Goal: Task Accomplishment & Management: Manage account settings

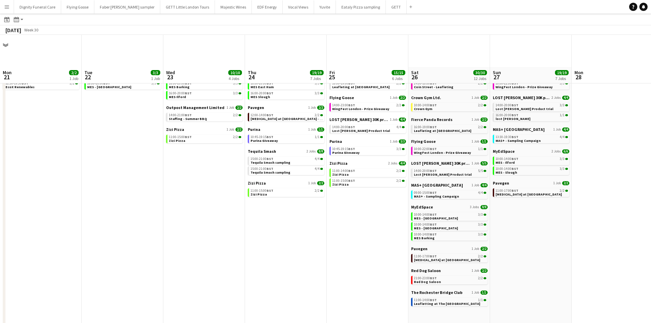
scroll to position [0, 188]
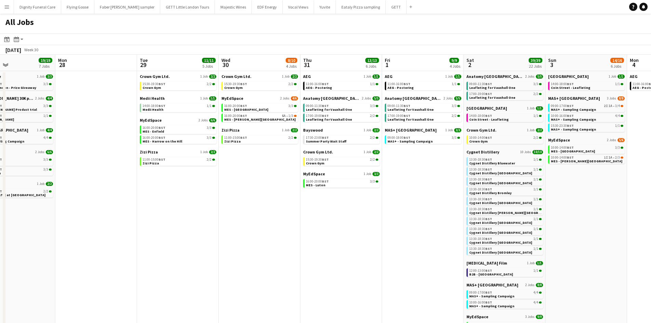
drag, startPoint x: 495, startPoint y: 180, endPoint x: 166, endPoint y: 198, distance: 329.5
click at [166, 198] on app-calendar-viewport "Thu 24 19/19 7 Jobs Fri 25 15/15 6 Jobs Sat 26 30/30 12 Jobs Sun 27 19/19 7 Job…" at bounding box center [325, 290] width 651 height 470
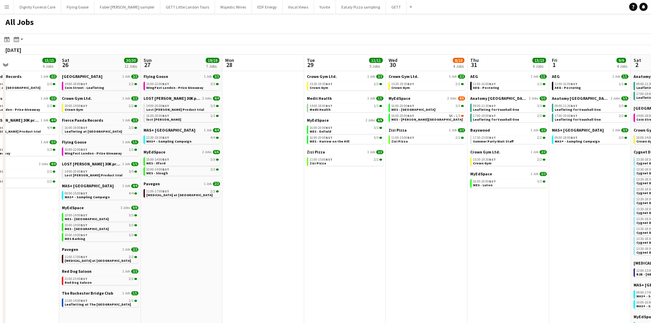
drag, startPoint x: 280, startPoint y: 196, endPoint x: 243, endPoint y: 170, distance: 45.2
click at [0, 181] on html "Menu Boards Boards Boards All jobs Status Workforce Workforce My Workforce Recr…" at bounding box center [325, 262] width 651 height 524
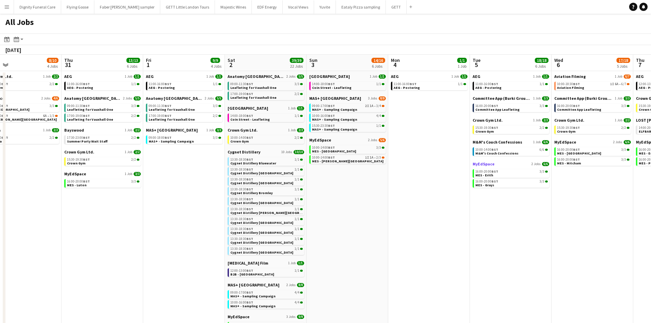
drag, startPoint x: 513, startPoint y: 168, endPoint x: 108, endPoint y: 162, distance: 405.5
click at [23, 171] on app-calendar-viewport "Sun 27 19/19 7 Jobs Mon 28 Tue 29 11/11 5 Jobs Wed 30 8/10 4 Jobs Thu 31 13/13 …" at bounding box center [325, 290] width 651 height 470
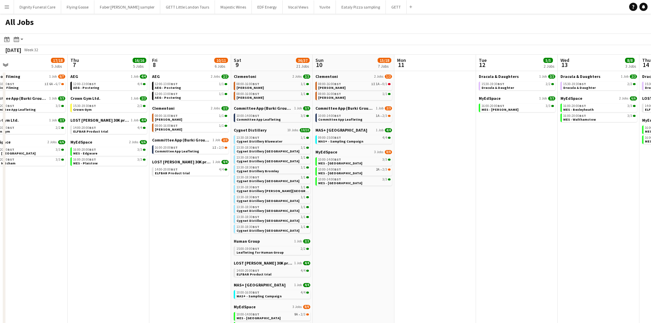
drag, startPoint x: 544, startPoint y: 181, endPoint x: 223, endPoint y: 166, distance: 321.8
click at [49, 178] on app-calendar-viewport "Mon 4 1/1 1 Job Tue 5 18/18 6 Jobs Wed 6 17/18 5 Jobs Thu 7 16/16 5 Jobs Fri 8 …" at bounding box center [325, 290] width 651 height 470
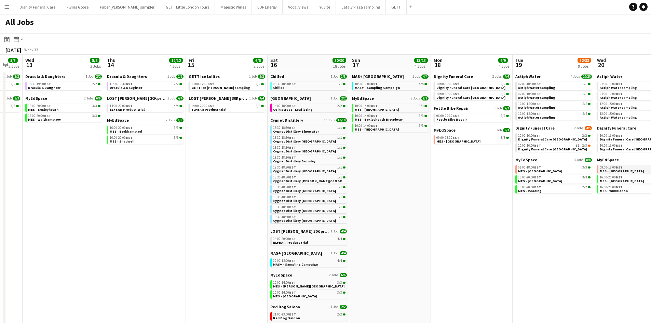
drag, startPoint x: 544, startPoint y: 182, endPoint x: 410, endPoint y: 172, distance: 133.9
click at [143, 179] on app-calendar-viewport "Sat 9 36/37 21 Jobs Sun 10 15/18 7 Jobs Mon 11 Tue 12 5/5 2 Jobs Wed 13 8/8 3 J…" at bounding box center [325, 290] width 651 height 470
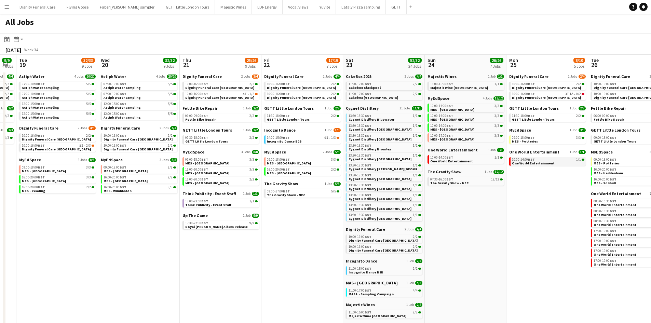
drag, startPoint x: 584, startPoint y: 170, endPoint x: 398, endPoint y: 163, distance: 186.3
click at [132, 171] on app-calendar-viewport "Sat 16 30/30 18 Jobs Sun 17 13/13 4 Jobs Mon 18 9/9 4 Jobs Tue 19 32/33 9 Jobs …" at bounding box center [325, 290] width 651 height 470
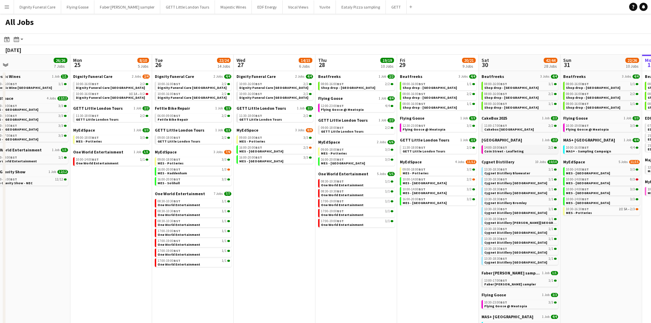
drag, startPoint x: 555, startPoint y: 163, endPoint x: 346, endPoint y: 145, distance: 209.5
click at [128, 162] on app-calendar-viewport "Thu 21 25/26 9 Jobs Fri 22 17/19 7 Jobs Sat 23 52/52 24 Jobs Sun 24 26/26 7 Job…" at bounding box center [325, 290] width 651 height 470
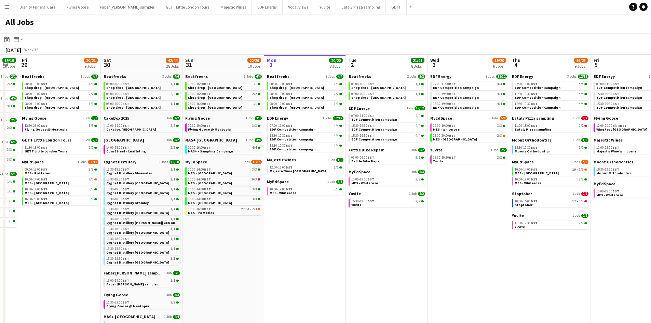
drag, startPoint x: 504, startPoint y: 148, endPoint x: 180, endPoint y: 151, distance: 323.5
click at [168, 157] on app-calendar-viewport "Tue 26 22/24 14 Jobs Wed 27 14/15 6 Jobs Thu 28 19/19 10 Jobs Fri 29 20/21 9 Jo…" at bounding box center [325, 290] width 651 height 470
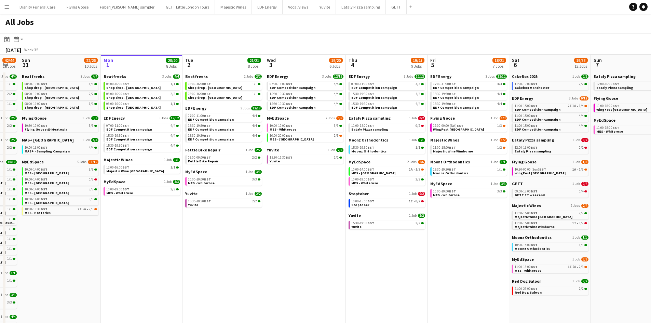
scroll to position [0, 226]
click at [380, 117] on span "Eataly Pizza sampling" at bounding box center [369, 117] width 42 height 5
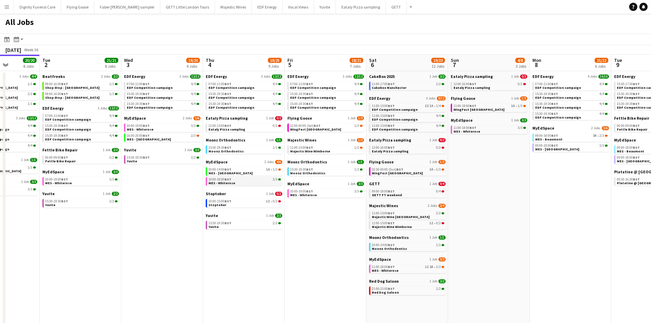
drag, startPoint x: 430, startPoint y: 190, endPoint x: 257, endPoint y: 179, distance: 173.2
click at [286, 190] on app-calendar-viewport "Sat 30 42/44 28 Jobs Sun 31 22/26 10 Jobs Mon 1 20/20 8 Jobs Tue 2 21/21 8 Jobs…" at bounding box center [325, 290] width 651 height 470
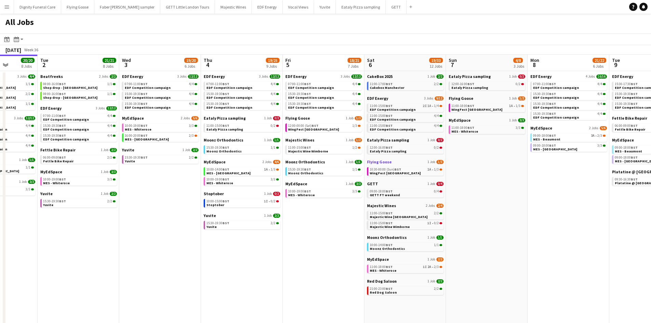
click at [384, 162] on span "Flying Goose" at bounding box center [379, 161] width 25 height 5
click at [373, 183] on span "GETT" at bounding box center [372, 183] width 11 height 5
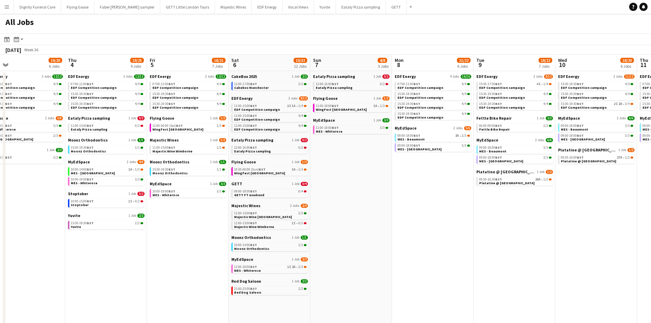
drag, startPoint x: 535, startPoint y: 199, endPoint x: 395, endPoint y: 196, distance: 139.8
click at [398, 197] on app-calendar-viewport "Sun 31 22/26 10 Jobs Mon 1 20/20 8 Jobs Tue 2 21/21 8 Jobs Wed 3 19/20 6 Jobs T…" at bounding box center [325, 290] width 651 height 470
click at [403, 75] on span "EDF Energy" at bounding box center [404, 76] width 21 height 5
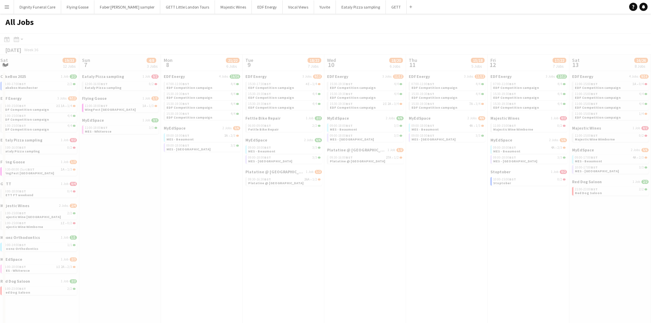
drag, startPoint x: 518, startPoint y: 207, endPoint x: 213, endPoint y: 197, distance: 304.5
click at [213, 197] on app-all-jobs "All Jobs Date picker SEP 2025 SEP 2025 Monday M Tuesday T Wednesday W Thursday …" at bounding box center [325, 269] width 651 height 511
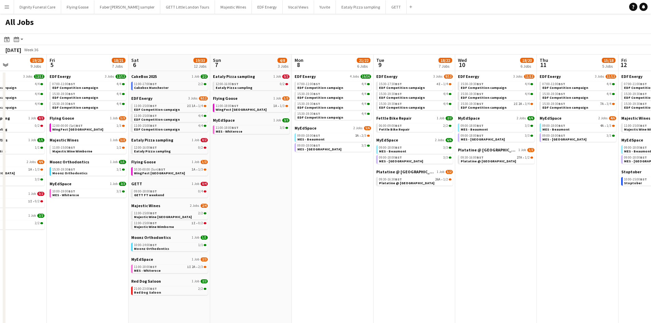
drag, startPoint x: 328, startPoint y: 210, endPoint x: 473, endPoint y: 212, distance: 145.9
click at [485, 215] on app-calendar-viewport "Wed 3 19/20 6 Jobs Thu 4 19/25 9 Jobs Fri 5 18/21 7 Jobs Sat 6 19/33 12 Jobs Su…" at bounding box center [325, 290] width 651 height 470
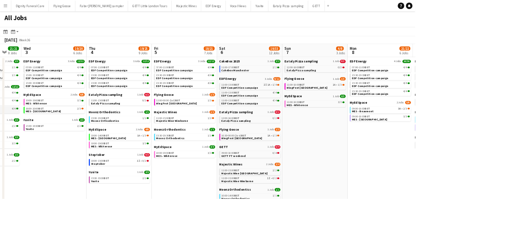
scroll to position [0, 218]
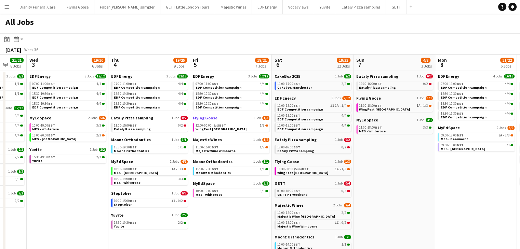
click at [262, 118] on span "1/3" at bounding box center [265, 118] width 7 height 4
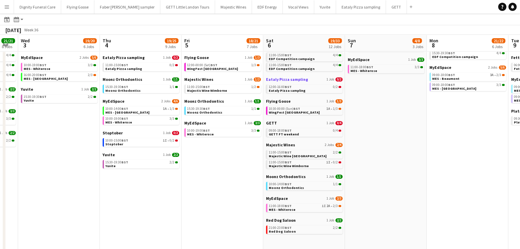
scroll to position [60, 0]
click at [272, 123] on span "GETT" at bounding box center [271, 122] width 11 height 5
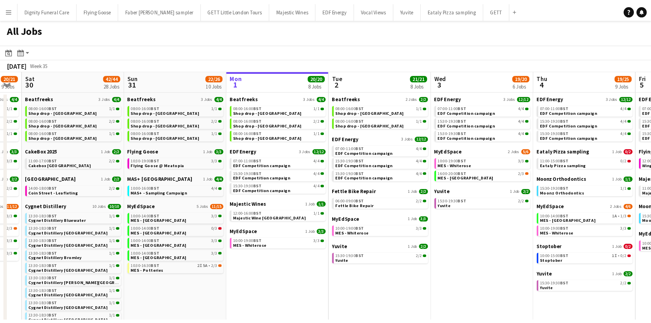
scroll to position [0, 146]
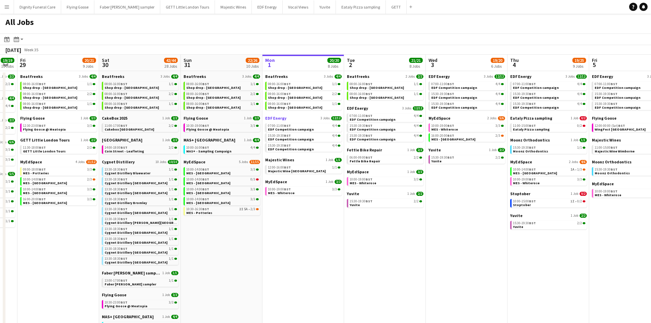
click at [274, 116] on span "EDF Energy" at bounding box center [275, 117] width 21 height 5
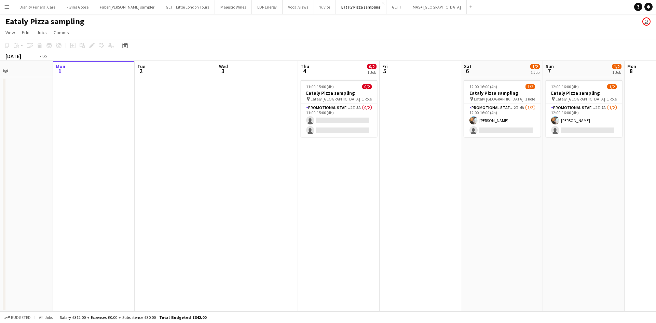
drag, startPoint x: 429, startPoint y: 168, endPoint x: 235, endPoint y: 177, distance: 193.9
click at [235, 178] on app-calendar-viewport "Fri 29 Sat 30 Sun 31 Mon 1 Tue 2 Wed 3 Thu 4 0/2 1 Job Fri 5 Sat 6 1/2 1 Job Su…" at bounding box center [328, 186] width 656 height 250
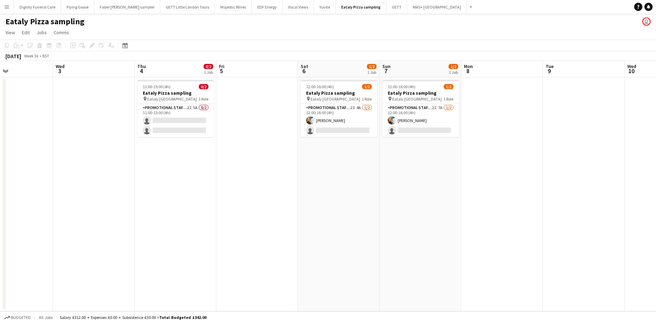
scroll to position [0, 194]
click at [334, 119] on app-card-role "Promotional Staffing (Sampling Staff) 2I 4A 1/2 12:00-16:00 (4h) Natalia Trofim…" at bounding box center [337, 120] width 77 height 33
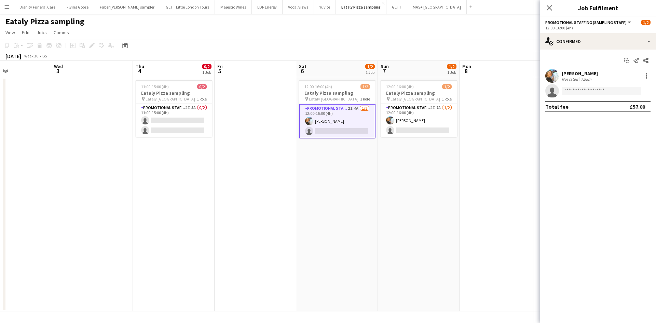
click at [574, 73] on div "Natalia Trofimova" at bounding box center [580, 73] width 36 height 6
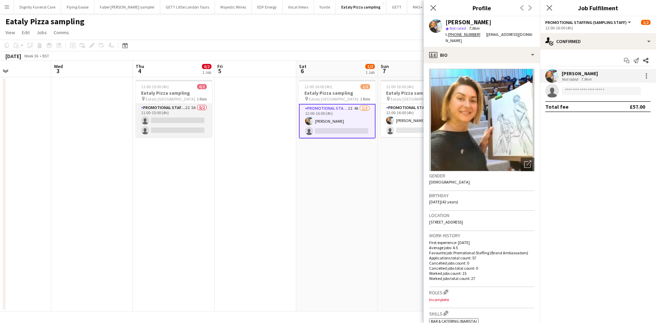
click at [173, 123] on app-card-role "Promotional Staffing (Sampling Staff) 2I 5A 0/2 11:00-15:00 (4h) single-neutral…" at bounding box center [174, 120] width 77 height 33
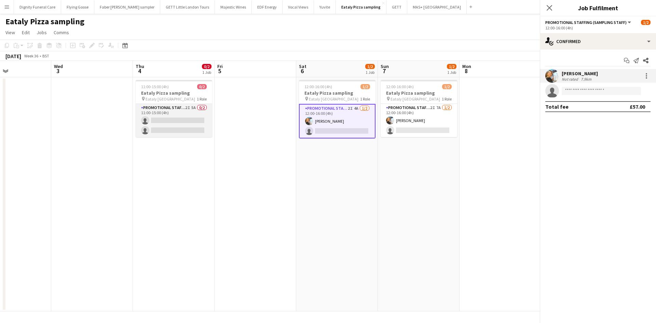
scroll to position [0, 193]
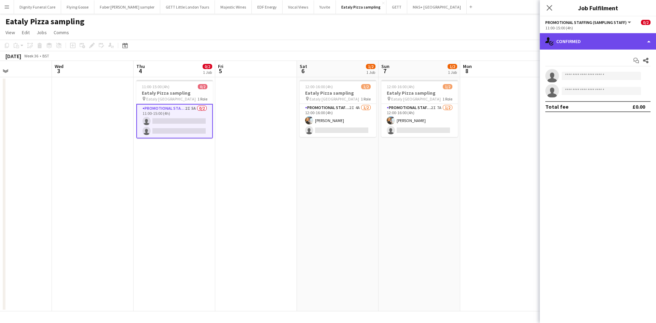
click at [580, 42] on div "single-neutral-actions-check-2 Confirmed" at bounding box center [598, 41] width 116 height 16
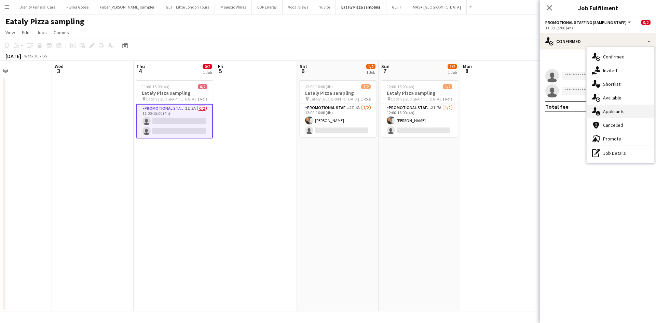
click at [612, 109] on div "single-neutral-actions-information Applicants" at bounding box center [621, 112] width 68 height 14
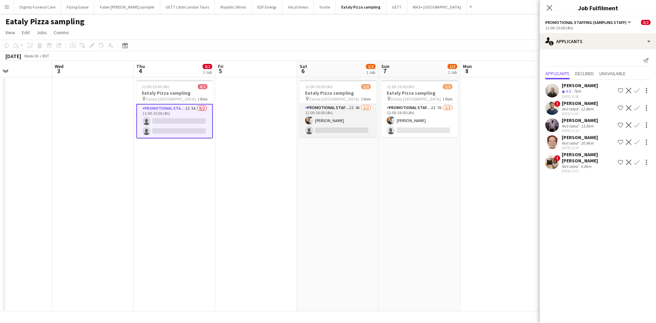
click at [348, 129] on app-card-role "Promotional Staffing (Sampling Staff) 2I 4A 1/2 12:00-16:00 (4h) Natalia Trofim…" at bounding box center [338, 120] width 77 height 33
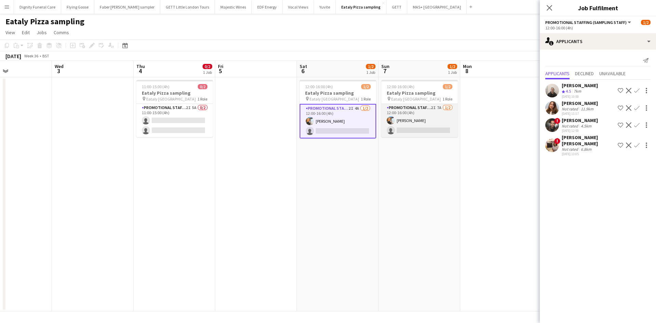
drag, startPoint x: 435, startPoint y: 128, endPoint x: 439, endPoint y: 126, distance: 4.4
click at [435, 128] on app-card-role "Promotional Staffing (Sampling Staff) 2I 7A 1/2 12:00-16:00 (4h) Natalia Trofim…" at bounding box center [419, 120] width 77 height 33
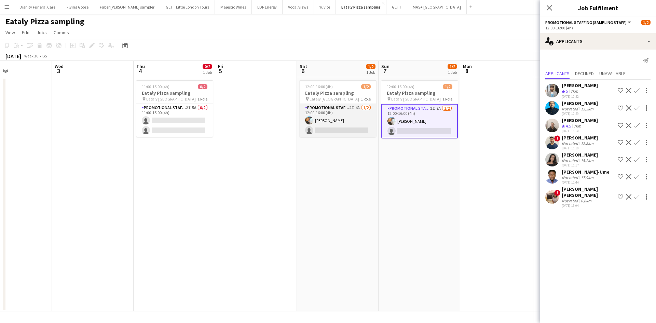
click at [348, 127] on app-card-role "Promotional Staffing (Sampling Staff) 2I 4A 1/2 12:00-16:00 (4h) Natalia Trofim…" at bounding box center [338, 120] width 77 height 33
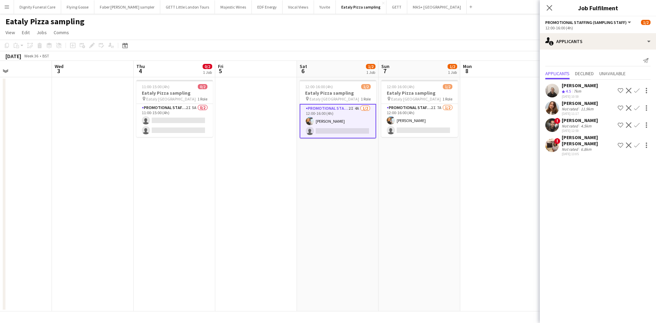
click at [426, 163] on app-date-cell "12:00-16:00 (4h) 1/2 Eataly Pizza sampling pin Eataly Liverpool Street 1 Role P…" at bounding box center [419, 194] width 82 height 234
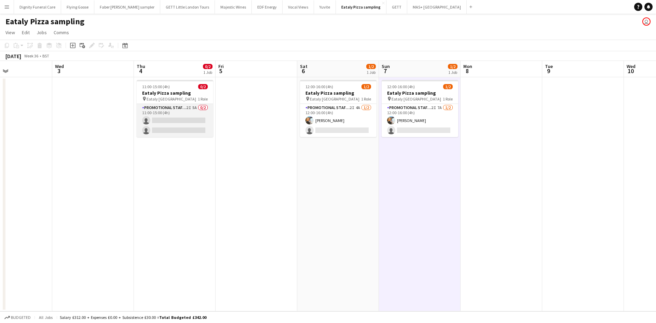
click at [177, 119] on app-card-role "Promotional Staffing (Sampling Staff) 2I 5A 0/2 11:00-15:00 (4h) single-neutral…" at bounding box center [175, 120] width 77 height 33
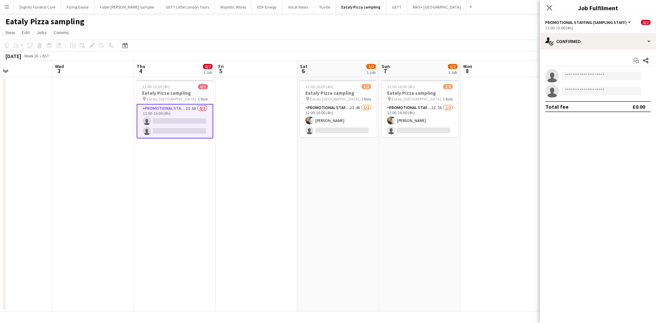
scroll to position [0, 192]
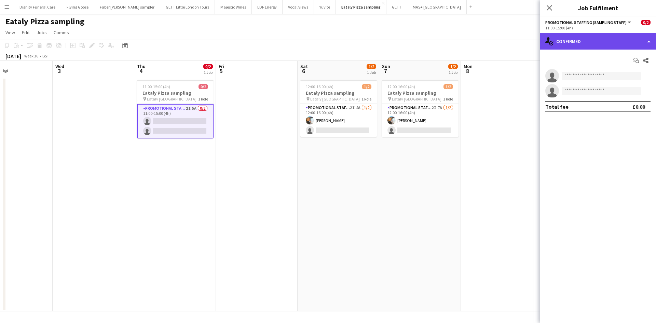
click at [601, 41] on div "single-neutral-actions-check-2 Confirmed" at bounding box center [598, 41] width 116 height 16
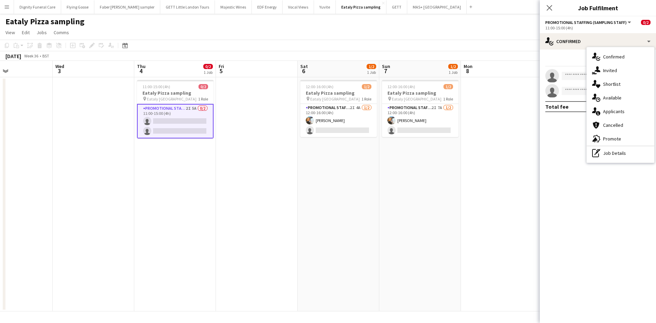
drag, startPoint x: 613, startPoint y: 109, endPoint x: 618, endPoint y: 109, distance: 4.1
click at [614, 109] on div "single-neutral-actions-information Applicants" at bounding box center [621, 112] width 68 height 14
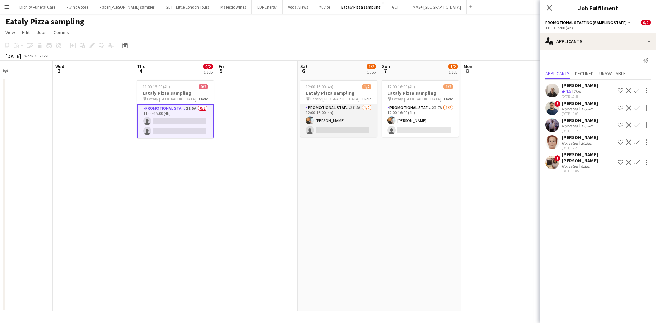
click at [354, 129] on app-card-role "Promotional Staffing (Sampling Staff) 2I 4A 1/2 12:00-16:00 (4h) Natalia Trofim…" at bounding box center [338, 120] width 77 height 33
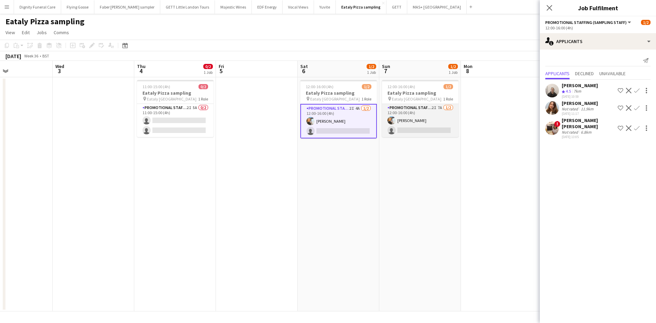
click at [436, 129] on app-card-role "Promotional Staffing (Sampling Staff) 2I 7A 1/2 12:00-16:00 (4h) Natalia Trofim…" at bounding box center [420, 120] width 77 height 33
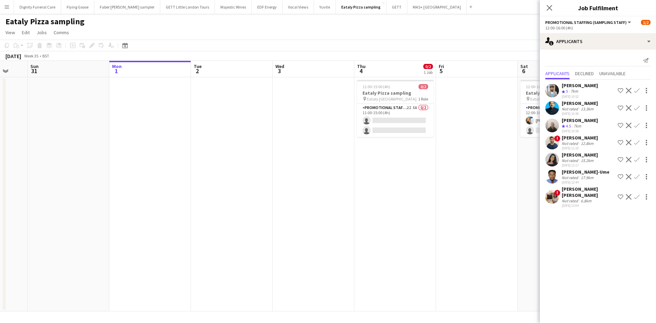
drag, startPoint x: 273, startPoint y: 163, endPoint x: 492, endPoint y: 168, distance: 218.3
click at [493, 168] on app-calendar-viewport "Thu 28 Fri 29 Sat 30 Sun 31 Mon 1 Tue 2 Wed 3 Thu 4 0/2 1 Job Fri 5 Sat 6 1/2 1…" at bounding box center [328, 186] width 656 height 250
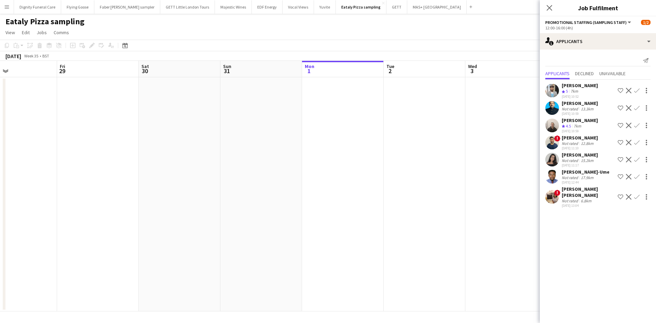
drag, startPoint x: 346, startPoint y: 175, endPoint x: 518, endPoint y: 156, distance: 173.2
click at [519, 156] on app-calendar-viewport "Tue 26 Wed 27 Thu 28 Fri 29 Sat 30 Sun 31 Mon 1 Tue 2 Wed 3 Thu 4 0/2 1 Job Fri…" at bounding box center [328, 186] width 656 height 250
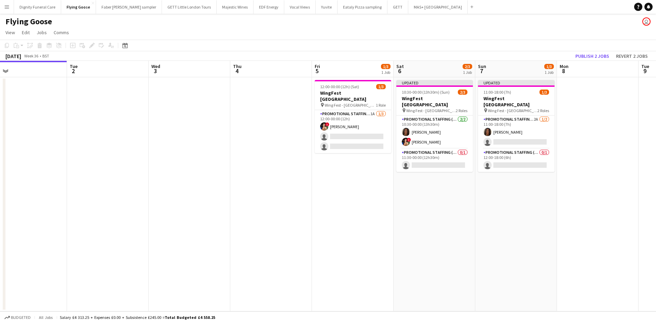
scroll to position [0, 347]
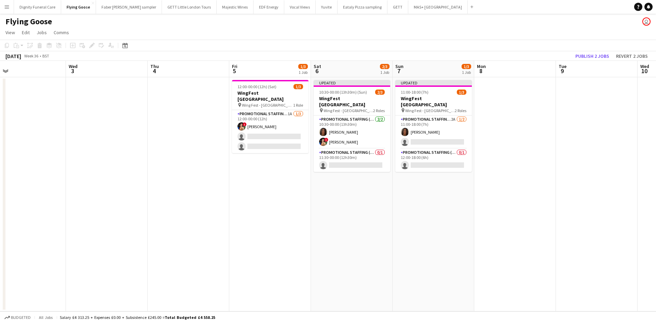
drag, startPoint x: 449, startPoint y: 167, endPoint x: 311, endPoint y: 162, distance: 138.5
click at [311, 162] on app-calendar-viewport "Fri 29 3/3 1 Job Sat 30 3/3 1 Job Sun 31 3/3 1 Job Mon 1 Tue 2 Wed 3 Thu 4 Fri …" at bounding box center [328, 186] width 656 height 250
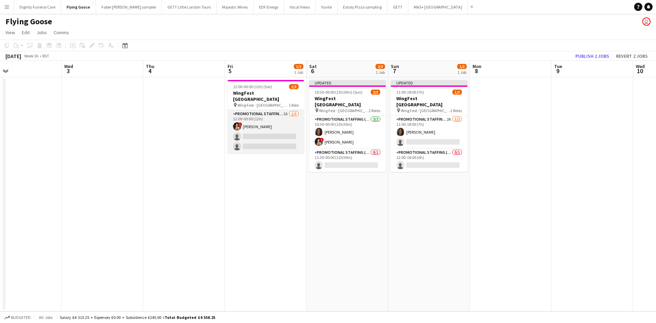
click at [264, 130] on app-card-role "Promotional Staffing (Brand Ambassadors) 1A 1/3 12:00-00:00 (12h) ! Catalina To…" at bounding box center [265, 131] width 77 height 43
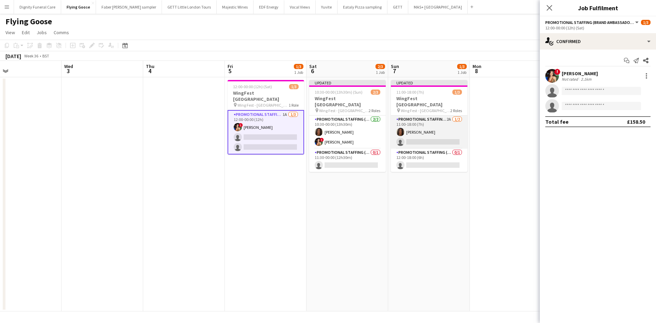
scroll to position [0, 346]
click at [433, 134] on app-card-role "Promotional Staffing (Brand Ambassadors) 2A 1/2 11:00-18:00 (7h) Jazz Harper si…" at bounding box center [429, 131] width 77 height 33
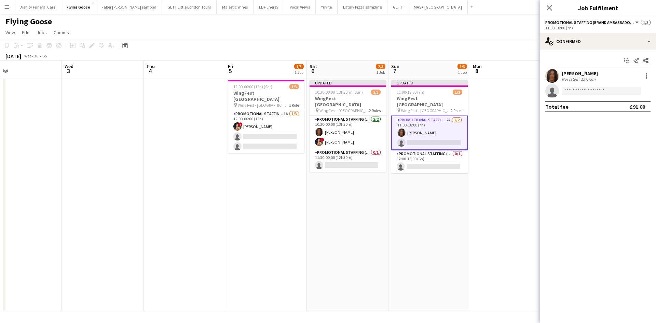
click at [577, 75] on div "Jazz Harper" at bounding box center [580, 73] width 36 height 6
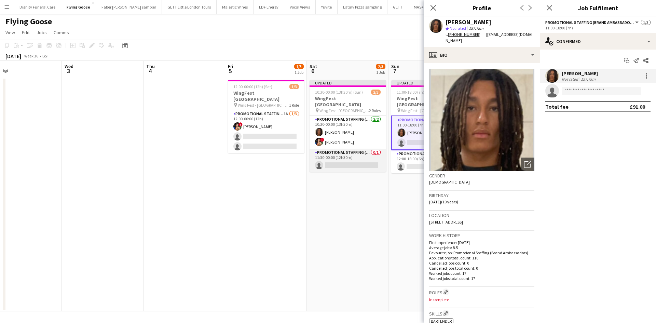
click at [345, 155] on app-card-role "Promotional Staffing (Brand Ambassadors) 0/1 11:30-00:00 (12h30m) single-neutra…" at bounding box center [347, 160] width 77 height 23
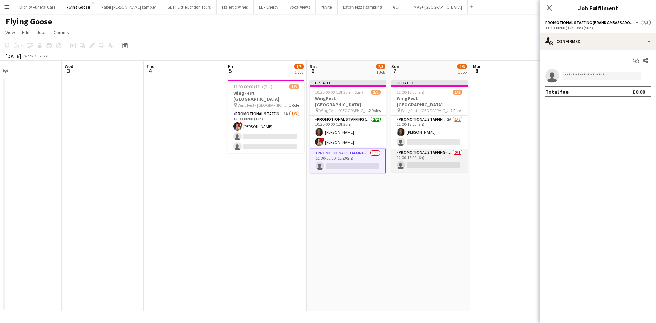
click at [420, 154] on app-card-role "Promotional Staffing (Brand Ambassadors) 0/1 12:00-18:00 (6h) single-neutral-ac…" at bounding box center [429, 160] width 77 height 23
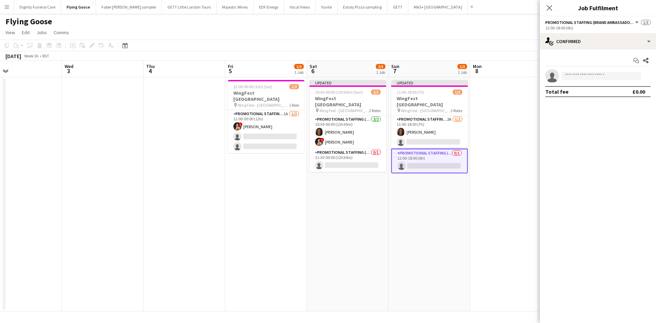
click at [336, 168] on app-date-cell "Updated 10:30-00:00 (13h30m) (Sun) 2/3 WingFest Bristol pin Wing Fest - Bristol…" at bounding box center [348, 194] width 82 height 234
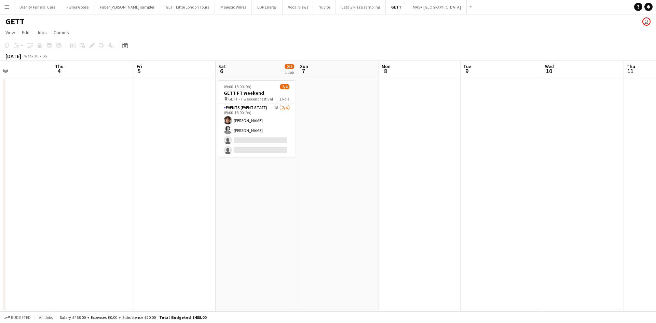
drag, startPoint x: 429, startPoint y: 146, endPoint x: 150, endPoint y: 125, distance: 279.5
click at [150, 125] on app-calendar-viewport "Sun 31 Mon 1 Tue 2 Wed 3 Thu 4 Fri 5 Sat 6 2/4 1 Job Sun 7 Mon 8 Tue 9 Wed 10 T…" at bounding box center [328, 186] width 656 height 250
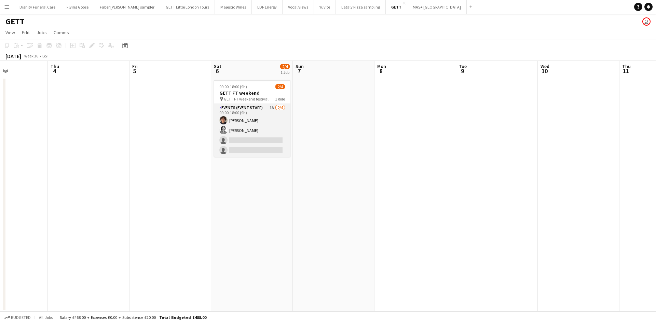
scroll to position [0, 278]
click at [256, 142] on app-card-role "Events (Event Staff) 1A 2/4 09:00-18:00 (9h) Oliver Tickner-Bellau Eoin Dunlea …" at bounding box center [252, 130] width 77 height 53
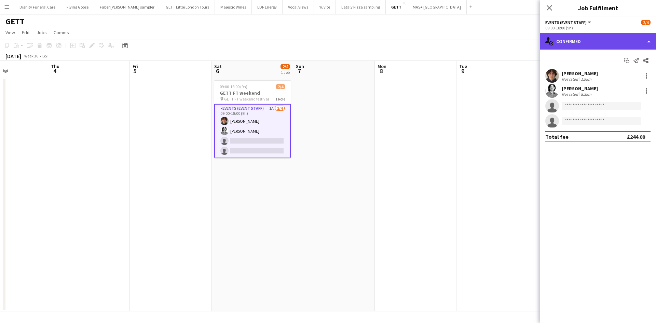
click at [588, 46] on div "single-neutral-actions-check-2 Confirmed" at bounding box center [598, 41] width 116 height 16
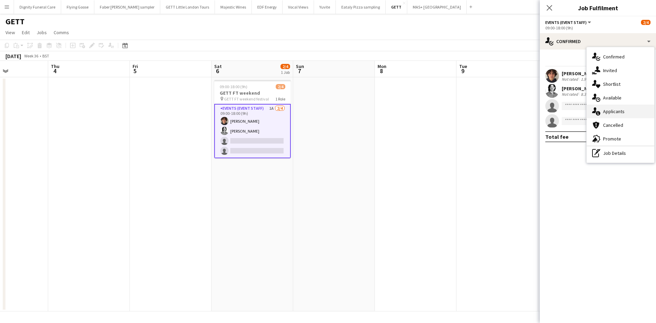
click at [625, 107] on div "single-neutral-actions-information Applicants" at bounding box center [621, 112] width 68 height 14
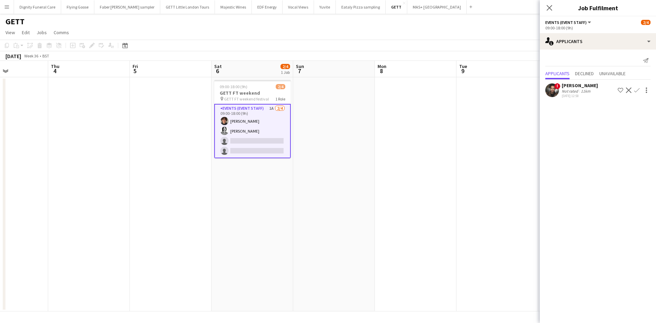
click at [638, 89] on app-icon "Confirm" at bounding box center [636, 89] width 5 height 5
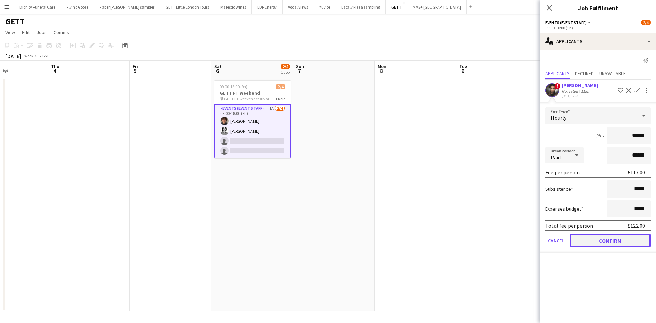
click at [621, 238] on button "Confirm" at bounding box center [609, 241] width 81 height 14
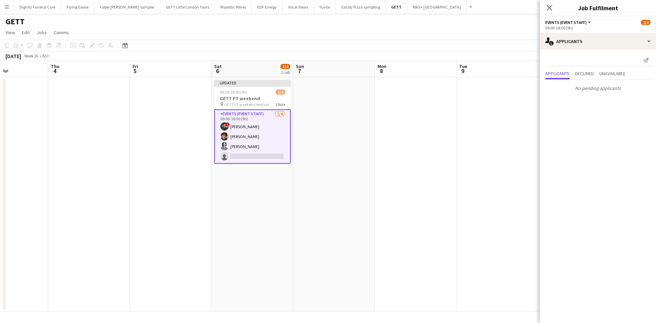
drag, startPoint x: 494, startPoint y: 175, endPoint x: 502, endPoint y: 160, distance: 16.8
click at [494, 175] on app-date-cell at bounding box center [497, 194] width 82 height 234
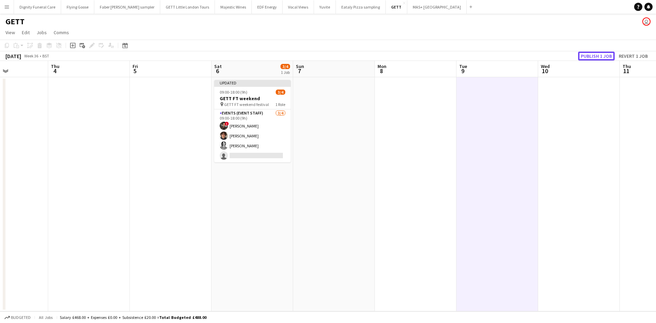
click at [593, 55] on button "Publish 1 job" at bounding box center [596, 56] width 37 height 9
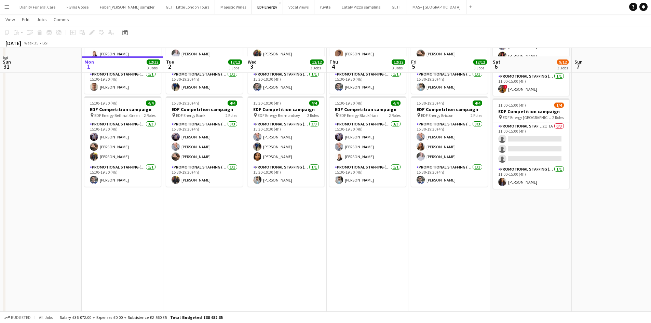
scroll to position [177, 0]
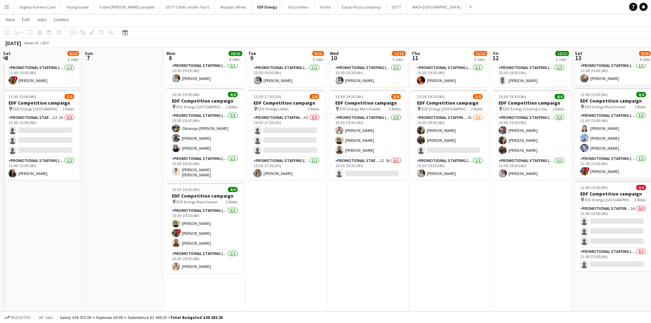
drag, startPoint x: 484, startPoint y: 222, endPoint x: 12, endPoint y: 197, distance: 472.4
click at [7, 203] on app-calendar-viewport "Wed 3 12/12 3 Jobs Thu 4 12/12 3 Jobs Fri 5 12/12 3 Jobs Sat 6 9/12 3 Jobs Sun …" at bounding box center [325, 80] width 651 height 462
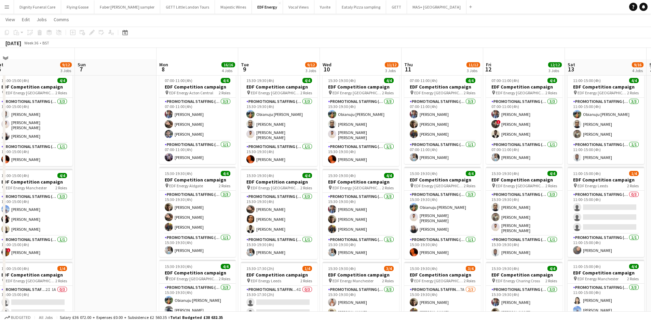
scroll to position [171, 0]
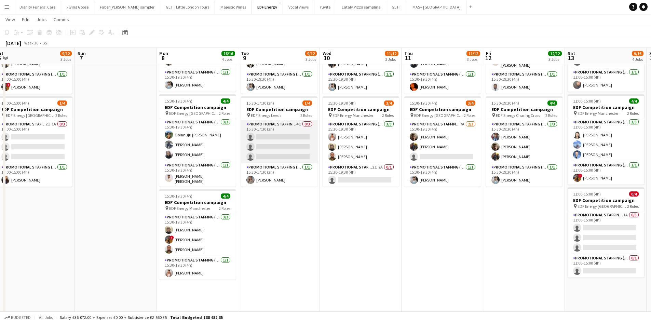
click at [265, 136] on app-card-role "Promotional Staffing (Flyering Staff) 4I 0/3 15:30-17:30 (2h) single-neutral-ac…" at bounding box center [279, 141] width 77 height 43
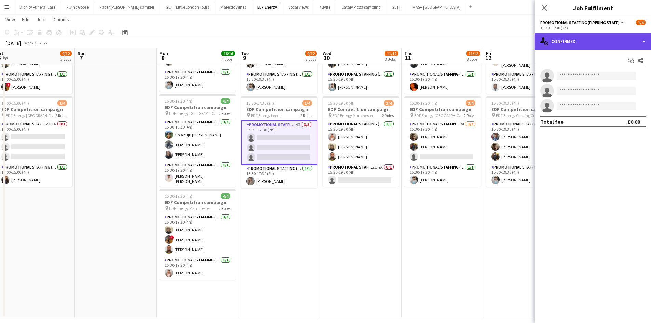
click at [598, 40] on div "single-neutral-actions-check-2 Confirmed" at bounding box center [593, 41] width 116 height 16
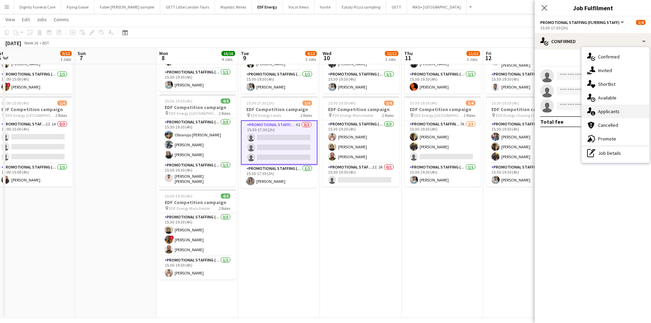
click at [604, 114] on div "single-neutral-actions-information Applicants" at bounding box center [615, 112] width 68 height 14
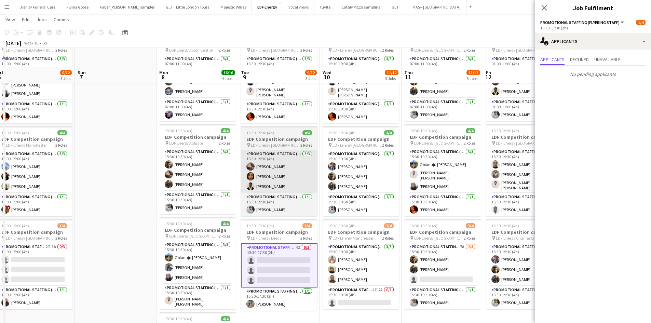
scroll to position [0, 0]
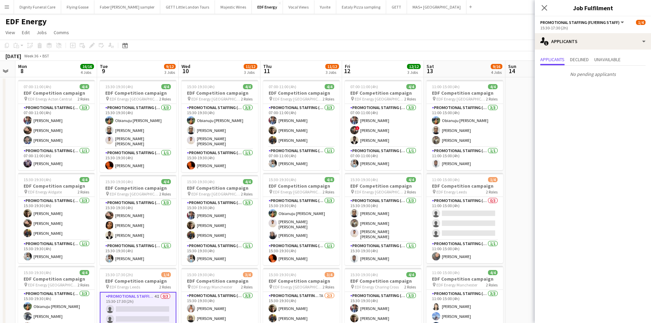
drag, startPoint x: 320, startPoint y: 191, endPoint x: 204, endPoint y: 183, distance: 116.7
click at [205, 183] on app-calendar-viewport "Fri 5 12/12 3 Jobs Sat 6 9/12 3 Jobs Sun 7 Mon 8 16/16 4 Jobs Tue 9 9/12 3 Jobs…" at bounding box center [325, 275] width 651 height 428
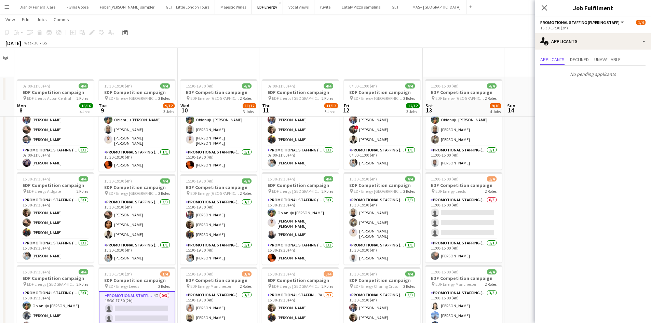
scroll to position [137, 0]
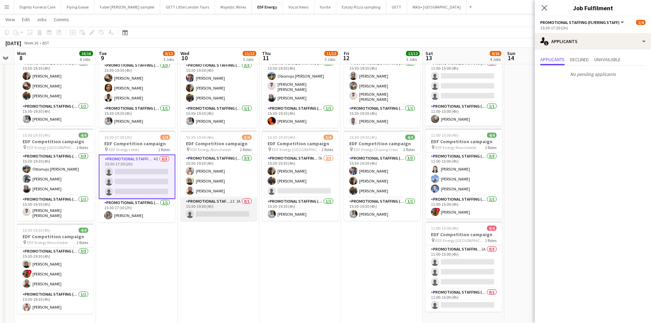
click at [224, 212] on app-card-role "Promotional Staffing (Team Leader) 2I 2A 0/1 15:30-19:30 (4h) single-neutral-ac…" at bounding box center [218, 208] width 77 height 23
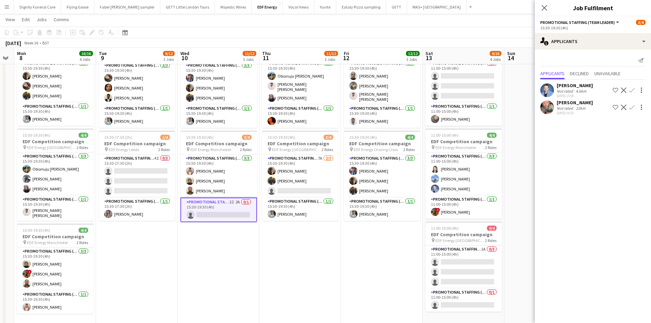
click at [632, 88] on app-icon "Confirm" at bounding box center [631, 89] width 5 height 5
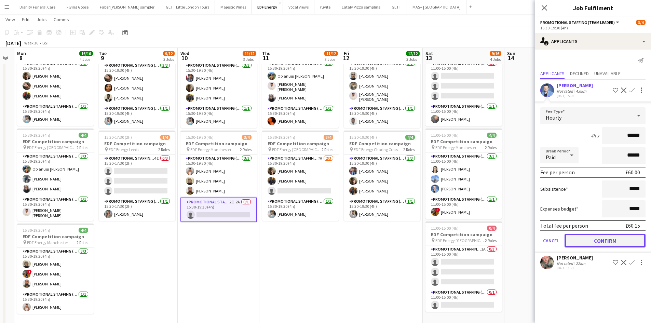
click at [619, 237] on button "Confirm" at bounding box center [604, 241] width 81 height 14
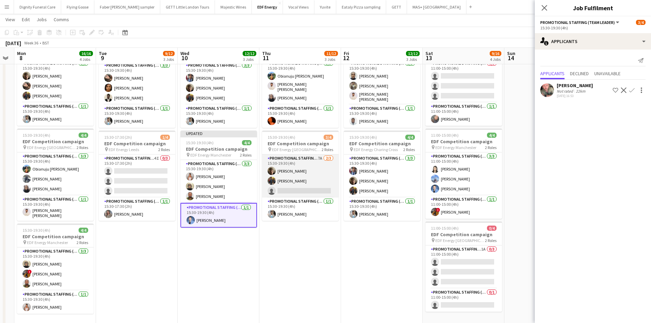
click at [311, 191] on app-card-role "Promotional Staffing (Flyering Staff) 7A 2/3 15:30-19:30 (4h) Alex Jackson-Kemp…" at bounding box center [300, 175] width 77 height 43
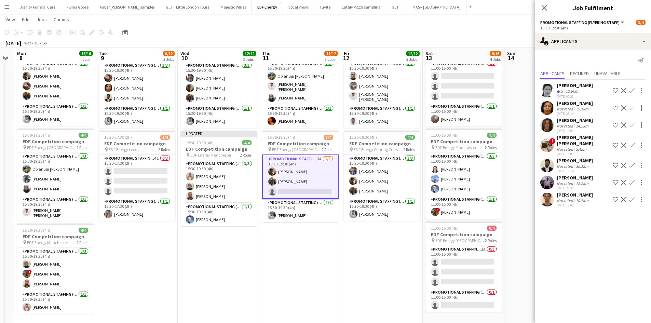
click at [632, 180] on app-icon "Confirm" at bounding box center [631, 182] width 5 height 5
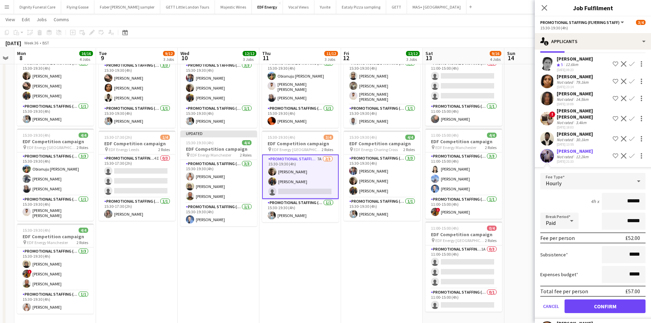
scroll to position [40, 0]
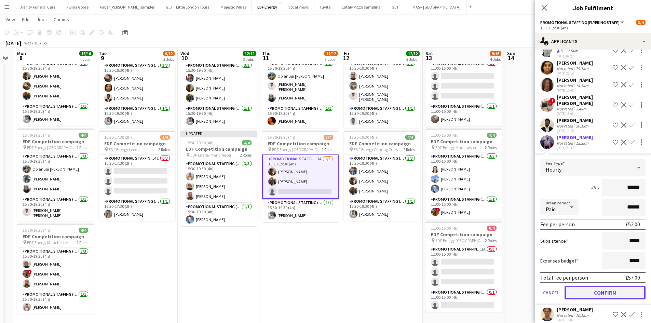
click at [617, 286] on button "Confirm" at bounding box center [604, 293] width 81 height 14
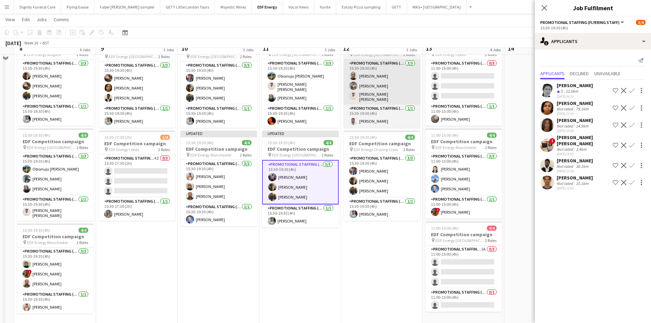
scroll to position [0, 0]
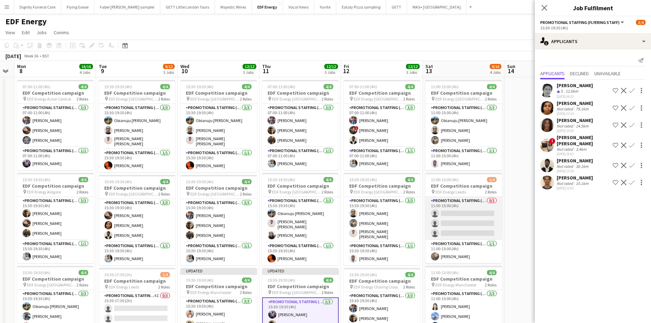
click at [475, 225] on app-card-role "Promotional Staffing (Flyering Staff) 0/3 11:00-15:00 (4h) single-neutral-actio…" at bounding box center [463, 218] width 77 height 43
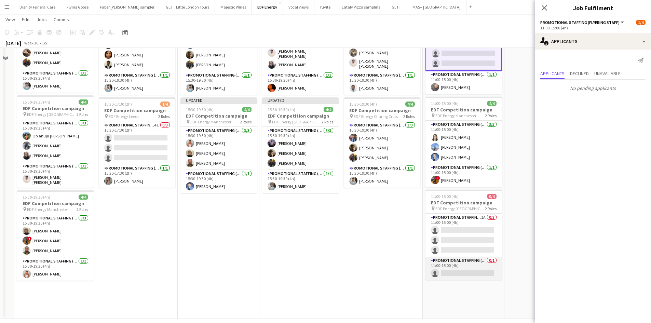
scroll to position [177, 0]
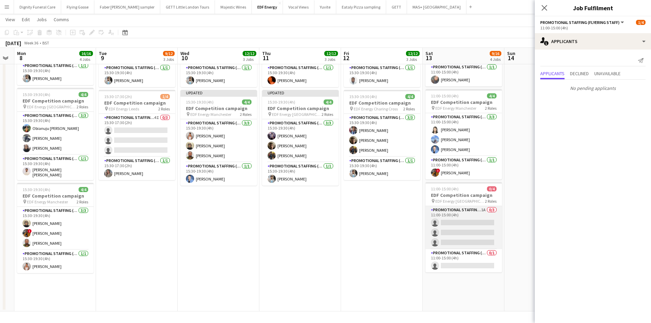
click at [467, 231] on app-card-role "Promotional Staffing (Flyering Staff) 1A 0/3 11:00-15:00 (4h) single-neutral-ac…" at bounding box center [463, 227] width 77 height 43
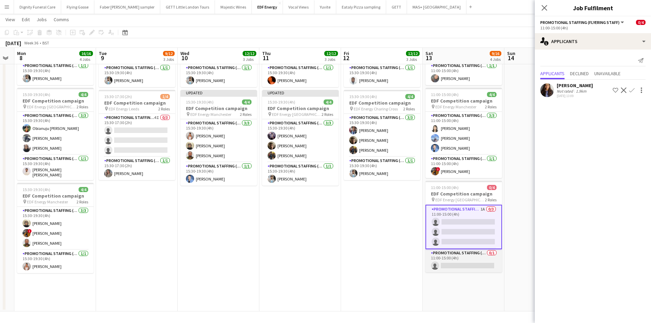
click at [471, 264] on app-card-role "Promotional Staffing (Team Leader) 0/1 11:00-15:00 (4h) single-neutral-actions" at bounding box center [463, 260] width 77 height 23
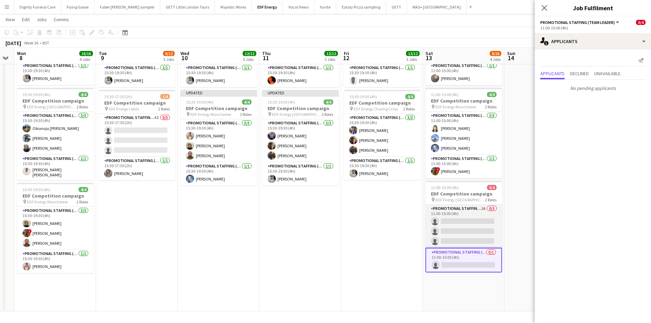
click at [480, 218] on app-card-role "Promotional Staffing (Flyering Staff) 1A 0/3 11:00-15:00 (4h) single-neutral-ac…" at bounding box center [463, 226] width 77 height 43
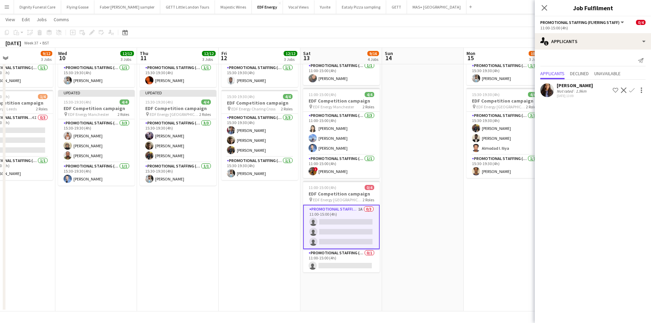
drag, startPoint x: 523, startPoint y: 236, endPoint x: 404, endPoint y: 235, distance: 118.9
click at [397, 238] on app-calendar-viewport "Fri 5 12/12 3 Jobs Sat 6 9/12 3 Jobs Sun 7 Mon 8 16/16 4 Jobs Tue 9 9/12 3 Jobs…" at bounding box center [325, 80] width 651 height 462
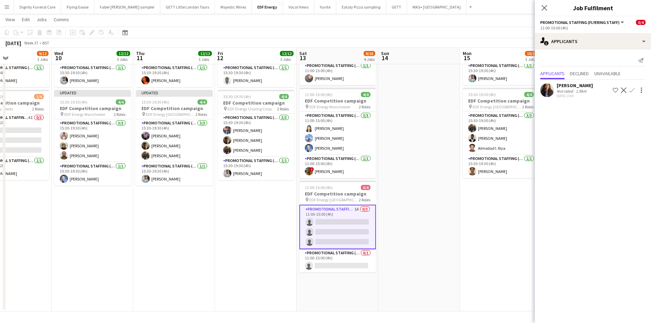
click at [632, 88] on app-icon "Confirm" at bounding box center [631, 89] width 5 height 5
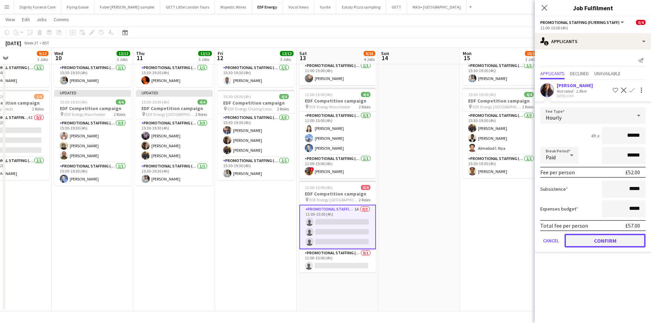
click at [610, 240] on button "Confirm" at bounding box center [604, 241] width 81 height 14
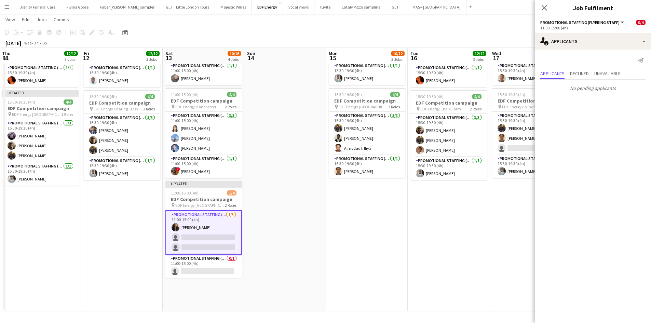
drag, startPoint x: 456, startPoint y: 230, endPoint x: 302, endPoint y: 218, distance: 154.9
click at [302, 218] on app-calendar-viewport "Sun 7 Mon 8 16/16 4 Jobs Tue 9 9/12 3 Jobs Wed 10 12/12 3 Jobs Thu 11 12/12 3 J…" at bounding box center [325, 80] width 651 height 462
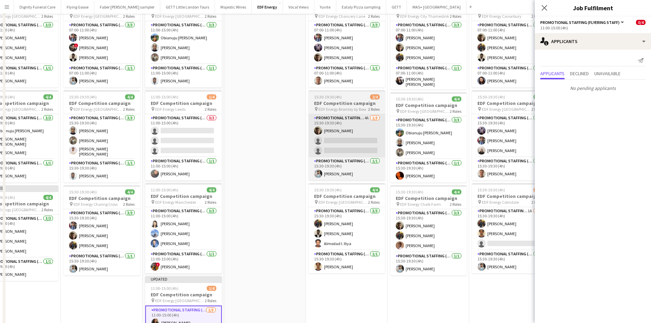
scroll to position [0, 0]
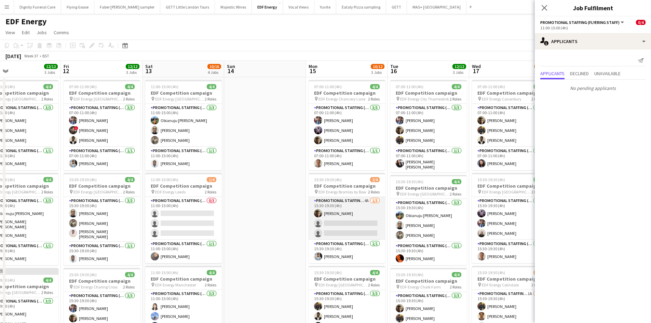
click at [351, 227] on app-card-role "Promotional Staffing (Flyering Staff) 4A 1/3 15:30-19:30 (4h) Alex Jackson-Kemp…" at bounding box center [346, 218] width 77 height 43
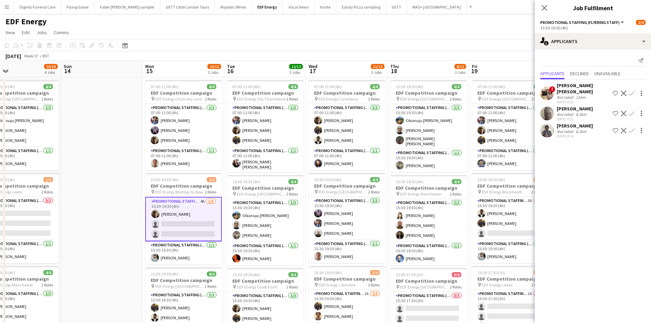
scroll to position [0, 195]
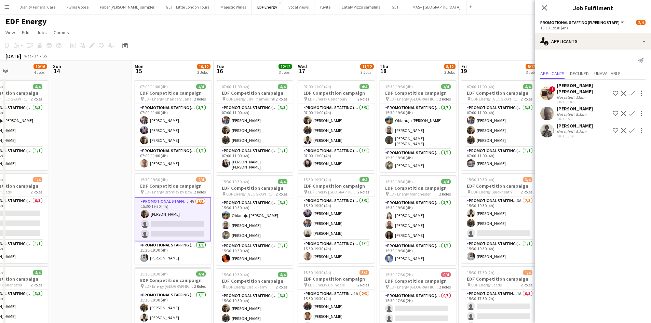
drag, startPoint x: 429, startPoint y: 160, endPoint x: 255, endPoint y: 146, distance: 174.8
click at [255, 146] on app-calendar-viewport "Thu 11 12/12 3 Jobs Fri 12 12/12 3 Jobs Sat 13 10/16 4 Jobs Sun 14 Mon 15 10/12…" at bounding box center [325, 275] width 651 height 428
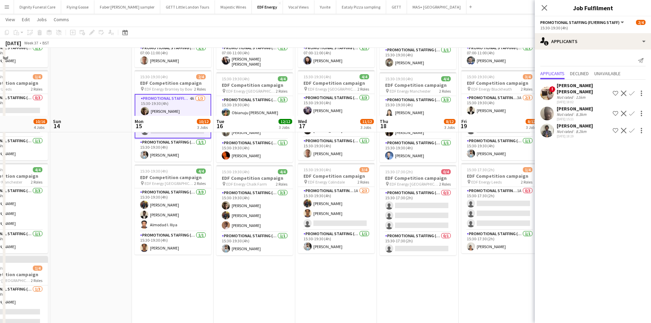
scroll to position [171, 0]
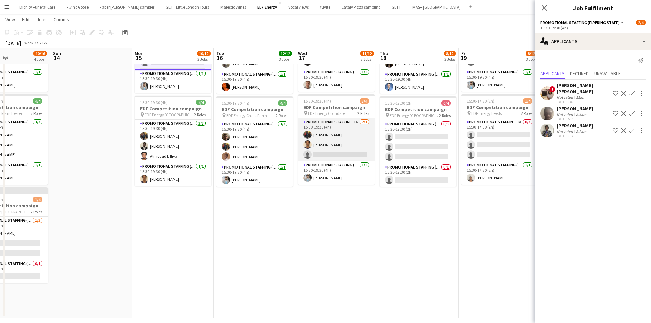
click at [349, 155] on app-card-role "Promotional Staffing (Flyering Staff) 1A 2/3 15:30-19:30 (4h) Martin Brady Ridw…" at bounding box center [336, 139] width 77 height 43
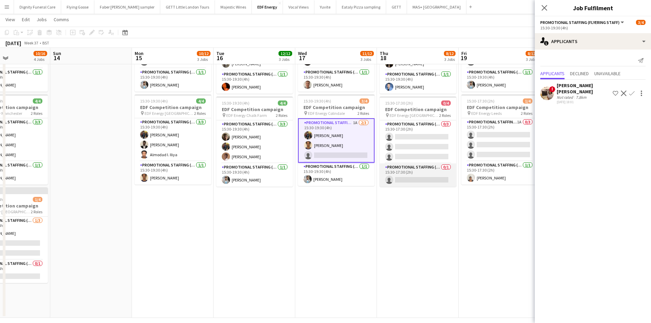
click at [427, 178] on app-card-role "Promotional Staffing (Team Leader) 0/1 15:30-17:30 (2h) single-neutral-actions" at bounding box center [418, 174] width 77 height 23
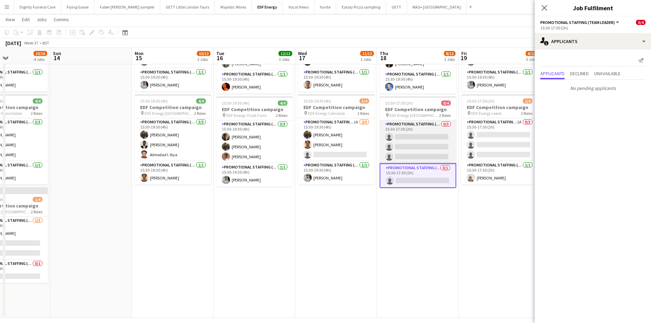
click at [420, 146] on app-card-role "Promotional Staffing (Flyering Staff) 0/3 15:30-17:30 (2h) single-neutral-actio…" at bounding box center [418, 141] width 77 height 43
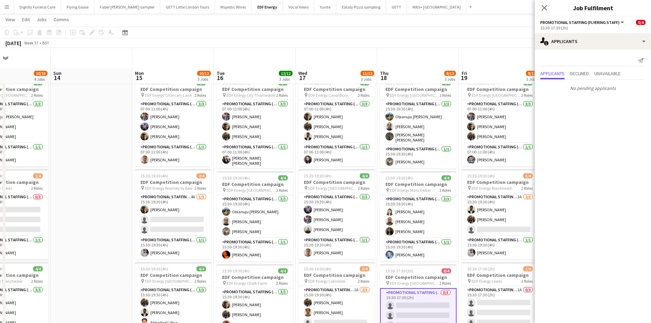
scroll to position [0, 0]
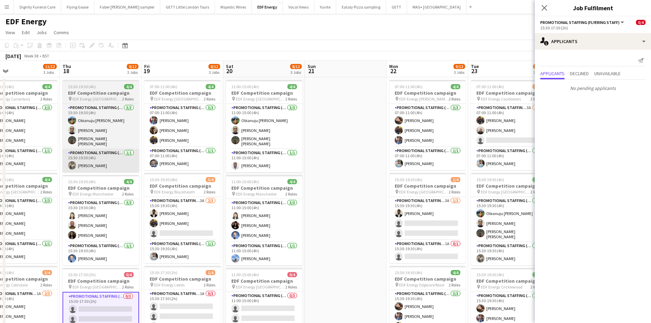
drag, startPoint x: 406, startPoint y: 170, endPoint x: 275, endPoint y: 163, distance: 131.4
click at [261, 160] on app-calendar-viewport "Sat 13 10/16 4 Jobs Sun 14 Mon 15 10/12 3 Jobs Tue 16 12/12 3 Jobs Wed 17 11/12…" at bounding box center [325, 275] width 651 height 428
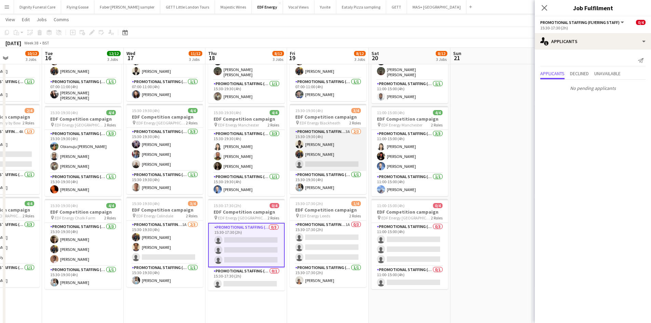
click at [325, 164] on app-card-role "Promotional Staffing (Flyering Staff) 3A 2/3 15:30-19:30 (4h) Daniel Ajetunmobi…" at bounding box center [328, 149] width 77 height 43
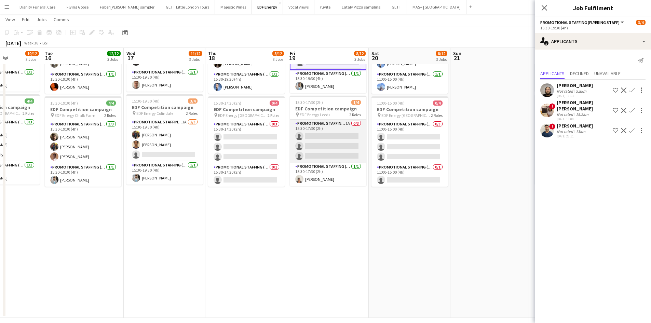
click at [333, 140] on app-card-role "Promotional Staffing (Flyering Staff) 1A 0/3 15:30-17:30 (2h) single-neutral-ac…" at bounding box center [328, 141] width 77 height 43
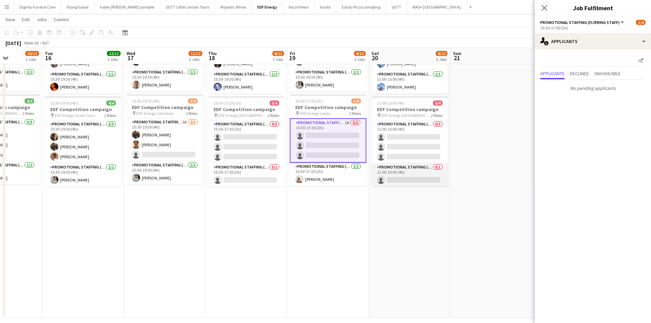
click at [397, 174] on app-card-role "Promotional Staffing (Team Leader) 0/1 11:00-15:00 (4h) single-neutral-actions" at bounding box center [409, 174] width 77 height 23
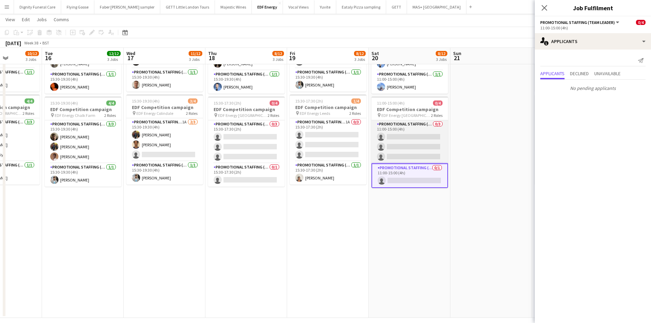
click at [411, 141] on app-card-role "Promotional Staffing (Flyering Staff) 0/3 11:00-15:00 (4h) single-neutral-actio…" at bounding box center [409, 141] width 77 height 43
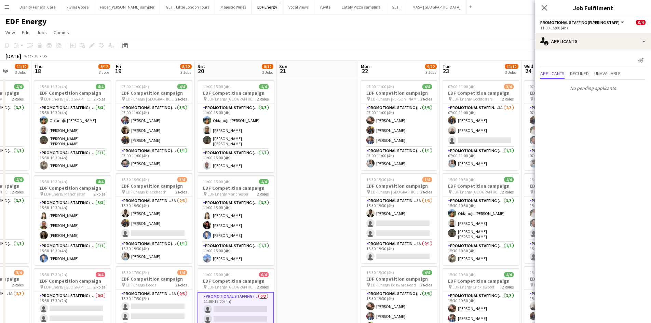
drag, startPoint x: 477, startPoint y: 151, endPoint x: 126, endPoint y: 135, distance: 351.2
click at [126, 135] on app-calendar-viewport "Mon 15 10/12 3 Jobs Tue 16 12/12 3 Jobs Wed 17 11/12 3 Jobs Thu 18 8/12 3 Jobs …" at bounding box center [325, 275] width 651 height 428
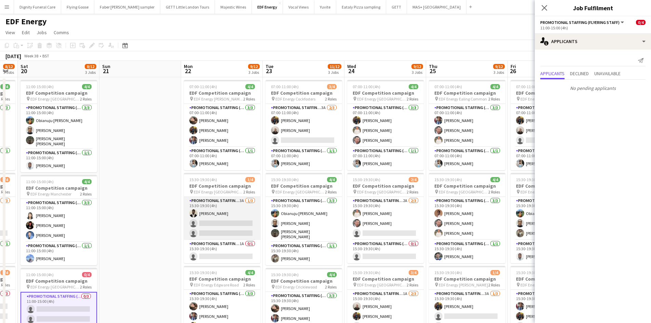
click at [227, 221] on app-card-role "Promotional Staffing (Flyering Staff) 3A 1/3 15:30-19:30 (4h) Daniel Ajetunmobi…" at bounding box center [222, 218] width 77 height 43
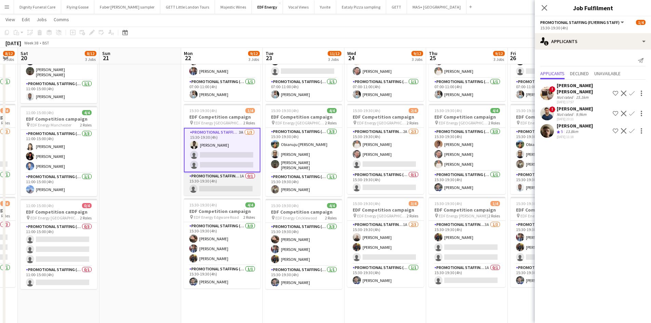
click at [244, 188] on app-card-role "Promotional Staffing (Team Leader) 1A 0/1 15:30-19:30 (4h) single-neutral-actio…" at bounding box center [222, 183] width 77 height 23
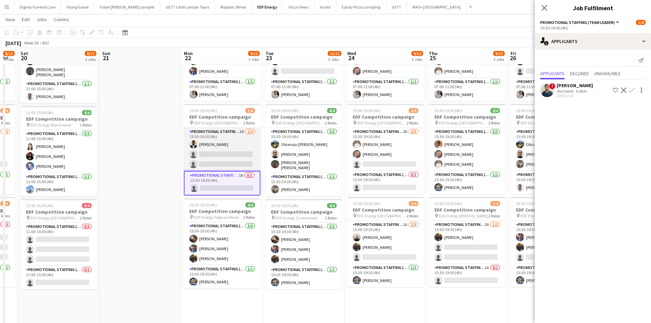
drag, startPoint x: 228, startPoint y: 158, endPoint x: 234, endPoint y: 158, distance: 5.8
click at [229, 158] on app-card-role "Promotional Staffing (Flyering Staff) 3A 1/3 15:30-19:30 (4h) Daniel Ajetunmobi…" at bounding box center [222, 149] width 77 height 43
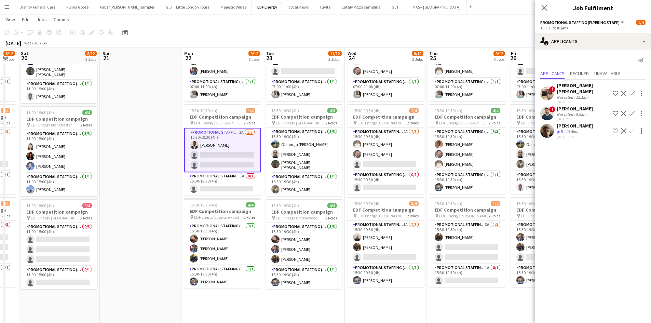
click at [568, 106] on div "Ghulam Murtaza" at bounding box center [574, 109] width 36 height 6
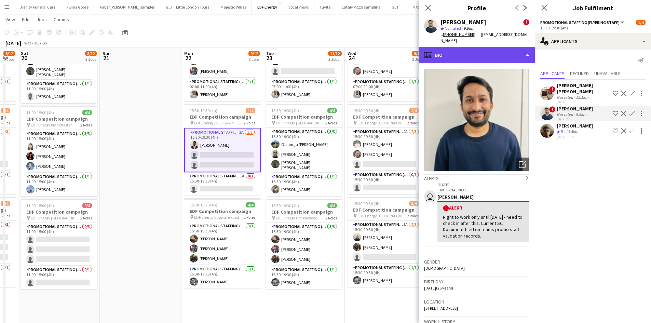
click at [472, 56] on div "profile Bio" at bounding box center [476, 55] width 116 height 16
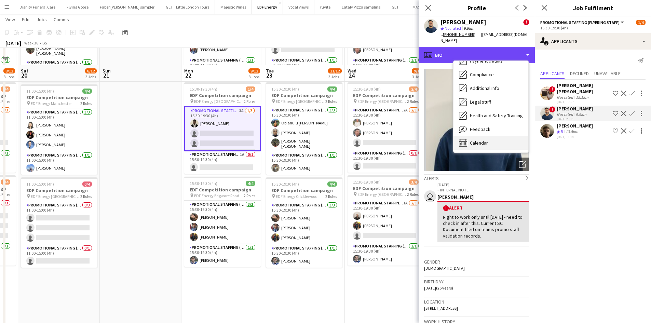
scroll to position [137, 0]
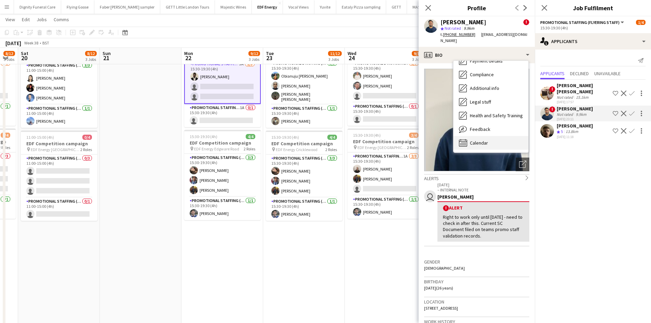
click at [485, 142] on span "Calendar" at bounding box center [479, 143] width 18 height 6
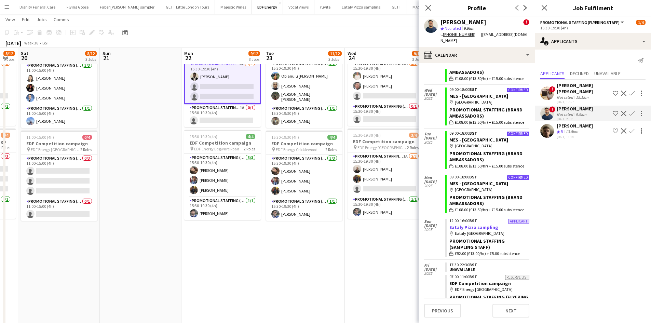
scroll to position [956, 0]
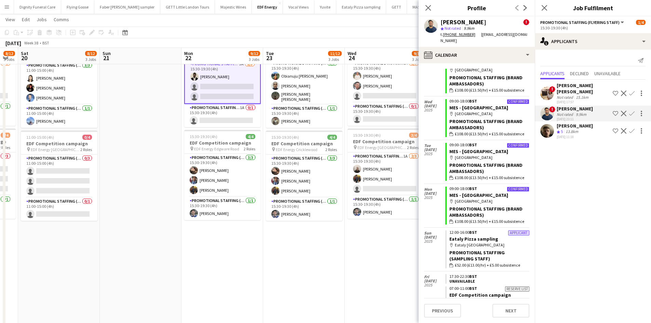
click at [632, 128] on app-icon "Confirm" at bounding box center [631, 130] width 5 height 5
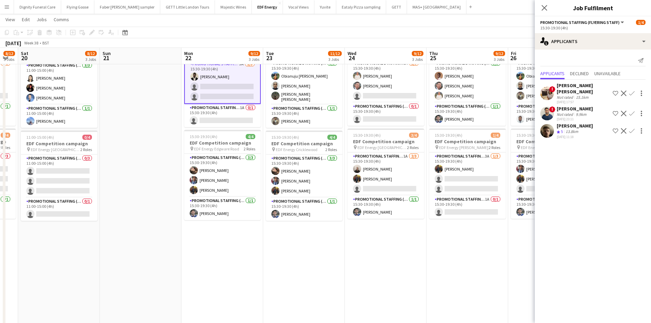
click at [632, 128] on app-icon "Confirm" at bounding box center [631, 130] width 5 height 5
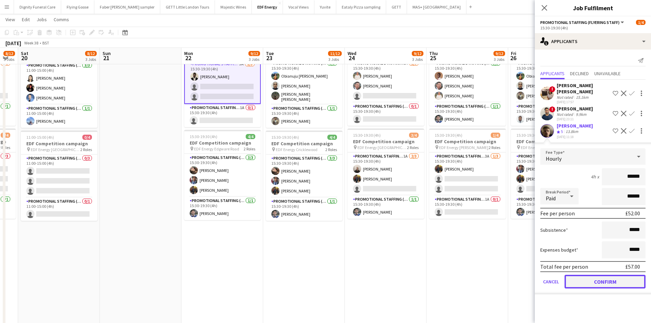
click at [606, 275] on button "Confirm" at bounding box center [604, 282] width 81 height 14
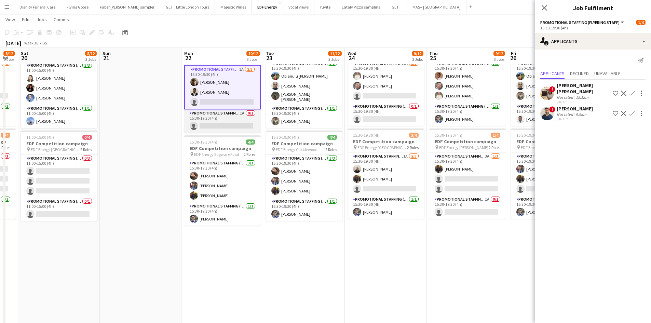
click at [232, 119] on app-card-role "Promotional Staffing (Team Leader) 1A 0/1 15:30-19:30 (4h) single-neutral-actio…" at bounding box center [222, 120] width 77 height 23
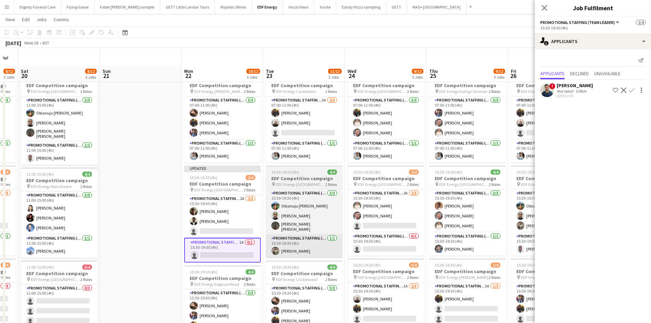
scroll to position [0, 0]
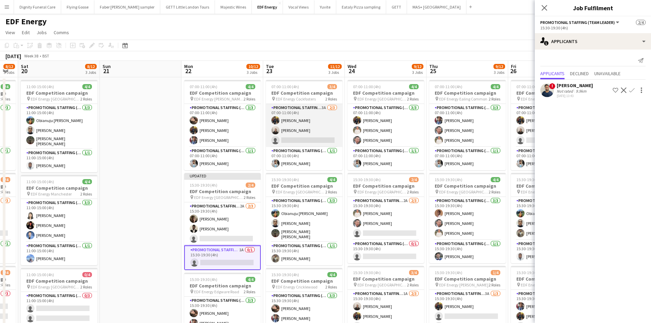
click at [311, 138] on app-card-role "Promotional Staffing (Flyering Staff) 3A 2/3 07:00-11:00 (4h) Martin Brady Gavi…" at bounding box center [304, 125] width 77 height 43
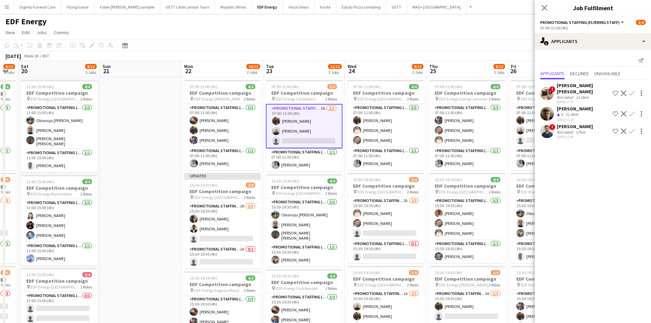
click at [630, 111] on app-icon "Confirm" at bounding box center [631, 113] width 5 height 5
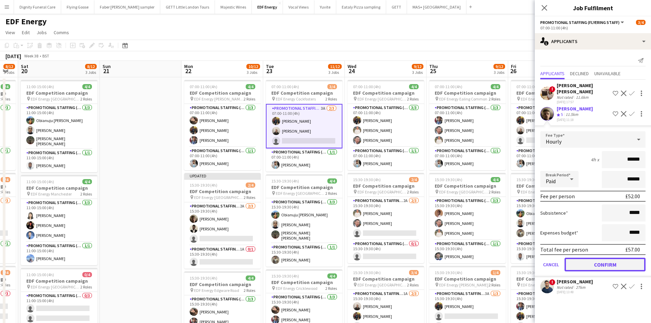
drag, startPoint x: 612, startPoint y: 259, endPoint x: 410, endPoint y: 216, distance: 205.9
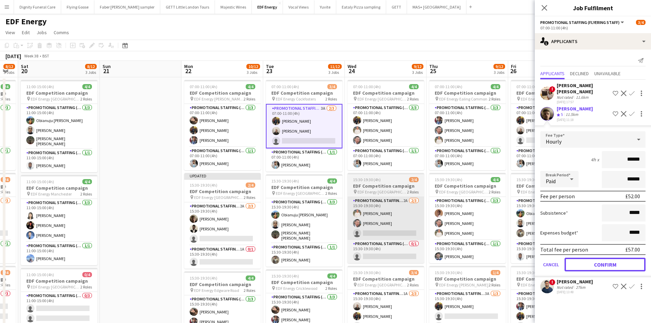
click at [611, 259] on button "Confirm" at bounding box center [604, 265] width 81 height 14
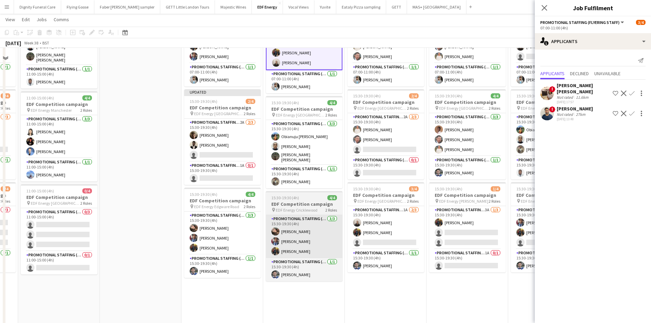
scroll to position [102, 0]
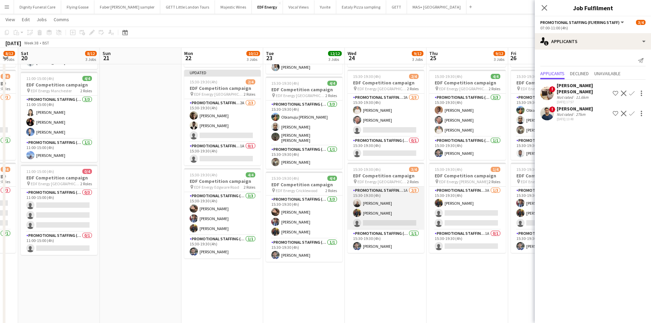
click at [396, 223] on app-card-role "Promotional Staffing (Flyering Staff) 1A 2/3 15:30-19:30 (4h) Gavin Rowe Martin…" at bounding box center [385, 208] width 77 height 43
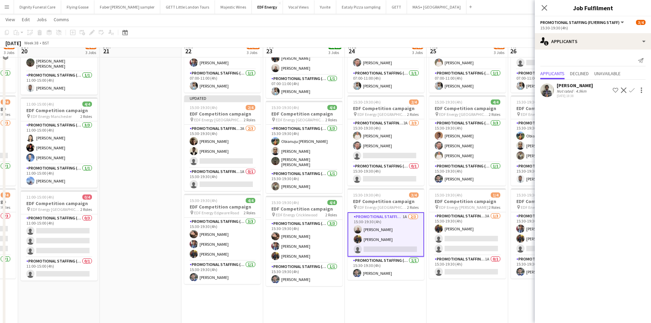
scroll to position [68, 0]
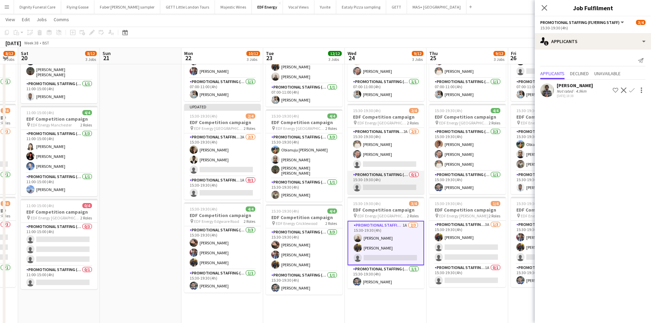
click at [384, 188] on app-card-role "Promotional Staffing (Team Leader) 0/1 15:30-19:30 (4h) single-neutral-actions" at bounding box center [385, 182] width 77 height 23
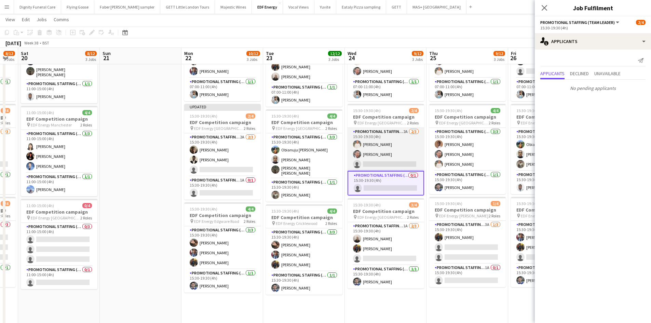
drag, startPoint x: 388, startPoint y: 158, endPoint x: 384, endPoint y: 160, distance: 4.1
click at [388, 158] on app-card-role "Promotional Staffing (Flyering Staff) 2A 2/3 15:30-19:30 (4h) Melinda Kirkwood …" at bounding box center [385, 149] width 77 height 43
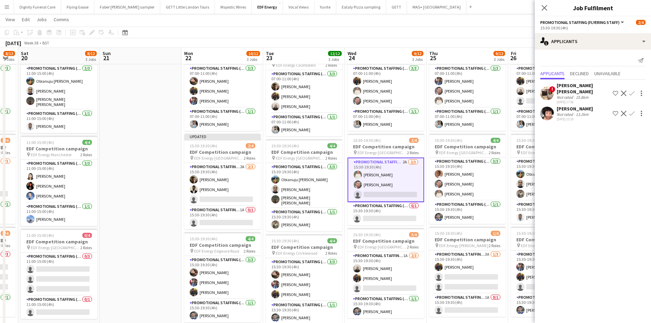
scroll to position [0, 0]
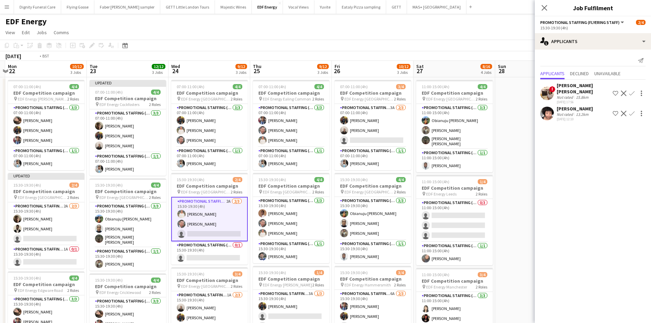
drag, startPoint x: 294, startPoint y: 187, endPoint x: 177, endPoint y: 174, distance: 118.2
click at [177, 174] on app-calendar-viewport "Fri 19 8/12 3 Jobs Sat 20 8/12 3 Jobs Sun 21 Mon 22 10/12 3 Jobs Tue 23 12/12 3…" at bounding box center [325, 275] width 651 height 428
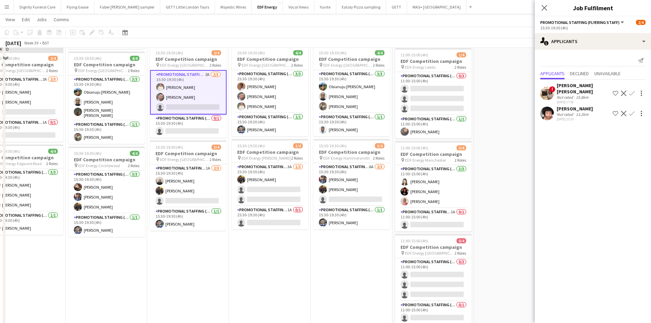
scroll to position [137, 0]
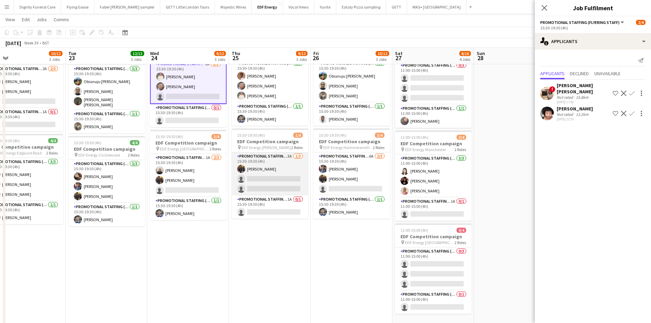
click at [272, 183] on app-card-role "Promotional Staffing (Flyering Staff) 3A 1/3 15:30-19:30 (4h) Martin Brady sing…" at bounding box center [270, 173] width 77 height 43
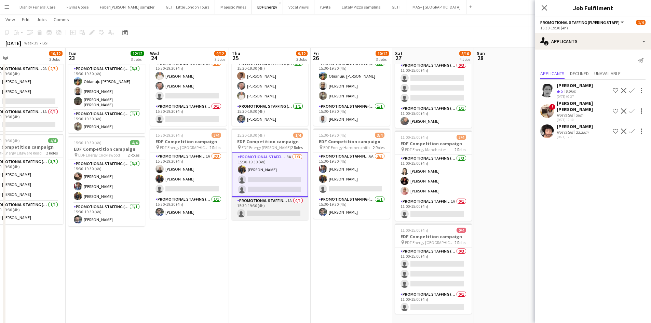
click at [272, 213] on app-card-role "Promotional Staffing (Team Leader) 1A 0/1 15:30-19:30 (4h) single-neutral-actio…" at bounding box center [270, 208] width 77 height 23
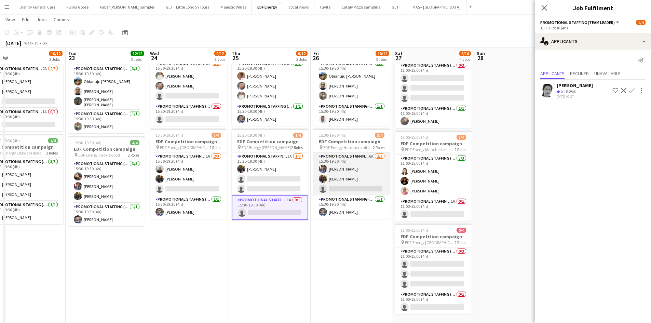
click at [355, 190] on app-card-role "Promotional Staffing (Flyering Staff) 6A 2/3 15:30-19:30 (4h) Seyi Ogunyemi Mar…" at bounding box center [351, 173] width 77 height 43
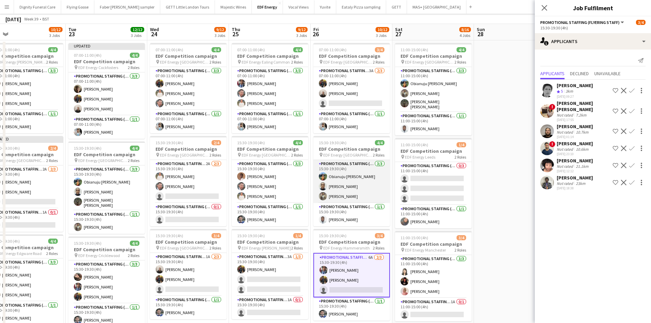
scroll to position [0, 0]
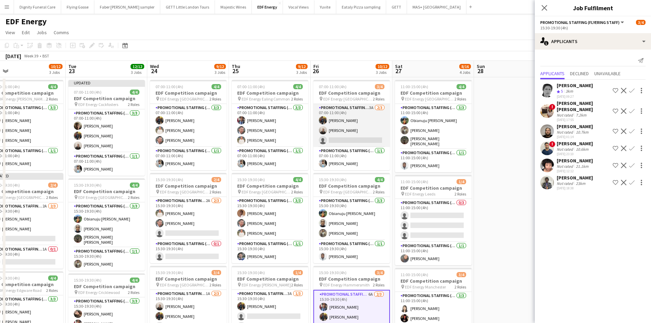
click at [355, 141] on app-card-role "Promotional Staffing (Flyering Staff) 3A 2/3 07:00-11:00 (4h) Martin Brady Gavi…" at bounding box center [351, 125] width 77 height 43
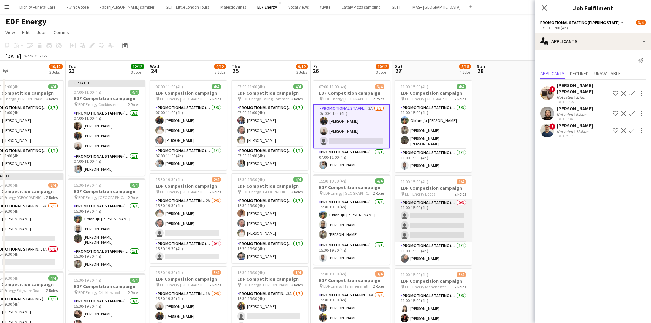
click at [446, 230] on app-card-role "Promotional Staffing (Flyering Staff) 0/3 11:00-15:00 (4h) single-neutral-actio…" at bounding box center [433, 220] width 77 height 43
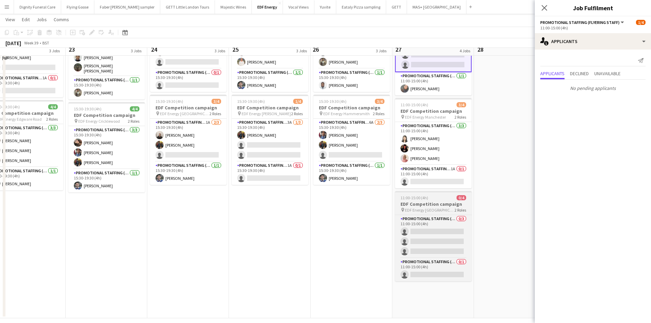
scroll to position [171, 0]
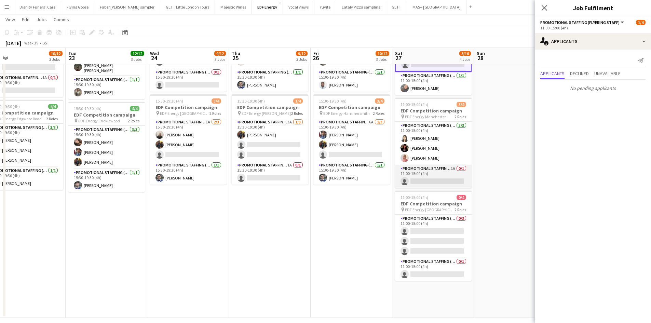
click at [441, 179] on app-card-role "Promotional Staffing (Team Leader) 1A 0/1 11:00-15:00 (4h) single-neutral-actio…" at bounding box center [433, 176] width 77 height 23
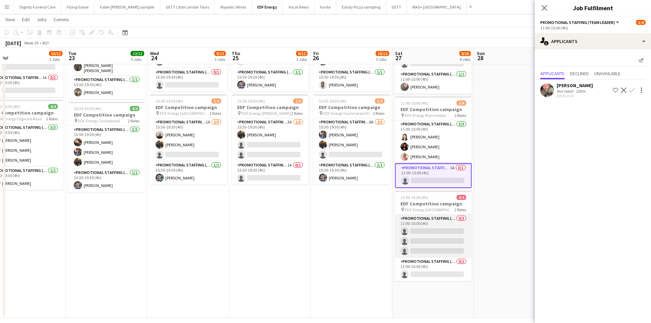
click at [448, 239] on app-card-role "Promotional Staffing (Flyering Staff) 0/3 11:00-15:00 (4h) single-neutral-actio…" at bounding box center [433, 236] width 77 height 43
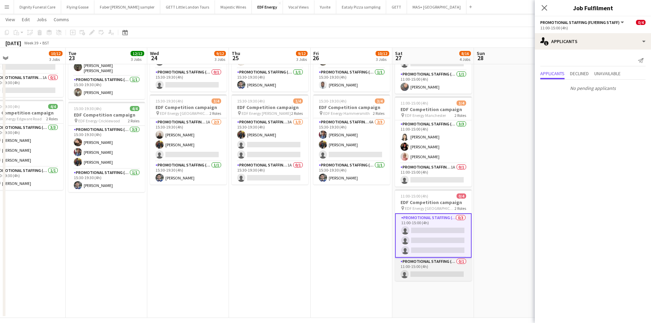
click at [436, 274] on app-card-role "Promotional Staffing (Team Leader) 0/1 11:00-15:00 (4h) single-neutral-actions" at bounding box center [433, 269] width 77 height 23
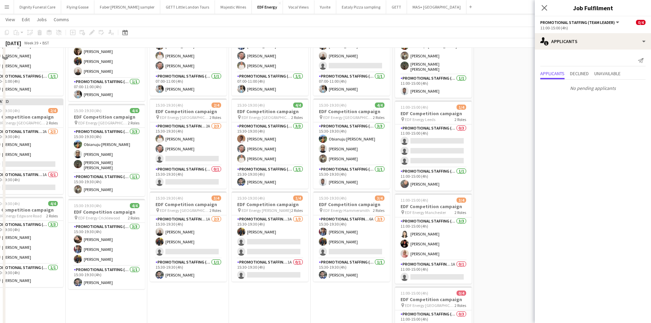
scroll to position [0, 0]
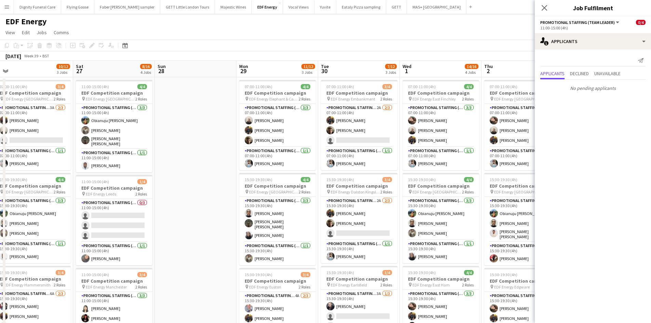
drag, startPoint x: 496, startPoint y: 179, endPoint x: 168, endPoint y: 188, distance: 327.7
click at [169, 188] on app-calendar-viewport "Tue 23 12/12 3 Jobs Wed 24 9/12 3 Jobs Thu 25 9/12 3 Jobs Fri 26 10/12 3 Jobs S…" at bounding box center [325, 275] width 651 height 428
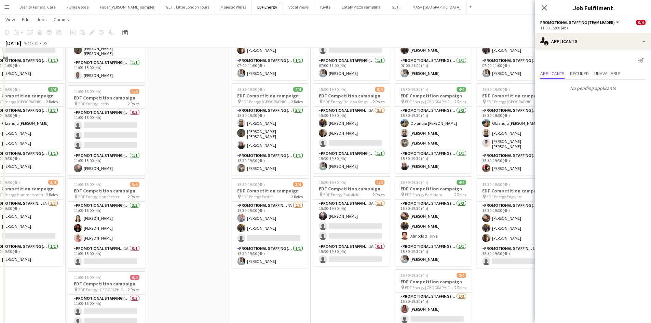
scroll to position [102, 0]
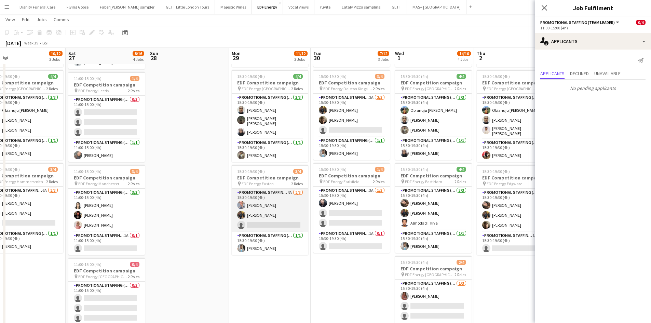
click at [278, 223] on app-card-role "Promotional Staffing (Flyering Staff) 4A 2/3 15:30-19:30 (4h) SIMON GREIFF Mart…" at bounding box center [270, 210] width 77 height 43
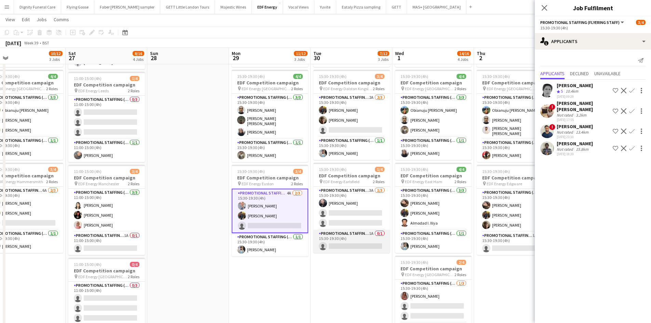
click at [351, 246] on app-card-role "Promotional Staffing (Team Leader) 1A 0/1 15:30-19:30 (4h) single-neutral-actio…" at bounding box center [351, 241] width 77 height 23
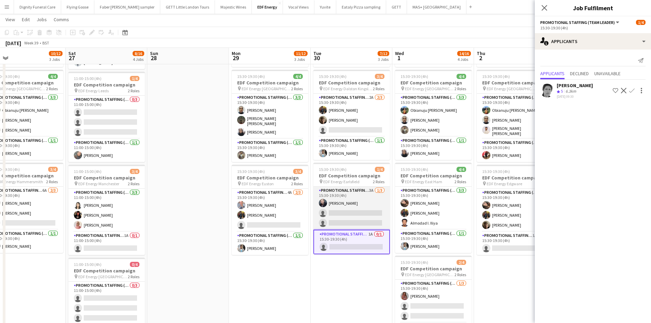
click at [368, 213] on app-card-role "Promotional Staffing (Flyering Staff) 3A 1/3 15:30-19:30 (4h) Adam Stickler sin…" at bounding box center [351, 208] width 77 height 43
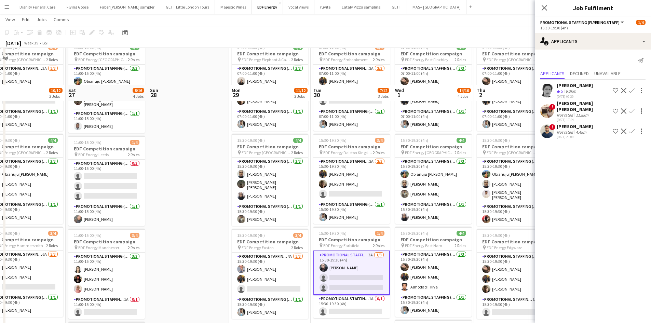
scroll to position [34, 0]
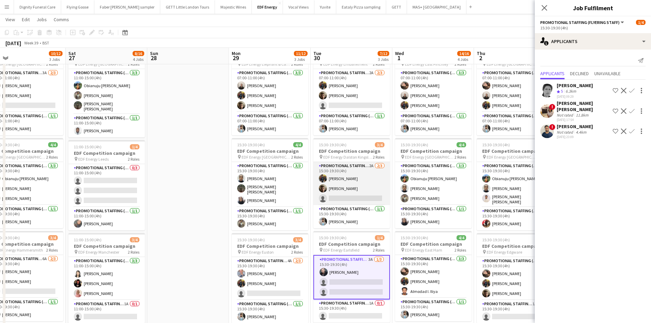
click at [356, 197] on app-card-role "Promotional Staffing (Flyering Staff) 2A 2/3 15:30-19:30 (4h) Martin Brady Alex…" at bounding box center [351, 183] width 77 height 43
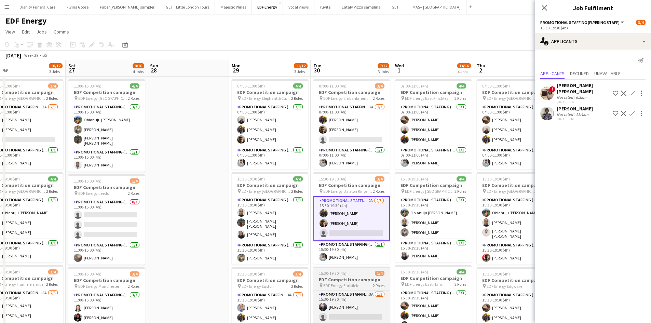
scroll to position [0, 0]
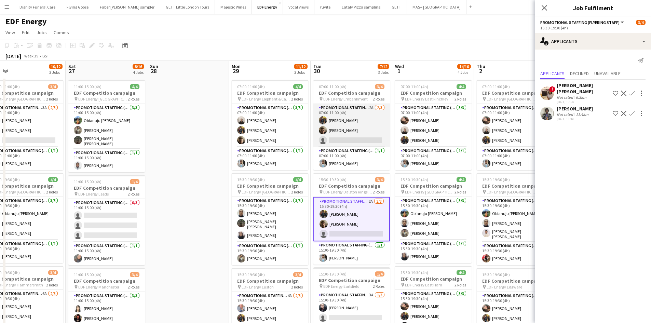
click at [366, 140] on app-card-role "Promotional Staffing (Flyering Staff) 2A 2/3 07:00-11:00 (4h) Martin Brady Alex…" at bounding box center [351, 125] width 77 height 43
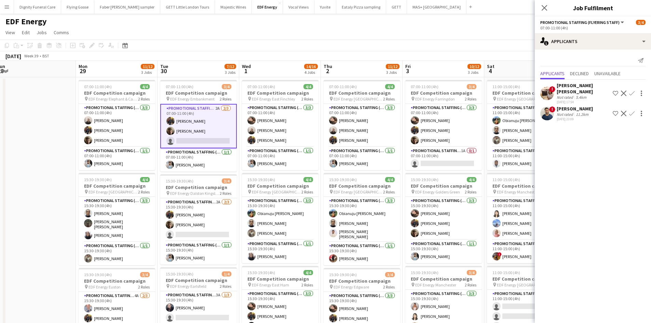
drag, startPoint x: 370, startPoint y: 226, endPoint x: 202, endPoint y: 221, distance: 167.8
click at [202, 221] on app-calendar-viewport "Thu 25 9/12 3 Jobs Fri 26 10/12 3 Jobs Sat 27 8/16 4 Jobs Sun 28 Mon 29 11/12 3…" at bounding box center [325, 275] width 651 height 428
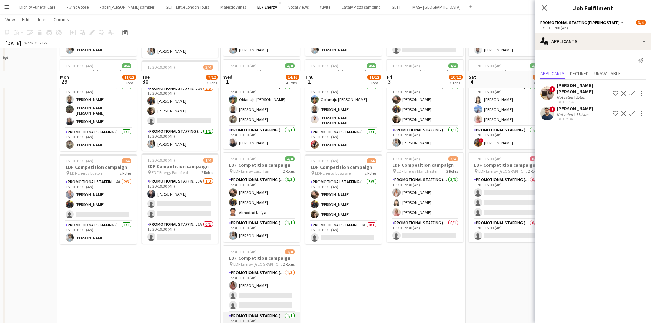
scroll to position [137, 0]
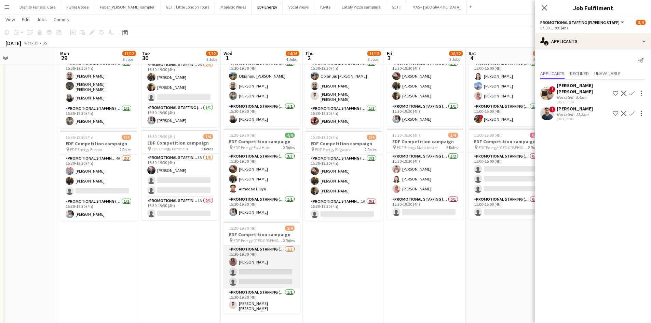
click at [264, 277] on app-card-role "Promotional Staffing (Flyering Staff) 1/3 15:30-19:30 (4h) Sally Whitworth sing…" at bounding box center [261, 266] width 77 height 43
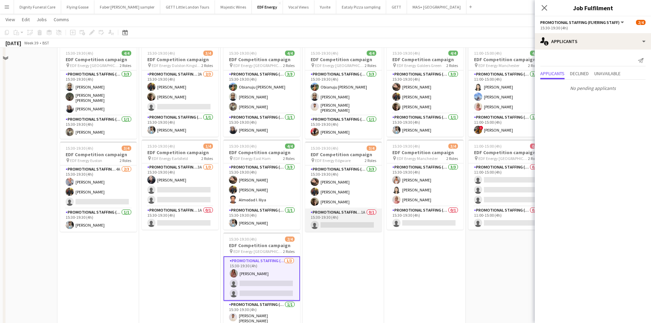
scroll to position [75, 0]
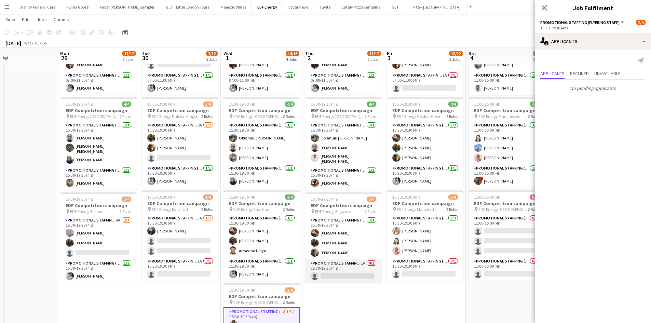
click at [342, 274] on app-card-role "Promotional Staffing (Team Leader) 1A 0/1 15:30-19:30 (4h) single-neutral-actio…" at bounding box center [343, 270] width 77 height 23
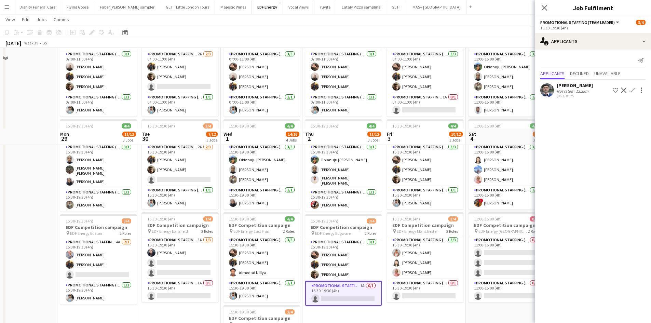
scroll to position [137, 0]
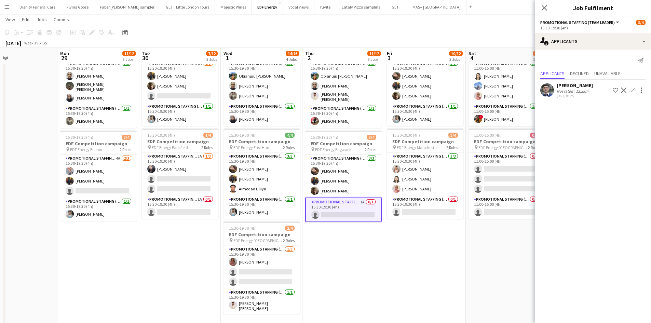
click at [632, 87] on app-icon "Confirm" at bounding box center [631, 89] width 5 height 5
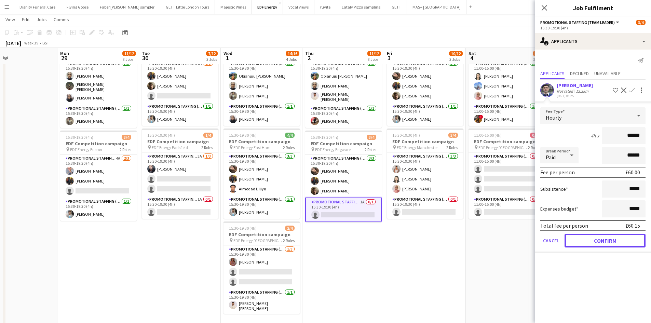
click at [621, 235] on button "Confirm" at bounding box center [604, 241] width 81 height 14
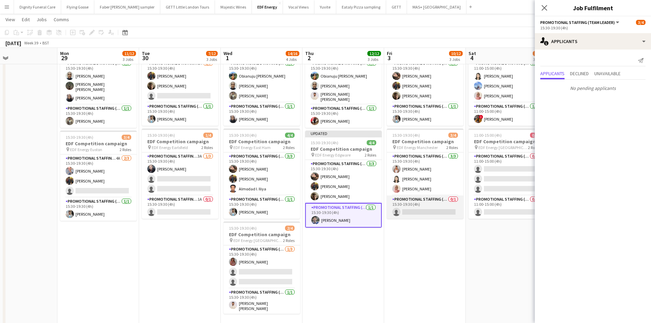
click at [431, 208] on app-card-role "Promotional Staffing (Team Leader) 0/1 15:30-19:30 (4h) single-neutral-actions" at bounding box center [425, 206] width 77 height 23
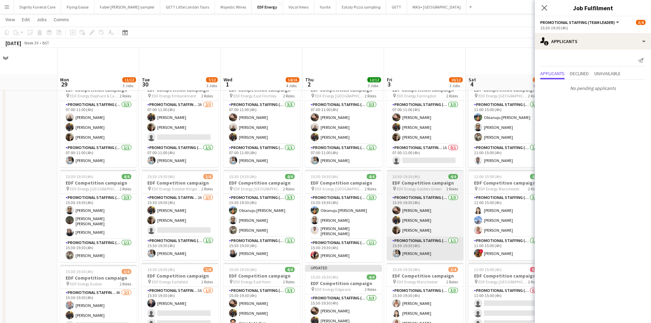
scroll to position [0, 0]
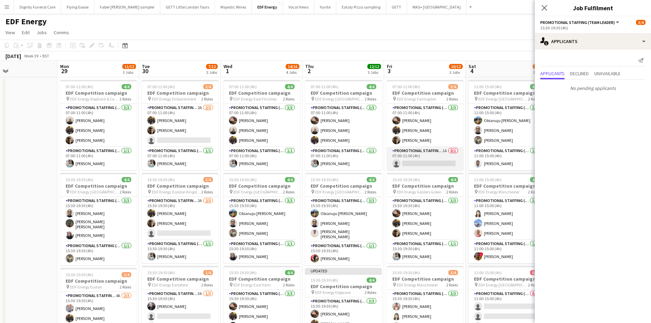
click at [431, 164] on app-card-role "Promotional Staffing (Team Leader) 1A 0/1 07:00-11:00 (4h) single-neutral-actio…" at bounding box center [425, 158] width 77 height 23
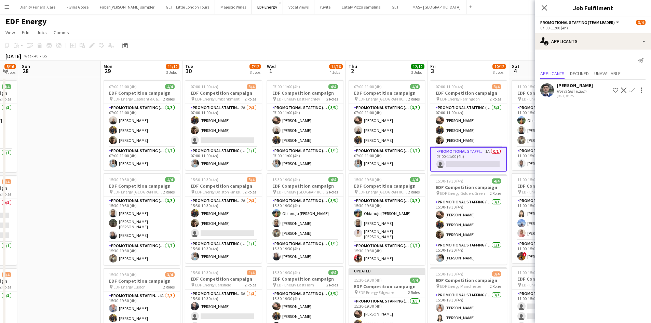
drag, startPoint x: 415, startPoint y: 222, endPoint x: 290, endPoint y: 208, distance: 125.5
click at [281, 213] on app-calendar-viewport "Thu 25 9/12 3 Jobs Fri 26 10/12 3 Jobs Sat 27 8/16 4 Jobs Sun 28 Mon 29 11/12 3…" at bounding box center [325, 275] width 651 height 428
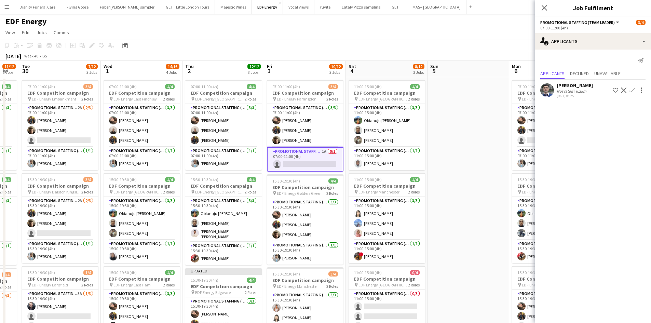
scroll to position [0, 268]
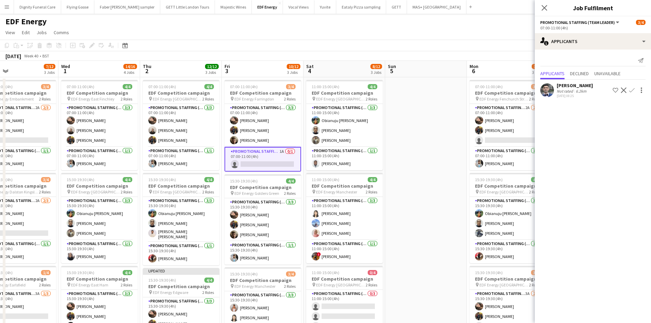
drag, startPoint x: 630, startPoint y: 88, endPoint x: 639, endPoint y: 97, distance: 12.8
click at [630, 88] on app-icon "Confirm" at bounding box center [631, 89] width 5 height 5
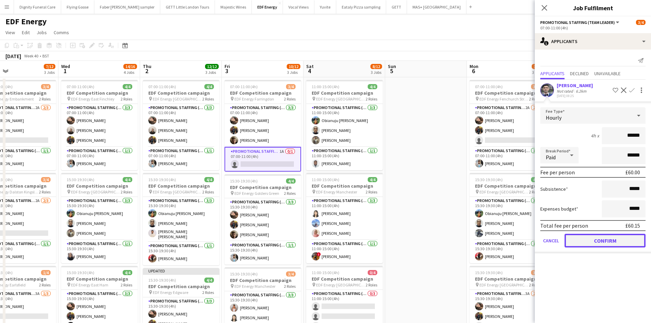
click at [607, 238] on button "Confirm" at bounding box center [604, 241] width 81 height 14
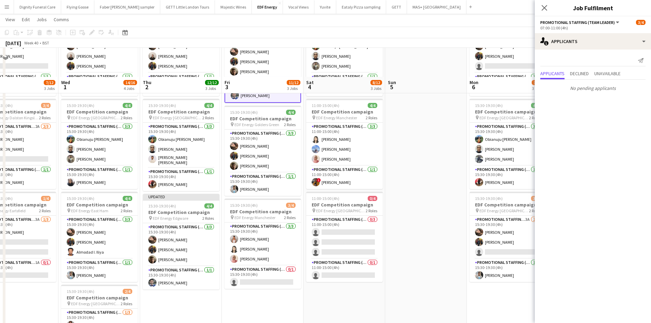
scroll to position [102, 0]
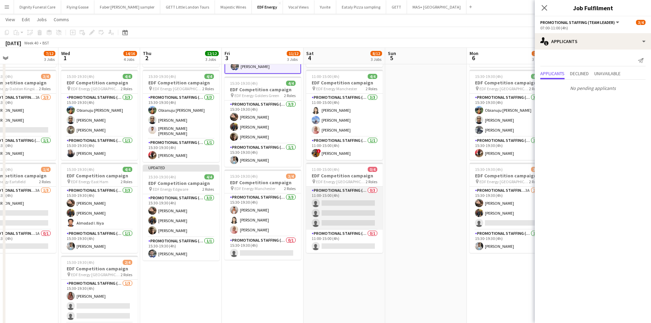
click at [358, 205] on app-card-role "Promotional Staffing (Flyering Staff) 0/3 11:00-15:00 (4h) single-neutral-actio…" at bounding box center [344, 208] width 77 height 43
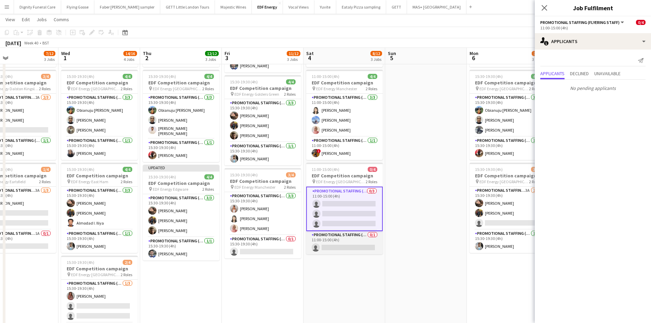
click at [349, 246] on app-card-role "Promotional Staffing (Team Leader) 0/1 11:00-15:00 (4h) single-neutral-actions" at bounding box center [344, 242] width 77 height 23
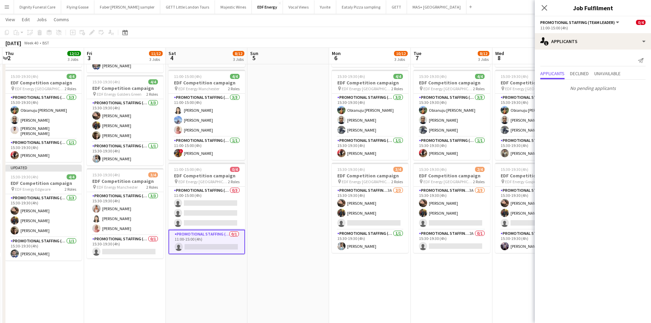
drag, startPoint x: 426, startPoint y: 268, endPoint x: 280, endPoint y: 268, distance: 145.9
click at [280, 268] on app-calendar-viewport "Mon 29 11/12 3 Jobs Tue 30 7/12 3 Jobs Wed 1 14/16 4 Jobs Thu 2 12/12 3 Jobs Fr…" at bounding box center [325, 155] width 651 height 462
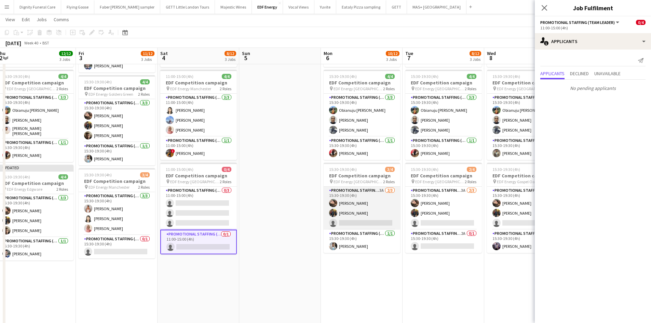
click at [364, 220] on app-card-role "Promotional Staffing (Flyering Staff) 3A 2/3 15:30-19:30 (4h) Anastasiia Melesh…" at bounding box center [361, 208] width 77 height 43
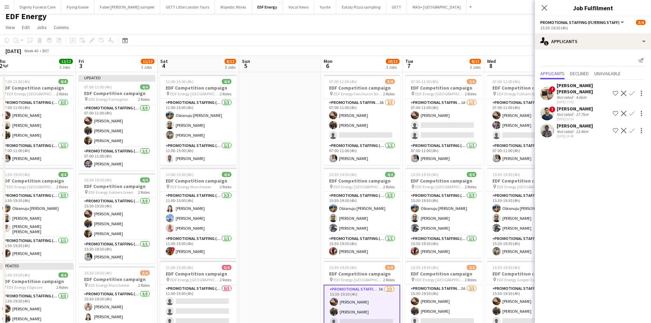
scroll to position [0, 0]
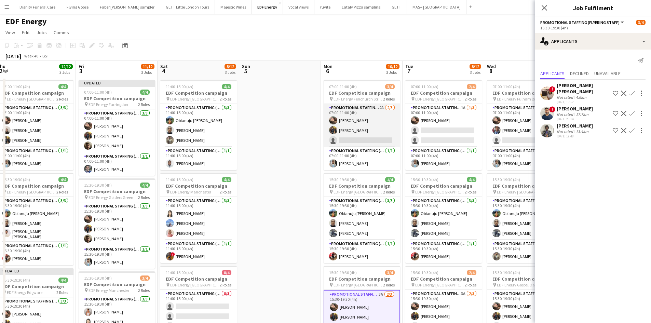
click at [370, 138] on app-card-role "Promotional Staffing (Flyering Staff) 2A 2/3 07:00-11:00 (4h) Anastasiia Melesh…" at bounding box center [361, 125] width 77 height 43
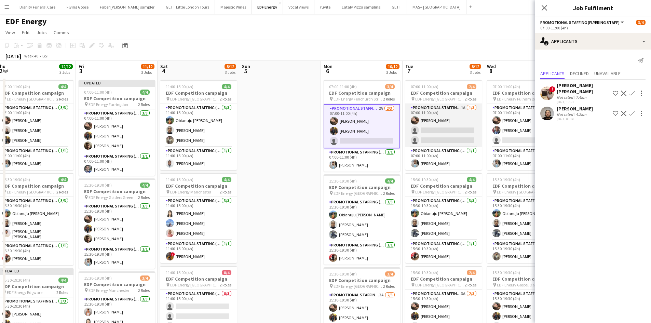
click at [439, 130] on app-card-role "Promotional Staffing (Flyering Staff) 1A 1/3 07:00-11:00 (4h) Anastasiia Melesh…" at bounding box center [443, 125] width 77 height 43
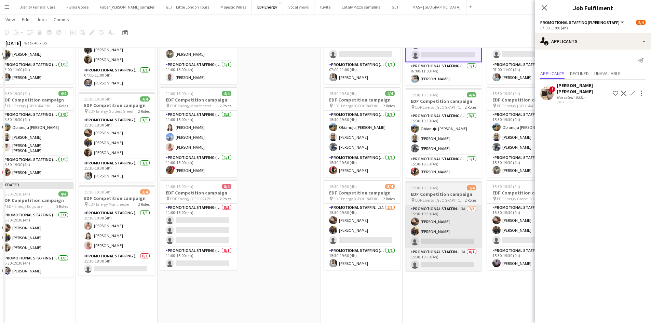
scroll to position [102, 0]
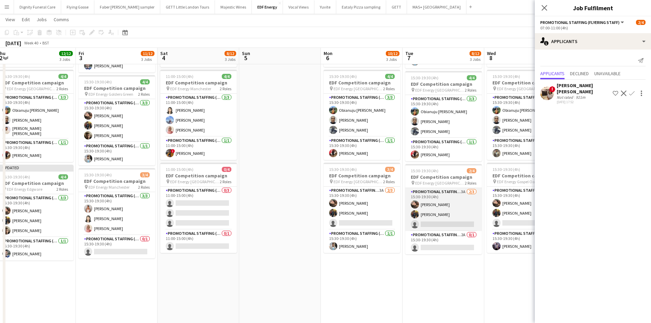
click at [443, 221] on app-card-role "Promotional Staffing (Flyering Staff) 3A 2/3 15:30-19:30 (4h) Anastasiia Melesh…" at bounding box center [443, 209] width 77 height 43
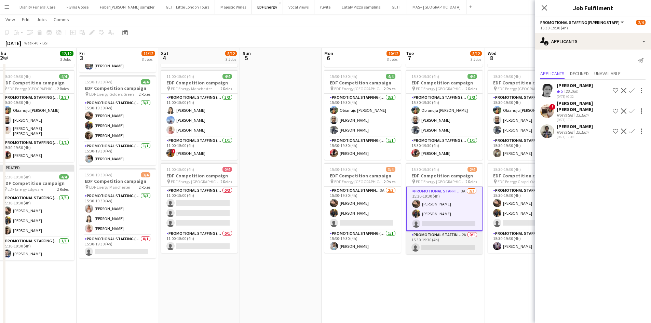
click at [437, 247] on app-card-role "Promotional Staffing (Team Leader) 2A 0/1 15:30-19:30 (4h) single-neutral-actio…" at bounding box center [444, 242] width 77 height 23
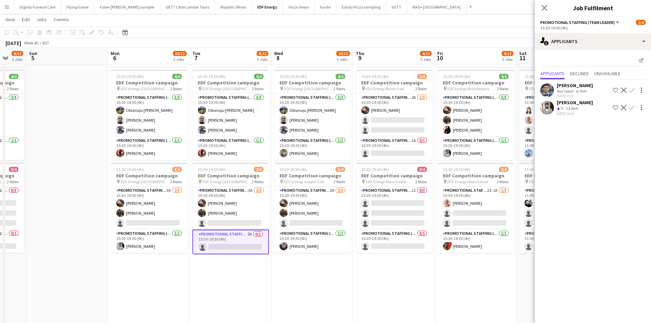
drag, startPoint x: 439, startPoint y: 284, endPoint x: 241, endPoint y: 279, distance: 197.8
click at [242, 282] on app-calendar-viewport "Wed 1 14/16 4 Jobs Thu 2 12/12 3 Jobs Fri 3 11/12 3 Jobs Sat 4 8/12 3 Jobs Sun …" at bounding box center [325, 155] width 651 height 462
click at [240, 220] on app-card-role "Promotional Staffing (Flyering Staff) 3A 2/3 15:30-19:30 (4h) Anastasiia Melesh…" at bounding box center [231, 208] width 77 height 43
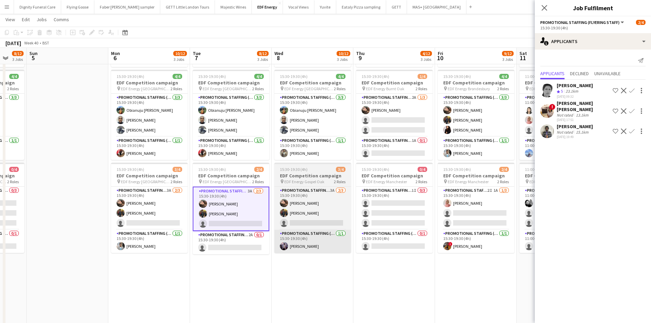
drag, startPoint x: 230, startPoint y: 245, endPoint x: 291, endPoint y: 240, distance: 61.7
click at [230, 245] on app-card-role "Promotional Staffing (Team Leader) 2A 0/1 15:30-19:30 (4h) single-neutral-actio…" at bounding box center [231, 242] width 77 height 23
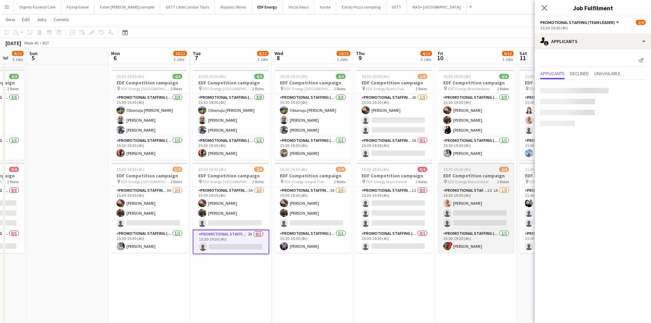
scroll to position [0, 299]
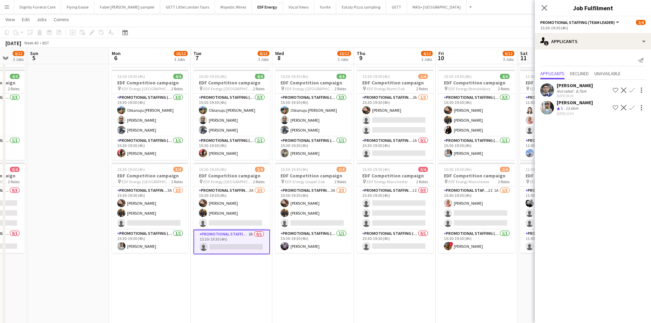
click at [633, 106] on app-icon "Confirm" at bounding box center [631, 107] width 5 height 5
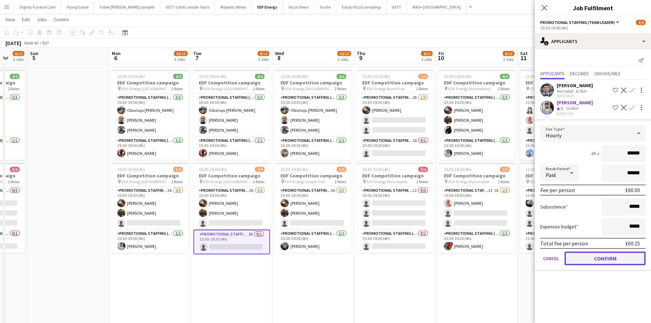
click at [607, 262] on button "Confirm" at bounding box center [604, 258] width 81 height 14
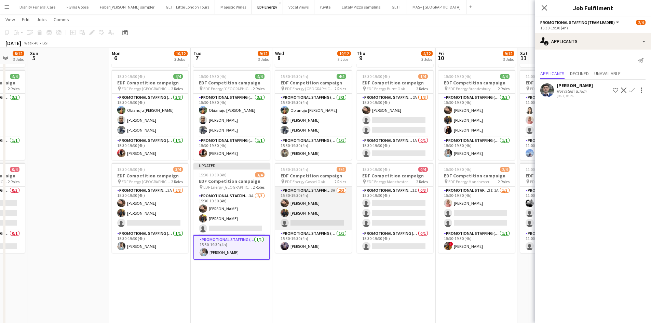
click at [328, 220] on app-card-role "Promotional Staffing (Flyering Staff) 3A 2/3 15:30-19:30 (4h) Anastasiia Melesh…" at bounding box center [313, 208] width 77 height 43
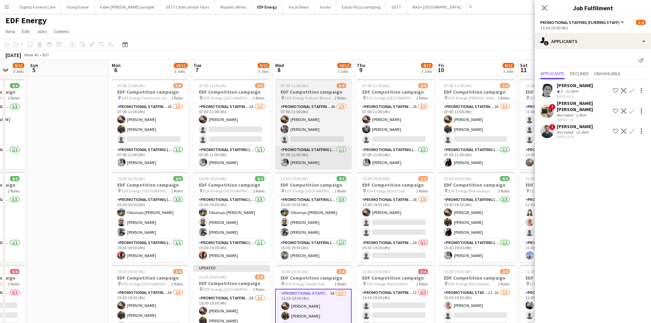
scroll to position [0, 0]
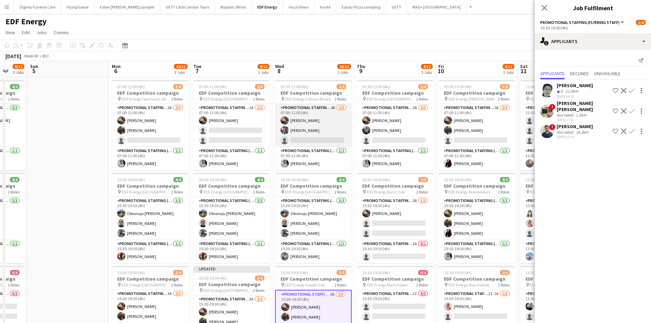
click at [320, 138] on app-card-role "Promotional Staffing (Flyering Staff) 4A 2/3 07:00-11:00 (4h) Anastasiia Melesh…" at bounding box center [313, 125] width 77 height 43
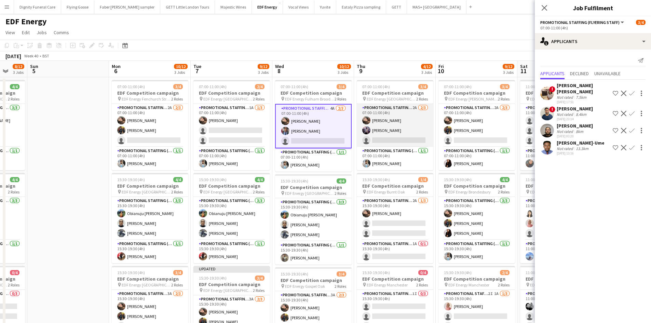
click at [393, 137] on app-card-role "Promotional Staffing (Flyering Staff) 2A 2/3 07:00-11:00 (4h) Anastasiia Melesh…" at bounding box center [395, 125] width 77 height 43
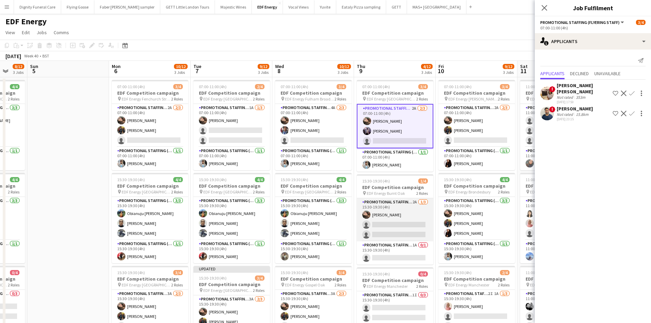
click at [396, 226] on app-card-role "Promotional Staffing (Flyering Staff) 2A 1/3 15:30-19:30 (4h) Anastasiia Melesh…" at bounding box center [395, 219] width 77 height 43
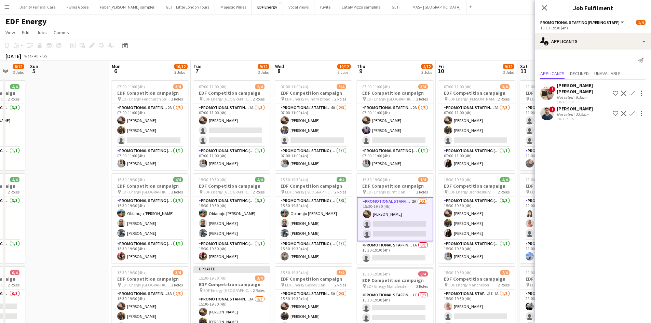
scroll to position [68, 0]
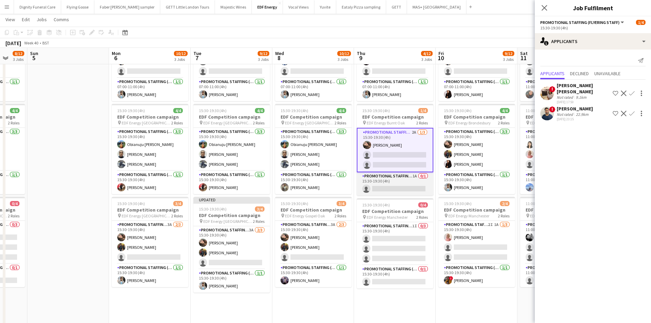
click at [404, 183] on app-card-role "Promotional Staffing (Team Leader) 1A 0/1 15:30-19:30 (4h) single-neutral-actio…" at bounding box center [395, 183] width 77 height 23
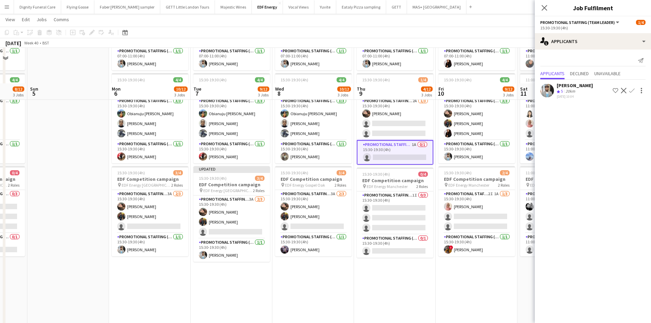
scroll to position [137, 0]
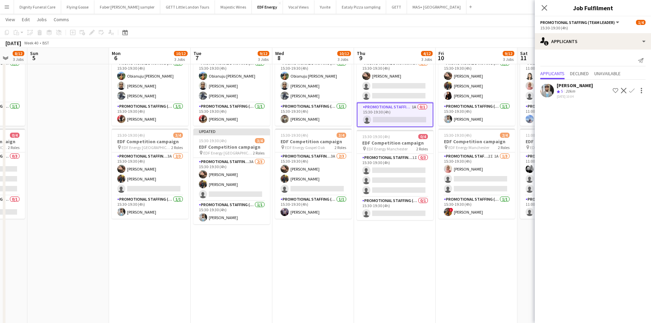
click at [633, 88] on app-icon "Confirm" at bounding box center [631, 90] width 5 height 5
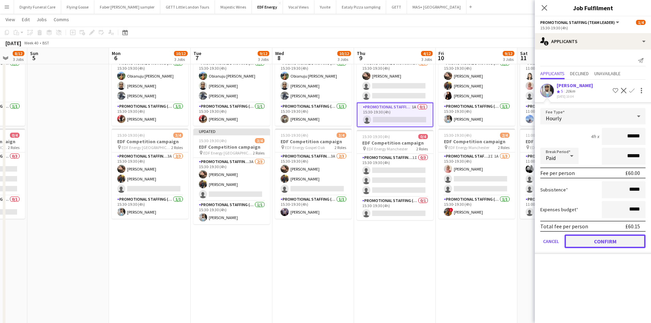
click at [612, 238] on button "Confirm" at bounding box center [604, 241] width 81 height 14
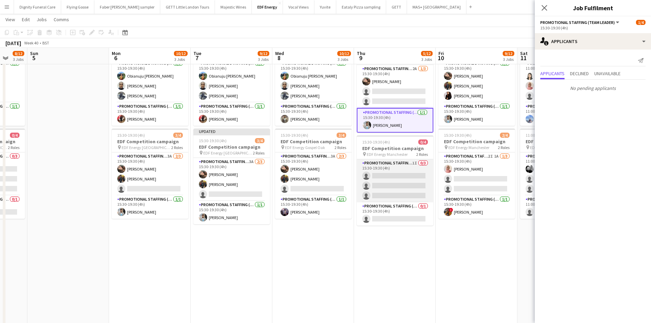
click at [412, 184] on app-card-role "Promotional Staffing (Flyering Staff) 1I 0/3 15:30-19:30 (4h) single-neutral-ac…" at bounding box center [395, 180] width 77 height 43
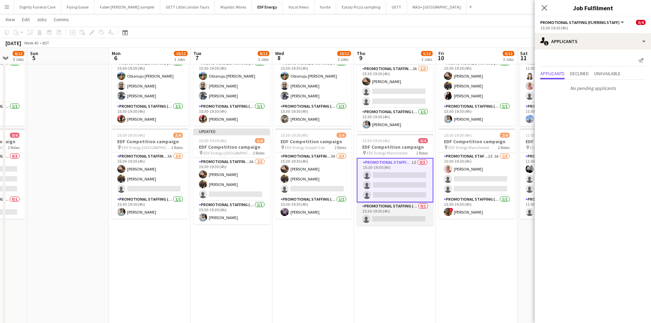
click at [397, 219] on app-card-role "Promotional Staffing (Team Leader) 0/1 15:30-19:30 (4h) single-neutral-actions" at bounding box center [395, 213] width 77 height 23
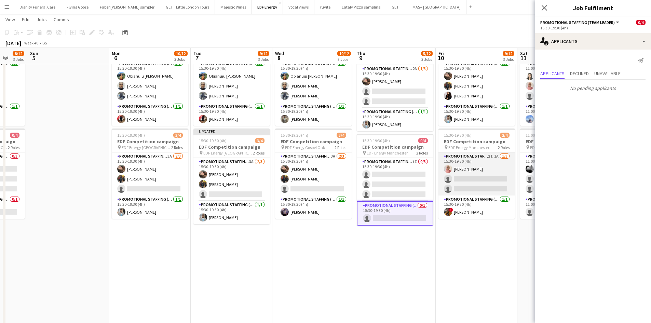
click at [472, 179] on app-card-role "Promotional Staffing (Flyering Staff) 2I 1A 1/3 15:30-19:30 (4h) Shabnam Jallal…" at bounding box center [476, 173] width 77 height 43
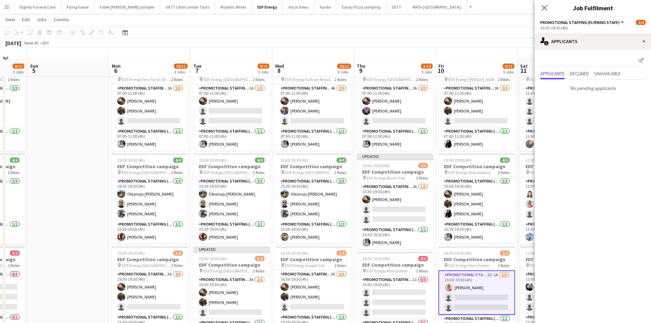
scroll to position [0, 0]
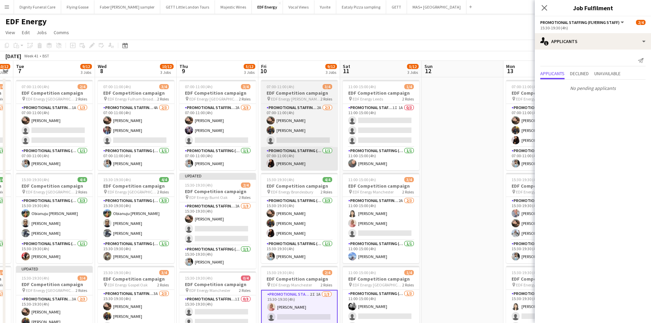
drag, startPoint x: 479, startPoint y: 178, endPoint x: 303, endPoint y: 150, distance: 178.5
click at [289, 175] on app-calendar-viewport "Fri 3 11/12 3 Jobs Sat 4 8/12 3 Jobs Sun 5 Mon 6 10/12 3 Jobs Tue 7 9/12 3 Jobs…" at bounding box center [325, 275] width 651 height 428
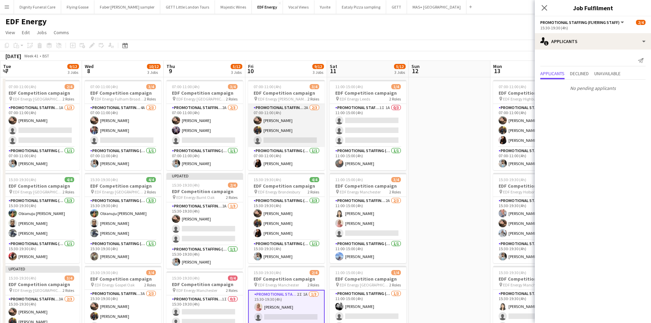
click at [304, 141] on app-card-role "Promotional Staffing (Flyering Staff) 2A 2/3 07:00-11:00 (4h) Anastasiia Melesh…" at bounding box center [286, 125] width 77 height 43
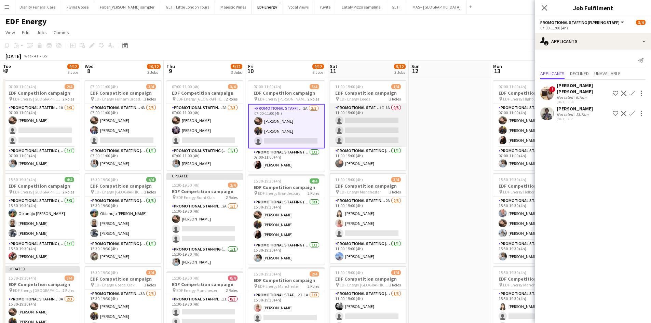
click at [364, 127] on app-card-role "Promotional Staffing (Flyering Staff) 1I 1A 0/3 11:00-15:00 (4h) single-neutral…" at bounding box center [368, 125] width 77 height 43
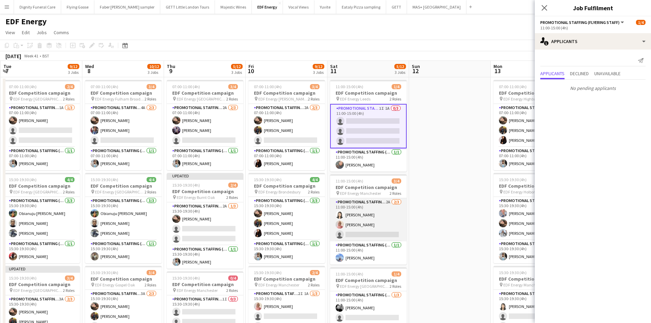
click at [377, 235] on app-card-role "Promotional Staffing (Flyering Staff) 2A 2/3 11:00-15:00 (4h) Winnie Wong Shabn…" at bounding box center [368, 219] width 77 height 43
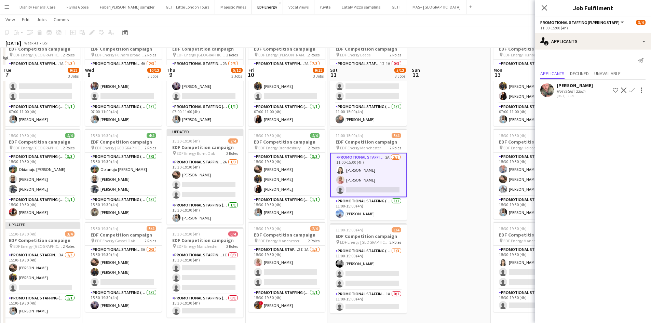
scroll to position [68, 0]
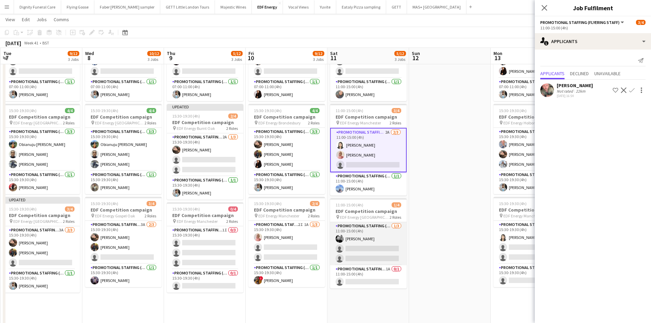
click at [366, 241] on app-card-role "Promotional Staffing (Flyering Staff) 1/3 11:00-15:00 (4h) Dan Vasey single-neu…" at bounding box center [368, 243] width 77 height 43
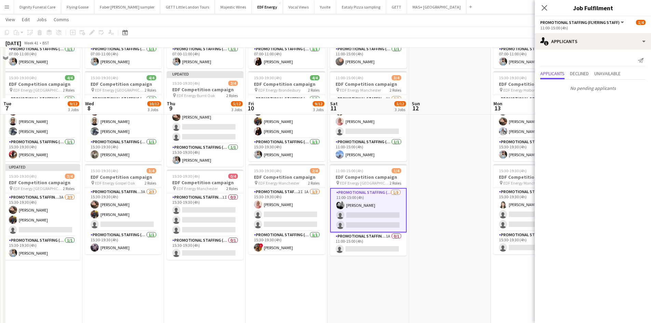
scroll to position [171, 0]
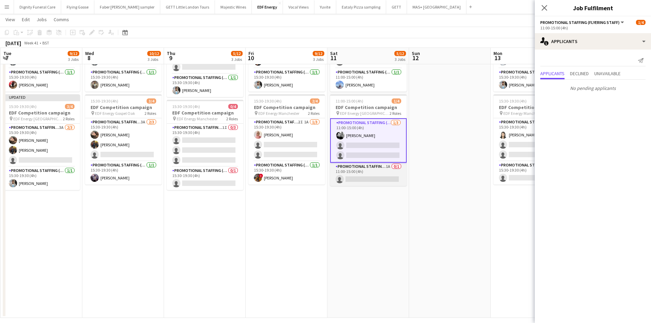
click at [375, 175] on app-card-role "Promotional Staffing (Team Leader) 1A 0/1 11:00-15:00 (4h) single-neutral-actio…" at bounding box center [368, 174] width 77 height 23
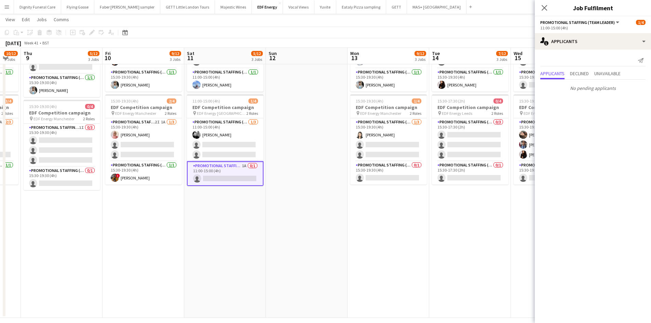
drag, startPoint x: 318, startPoint y: 227, endPoint x: 252, endPoint y: 214, distance: 67.9
click at [231, 224] on app-calendar-viewport "Sun 5 Mon 6 10/12 3 Jobs Tue 7 9/12 3 Jobs Wed 8 10/12 3 Jobs Thu 9 5/12 3 Jobs…" at bounding box center [325, 87] width 651 height 462
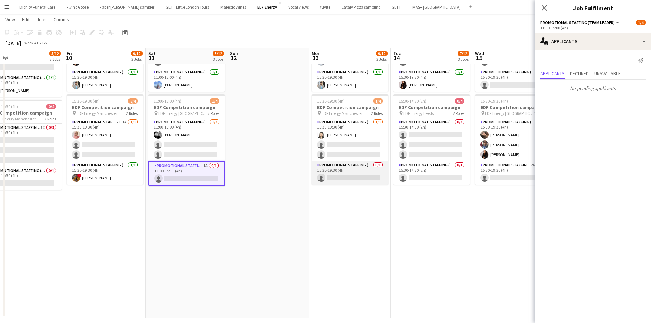
click at [348, 178] on app-card-role "Promotional Staffing (Team Leader) 0/1 15:30-19:30 (4h) single-neutral-actions" at bounding box center [350, 172] width 77 height 23
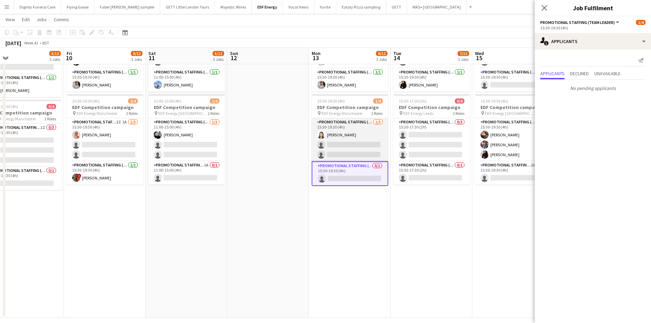
click at [372, 144] on app-card-role "Promotional Staffing (Flyering Staff) 1/3 15:30-19:30 (4h) Winnie Wong single-n…" at bounding box center [350, 139] width 77 height 43
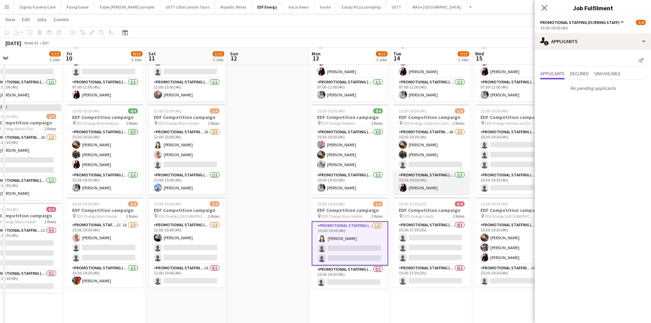
scroll to position [68, 0]
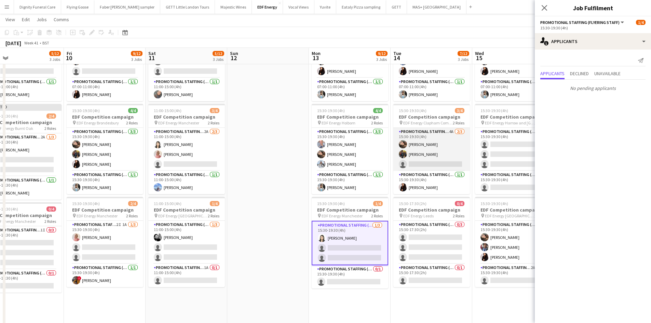
click at [435, 164] on app-card-role "Promotional Staffing (Flyering Staff) 4A 2/3 15:30-19:30 (4h) Anastasiia Melesh…" at bounding box center [431, 149] width 77 height 43
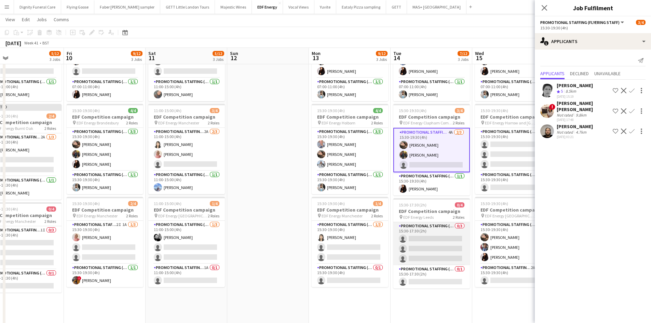
click at [433, 246] on app-card-role "Promotional Staffing (Flyering Staff) 0/3 15:30-17:30 (2h) single-neutral-actio…" at bounding box center [431, 243] width 77 height 43
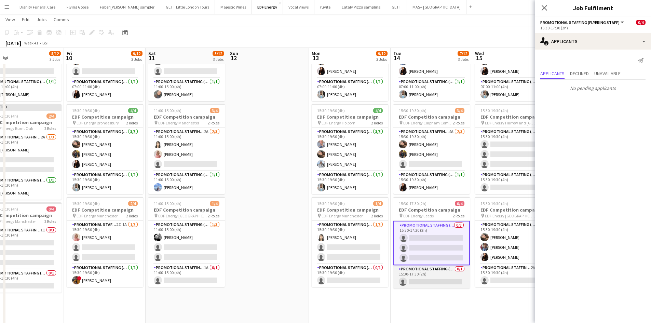
click at [444, 281] on app-card-role "Promotional Staffing (Team Leader) 0/1 15:30-17:30 (2h) single-neutral-actions" at bounding box center [431, 276] width 77 height 23
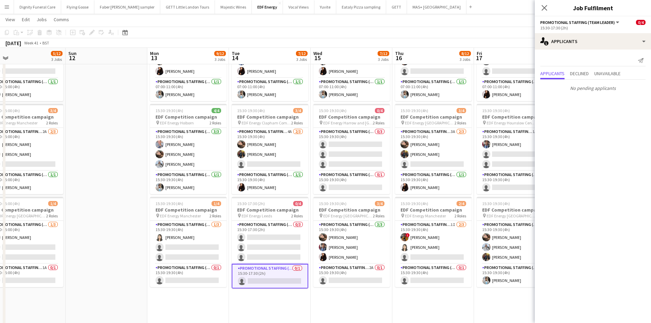
drag, startPoint x: 430, startPoint y: 306, endPoint x: 300, endPoint y: 294, distance: 130.4
click at [296, 297] on app-calendar-viewport "Tue 7 9/12 3 Jobs Wed 8 10/12 3 Jobs Thu 9 5/12 3 Jobs Fri 10 9/12 3 Jobs Sat 1…" at bounding box center [325, 189] width 651 height 462
click at [345, 278] on app-card-role "Promotional Staffing (Team Leader) 2A 0/1 15:30-19:30 (4h) single-neutral-actio…" at bounding box center [350, 275] width 77 height 23
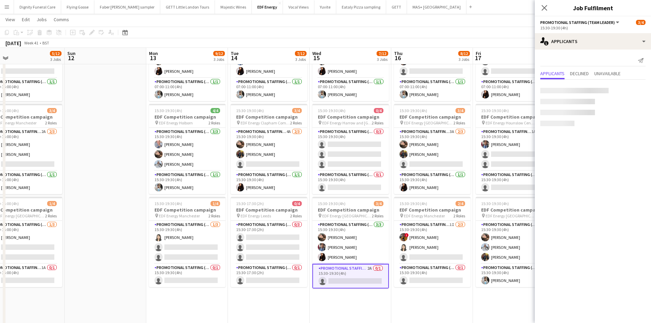
scroll to position [0, 343]
click at [633, 88] on app-icon "Confirm" at bounding box center [631, 89] width 5 height 5
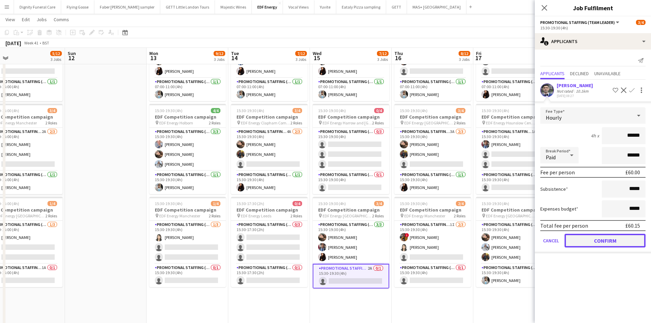
click at [615, 239] on button "Confirm" at bounding box center [604, 241] width 81 height 14
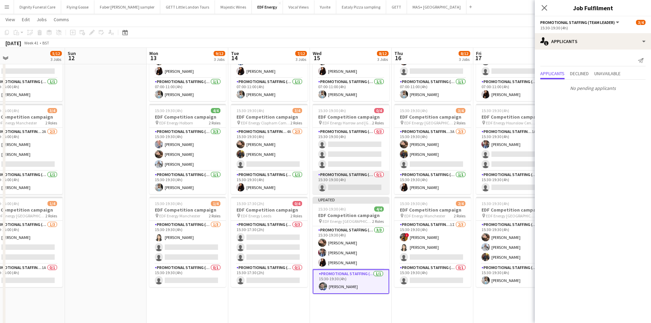
click at [343, 185] on app-card-role "Promotional Staffing (Team Leader) 0/1 15:30-19:30 (4h) single-neutral-actions" at bounding box center [351, 182] width 77 height 23
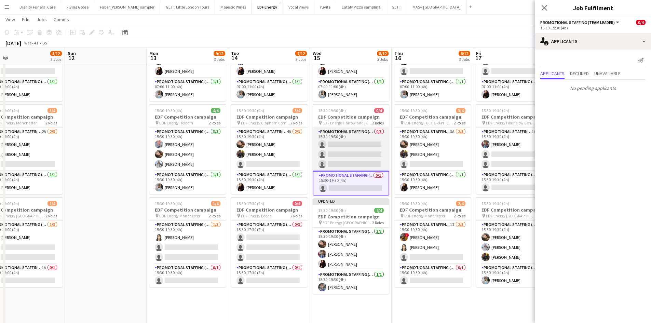
click at [363, 152] on app-card-role "Promotional Staffing (Flyering Staff) 0/3 15:30-19:30 (4h) single-neutral-actio…" at bounding box center [351, 149] width 77 height 43
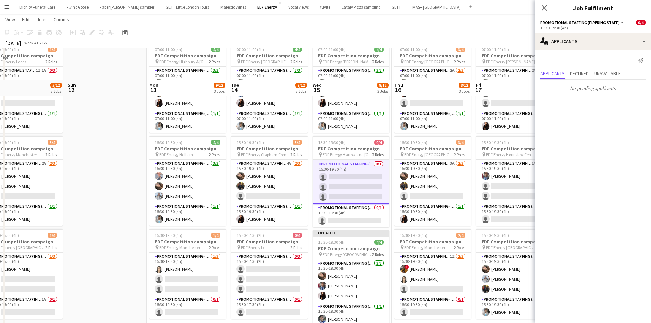
scroll to position [0, 0]
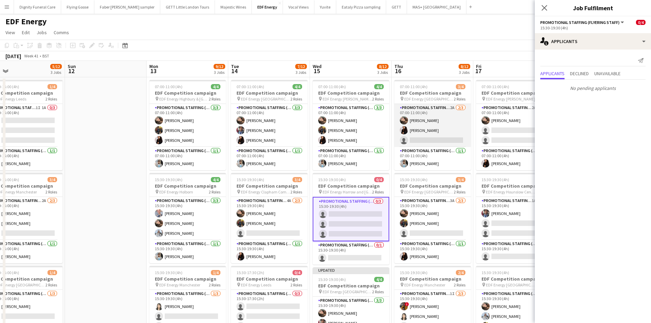
click at [438, 140] on app-card-role "Promotional Staffing (Flyering Staff) 2A 2/3 07:00-11:00 (4h) Anastasiia Melesh…" at bounding box center [432, 125] width 77 height 43
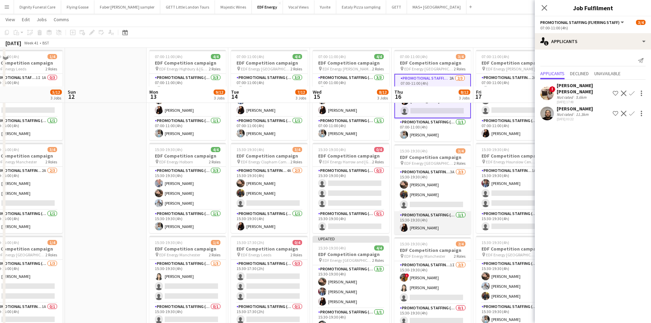
scroll to position [68, 0]
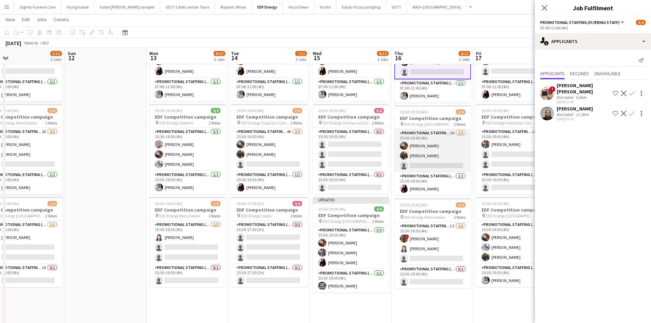
click at [435, 161] on app-card-role "Promotional Staffing (Flyering Staff) 3A 2/3 15:30-19:30 (4h) Anastasiia Melesh…" at bounding box center [432, 150] width 77 height 43
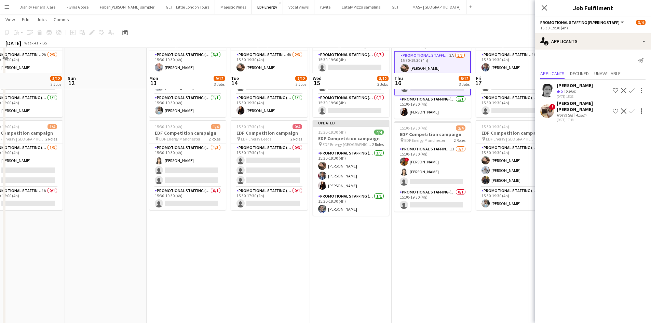
scroll to position [171, 0]
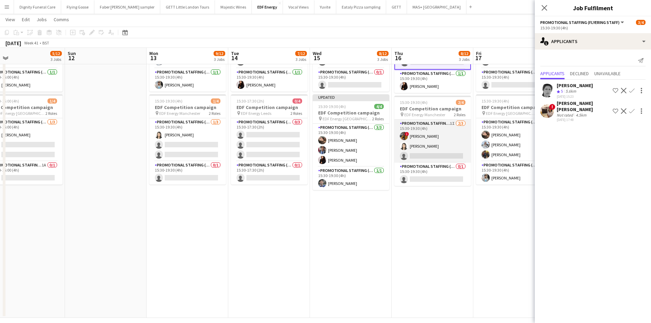
click at [441, 156] on app-card-role "Promotional Staffing (Flyering Staff) 1I 2/3 15:30-19:30 (4h) ! Sean Porter Win…" at bounding box center [432, 141] width 77 height 43
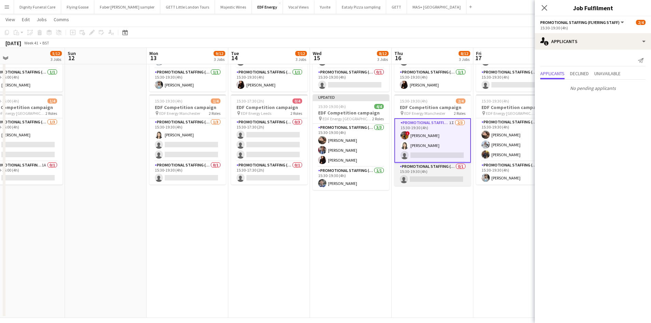
click at [431, 180] on app-card-role "Promotional Staffing (Team Leader) 0/1 15:30-19:30 (4h) single-neutral-actions" at bounding box center [432, 174] width 77 height 23
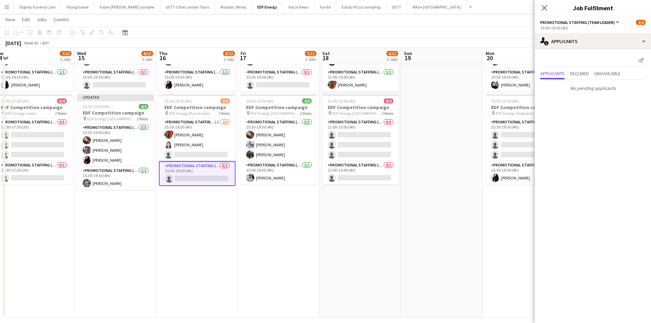
drag, startPoint x: 471, startPoint y: 226, endPoint x: 236, endPoint y: 219, distance: 235.1
click at [233, 223] on app-calendar-viewport "Sat 11 5/12 3 Jobs Sun 12 Mon 13 9/12 3 Jobs Tue 14 7/12 3 Jobs Wed 15 8/12 3 J…" at bounding box center [325, 87] width 651 height 462
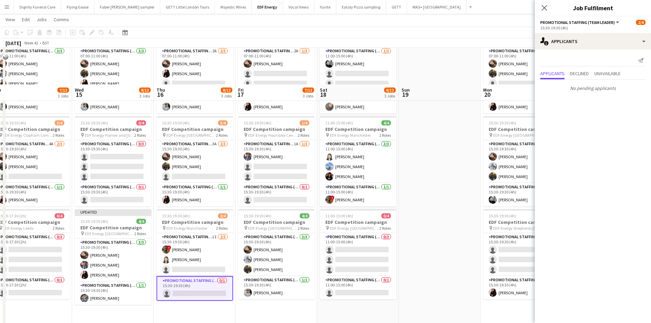
scroll to position [34, 0]
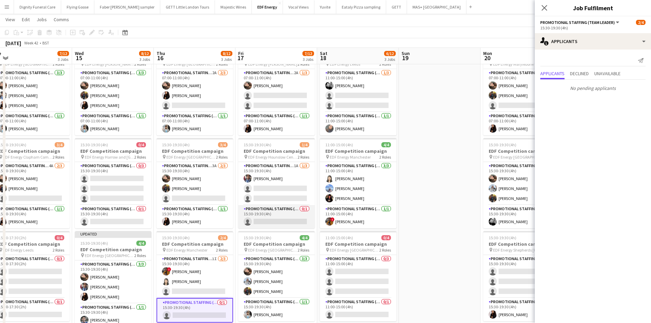
click at [281, 219] on app-card-role "Promotional Staffing (Team Leader) 0/1 15:30-19:30 (4h) single-neutral-actions" at bounding box center [276, 216] width 77 height 23
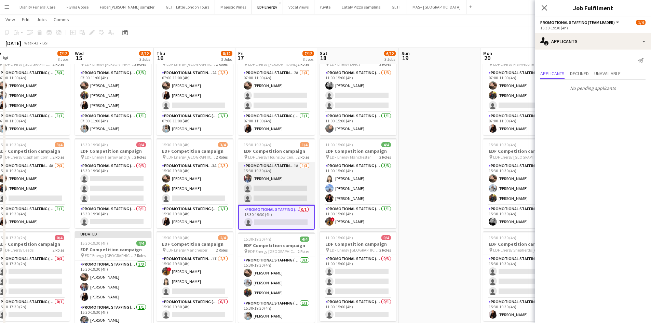
click at [275, 188] on app-card-role "Promotional Staffing (Flyering Staff) 1A 1/3 15:30-19:30 (4h) Seyi Ogunyemi sin…" at bounding box center [276, 183] width 77 height 43
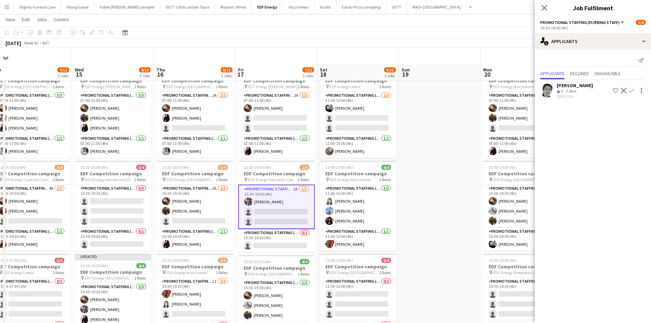
scroll to position [0, 0]
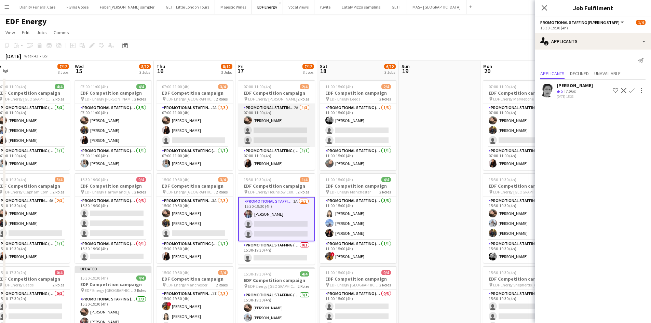
click at [287, 133] on app-card-role "Promotional Staffing (Flyering Staff) 2A 1/3 07:00-11:00 (4h) Anastasiia Melesh…" at bounding box center [276, 125] width 77 height 43
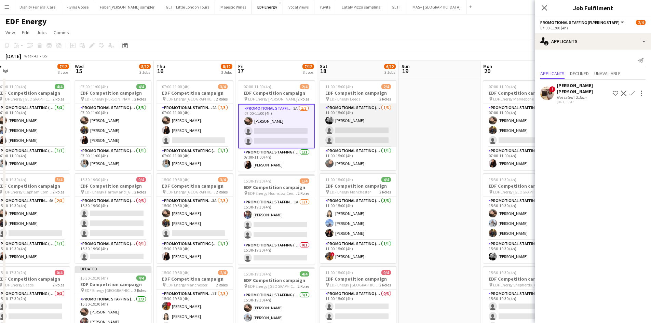
click at [357, 138] on app-card-role "Promotional Staffing (Flyering Staff) 1/3 11:00-15:00 (4h) Dan Vasey single-neu…" at bounding box center [358, 125] width 77 height 43
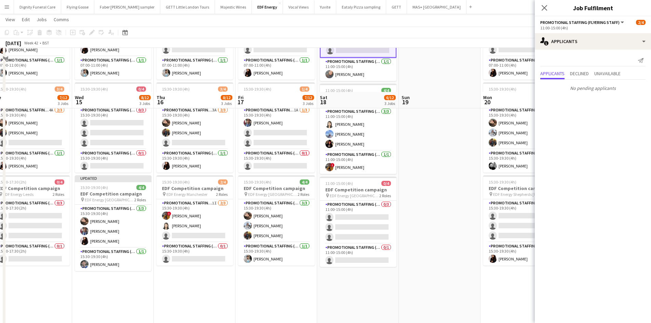
scroll to position [137, 0]
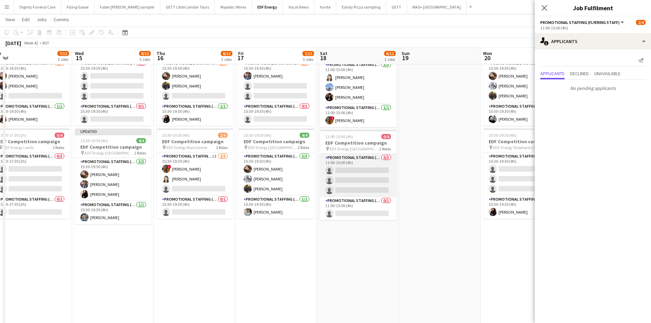
click at [373, 174] on app-card-role "Promotional Staffing (Flyering Staff) 0/3 11:00-15:00 (4h) single-neutral-actio…" at bounding box center [358, 175] width 77 height 43
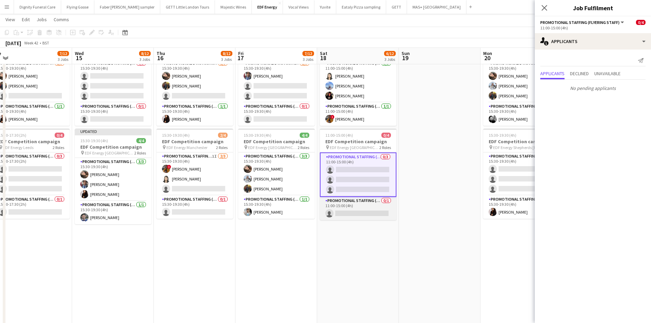
click at [370, 218] on app-card-role "Promotional Staffing (Team Leader) 0/1 11:00-15:00 (4h) single-neutral-actions" at bounding box center [358, 208] width 77 height 23
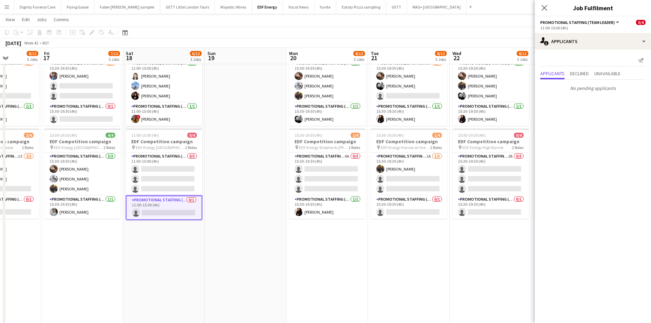
drag, startPoint x: 452, startPoint y: 237, endPoint x: 254, endPoint y: 240, distance: 198.2
click at [254, 244] on app-calendar-viewport "Mon 13 9/12 3 Jobs Tue 14 7/12 3 Jobs Wed 15 8/12 3 Jobs Thu 16 8/12 3 Jobs Fri…" at bounding box center [325, 121] width 651 height 462
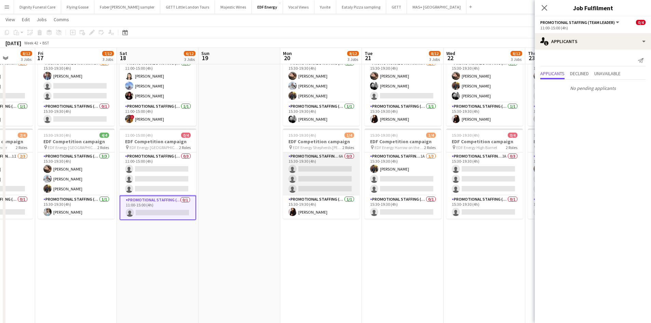
click at [319, 180] on app-card-role "Promotional Staffing (Flyering Staff) 6A 0/3 15:30-19:30 (4h) single-neutral-ac…" at bounding box center [321, 173] width 77 height 43
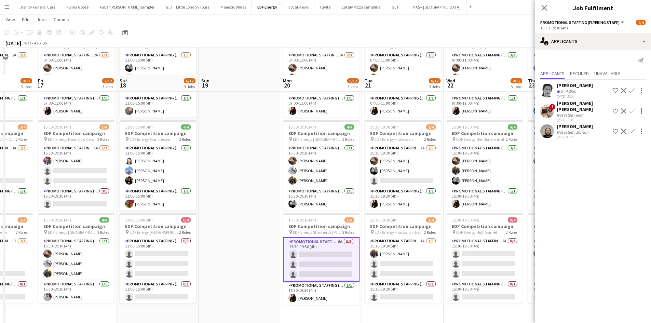
scroll to position [0, 0]
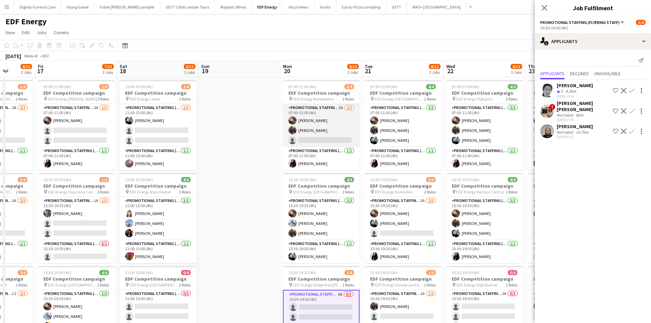
click at [319, 139] on app-card-role "Promotional Staffing (Flyering Staff) 3A 2/3 07:00-11:00 (4h) Anastasiia Melesh…" at bounding box center [321, 125] width 77 height 43
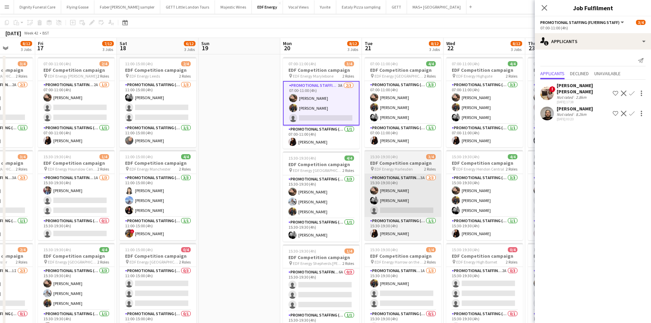
scroll to position [34, 0]
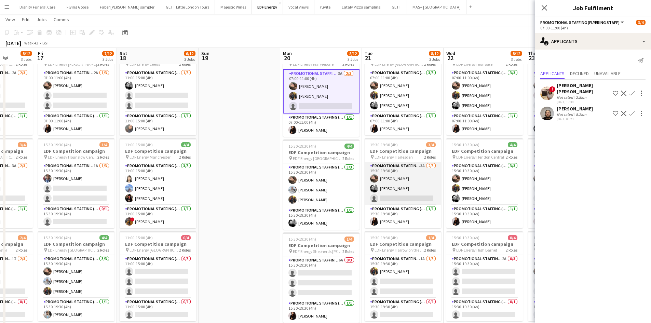
click at [410, 198] on app-card-role "Promotional Staffing (Flyering Staff) 3A 2/3 15:30-19:30 (4h) Anastasiia Melesh…" at bounding box center [402, 183] width 77 height 43
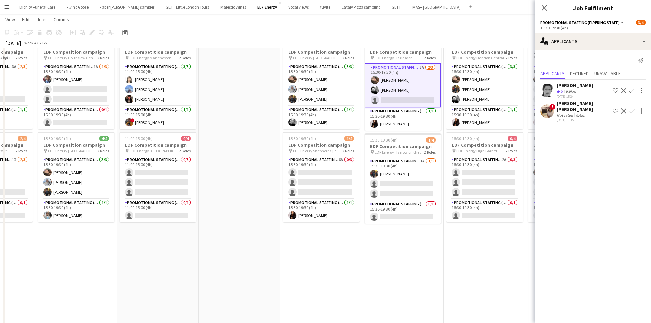
scroll to position [171, 0]
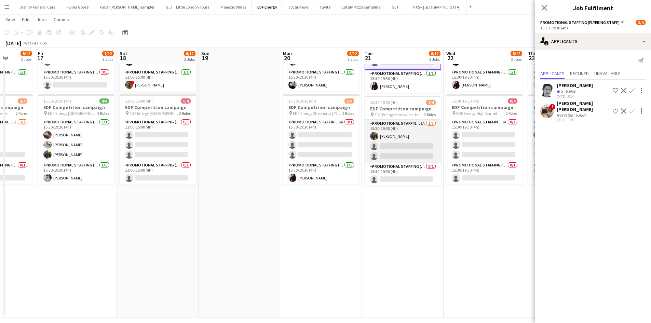
click at [411, 143] on app-card-role "Promotional Staffing (Flyering Staff) 1A 1/3 15:30-19:30 (4h) Martin Brady sing…" at bounding box center [402, 141] width 77 height 43
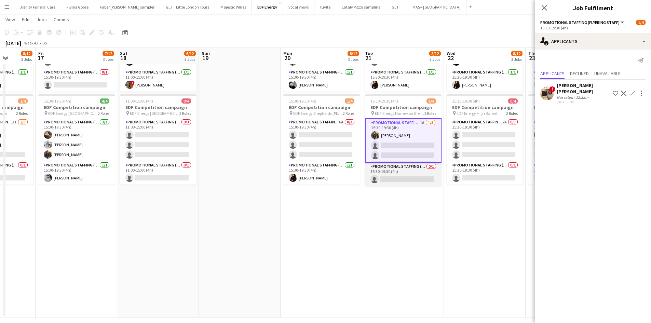
click at [405, 176] on app-card-role "Promotional Staffing (Team Leader) 0/1 15:30-19:30 (4h) single-neutral-actions" at bounding box center [403, 174] width 77 height 23
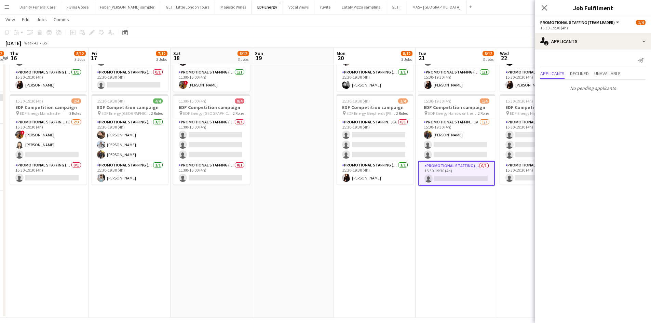
drag, startPoint x: 485, startPoint y: 221, endPoint x: 325, endPoint y: 216, distance: 159.6
click at [325, 217] on app-calendar-viewport "Mon 13 9/12 3 Jobs Tue 14 7/12 3 Jobs Wed 15 8/12 3 Jobs Thu 16 8/12 3 Jobs Fri…" at bounding box center [325, 87] width 651 height 462
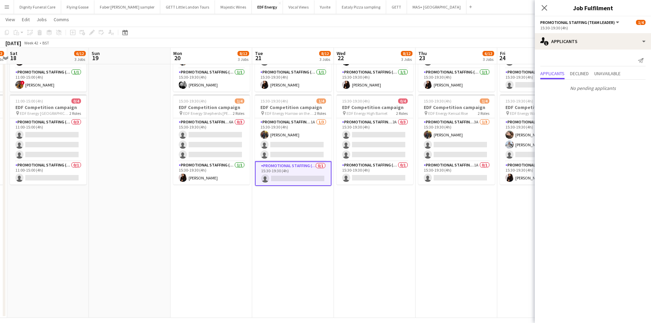
scroll to position [0, 287]
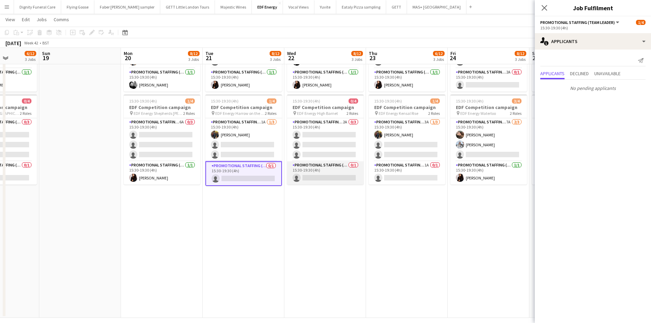
click at [346, 177] on app-card-role "Promotional Staffing (Team Leader) 0/1 15:30-19:30 (4h) single-neutral-actions" at bounding box center [325, 172] width 77 height 23
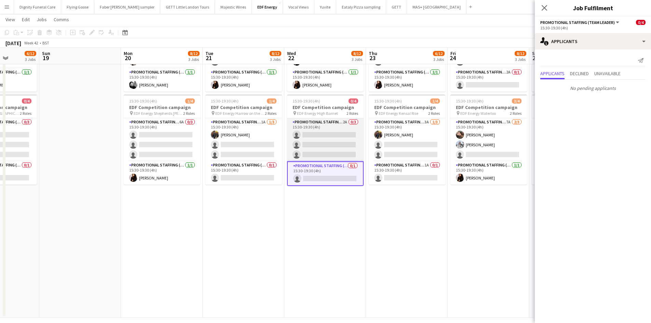
click at [339, 144] on app-card-role "Promotional Staffing (Flyering Staff) 2A 0/3 15:30-19:30 (4h) single-neutral-ac…" at bounding box center [325, 139] width 77 height 43
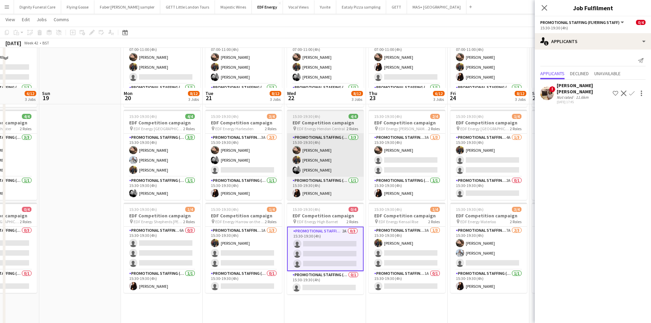
scroll to position [0, 0]
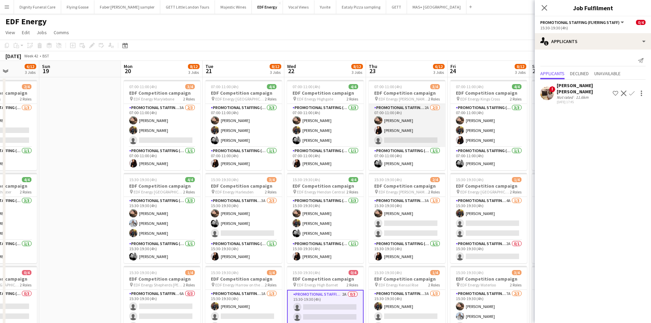
click at [412, 141] on app-card-role "Promotional Staffing (Flyering Staff) 2A 2/3 07:00-11:00 (4h) Anastasiia Melesh…" at bounding box center [407, 125] width 77 height 43
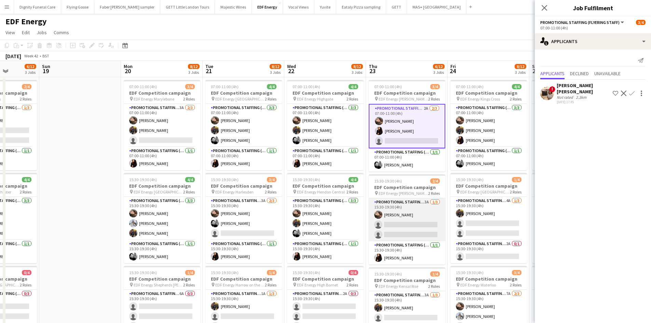
click at [415, 229] on app-card-role "Promotional Staffing (Flyering Staff) 3A 1/3 15:30-19:30 (4h) Anastasiia Melesh…" at bounding box center [407, 219] width 77 height 43
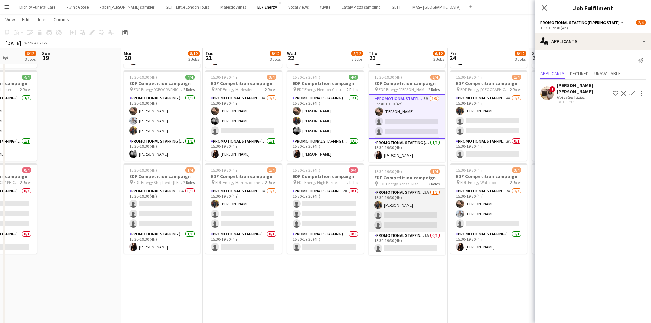
scroll to position [102, 0]
click at [422, 221] on app-card-role "Promotional Staffing (Flyering Staff) 3A 1/3 15:30-19:30 (4h) Martin Brady sing…" at bounding box center [407, 209] width 77 height 43
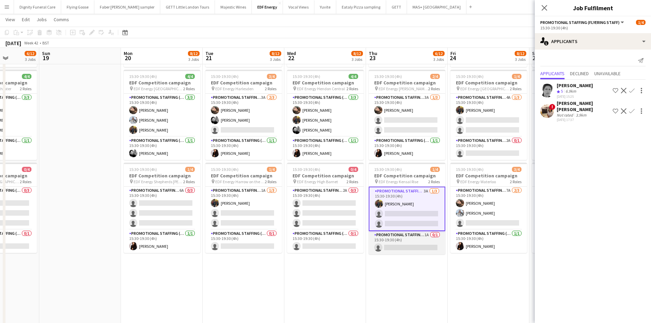
drag, startPoint x: 404, startPoint y: 247, endPoint x: 417, endPoint y: 250, distance: 13.6
click at [406, 247] on app-calendar-viewport "Wed 15 8/12 3 Jobs Thu 16 8/12 3 Jobs Fri 17 7/12 3 Jobs Sat 18 6/12 3 Jobs Sun…" at bounding box center [325, 155] width 651 height 462
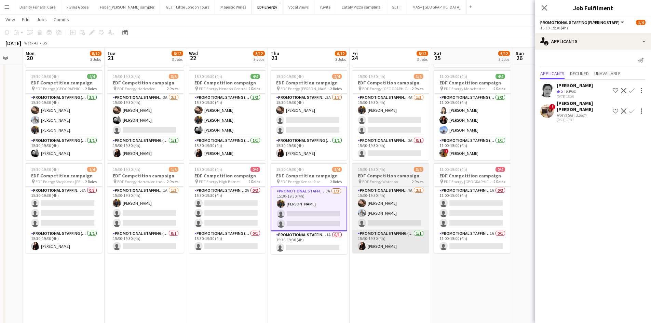
drag, startPoint x: 456, startPoint y: 266, endPoint x: 342, endPoint y: 252, distance: 115.6
click at [345, 256] on app-calendar-viewport "Fri 17 7/12 3 Jobs Sat 18 6/12 3 Jobs Sun 19 Mon 20 8/12 3 Jobs Tue 21 8/12 3 J…" at bounding box center [325, 155] width 651 height 462
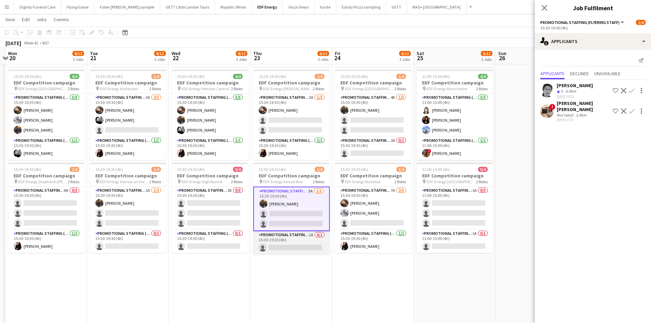
click at [310, 244] on app-card-role "Promotional Staffing (Team Leader) 1A 0/1 15:30-19:30 (4h) single-neutral-actio…" at bounding box center [291, 242] width 77 height 23
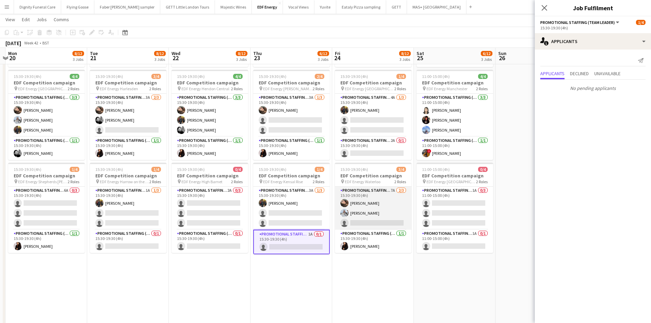
click at [371, 221] on app-card-role "Promotional Staffing (Flyering Staff) 7A 2/3 15:30-19:30 (4h) Anastasiia Melesh…" at bounding box center [373, 208] width 77 height 43
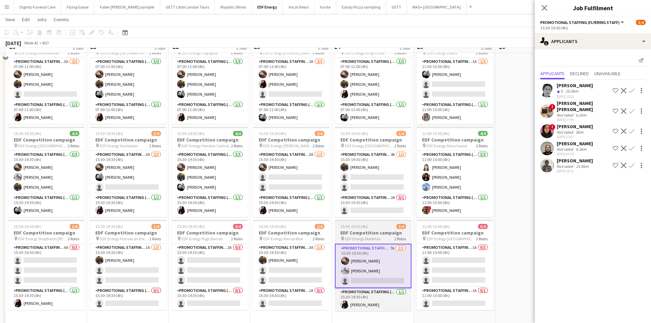
scroll to position [34, 0]
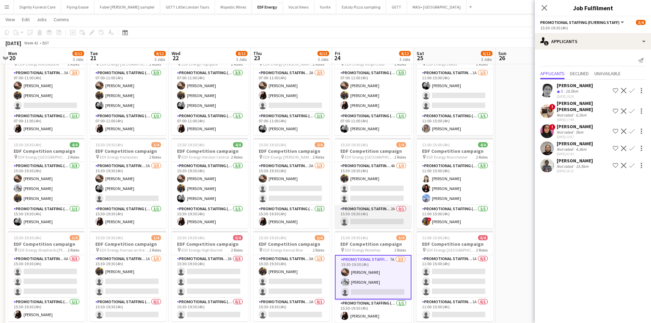
click at [388, 221] on app-card-role "Promotional Staffing (Team Leader) 2A 0/1 15:30-19:30 (4h) single-neutral-actio…" at bounding box center [373, 216] width 77 height 23
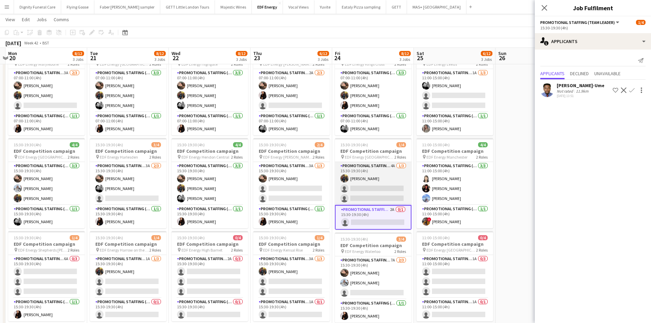
click at [390, 191] on app-card-role "Promotional Staffing (Flyering Staff) 4A 1/3 15:30-19:30 (4h) Martin Brady sing…" at bounding box center [373, 183] width 77 height 43
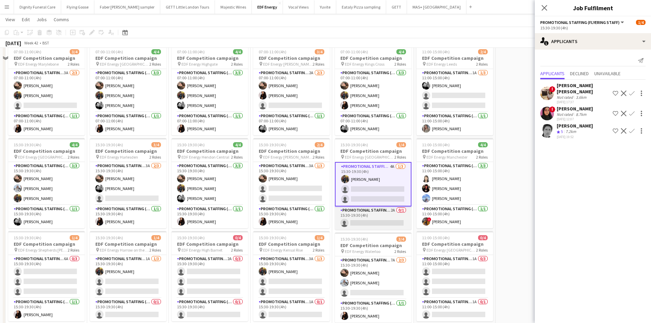
scroll to position [0, 0]
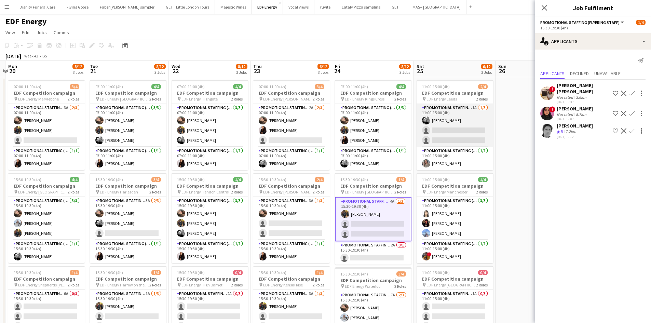
click at [446, 137] on app-card-role "Promotional Staffing (Flyering Staff) 1A 1/3 11:00-15:00 (4h) Dan Vasey single-…" at bounding box center [454, 125] width 77 height 43
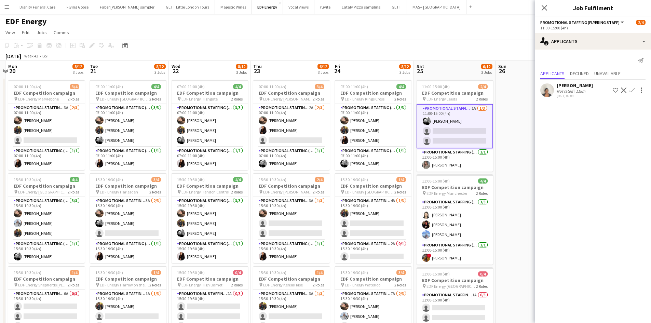
click at [631, 89] on app-icon "Confirm" at bounding box center [631, 89] width 5 height 5
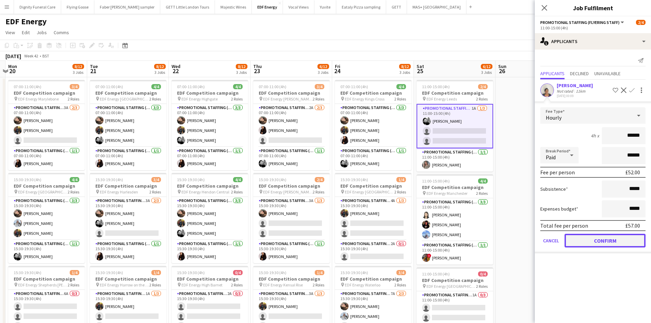
click at [606, 240] on button "Confirm" at bounding box center [604, 241] width 81 height 14
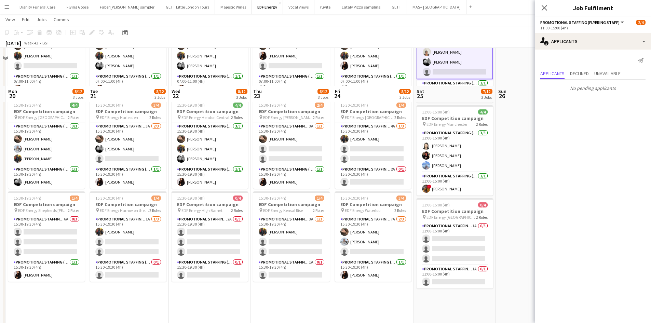
scroll to position [137, 0]
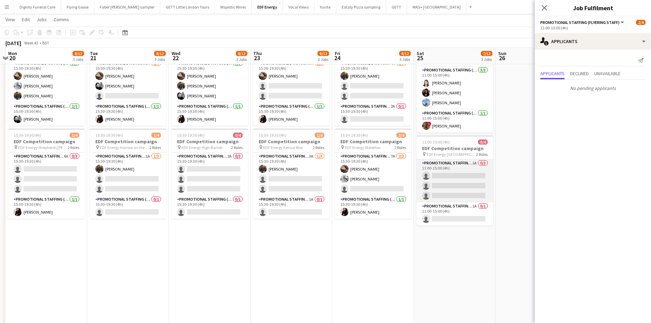
click at [459, 185] on app-card-role "Promotional Staffing (Flyering Staff) 1A 0/3 11:00-15:00 (4h) single-neutral-ac…" at bounding box center [454, 180] width 77 height 43
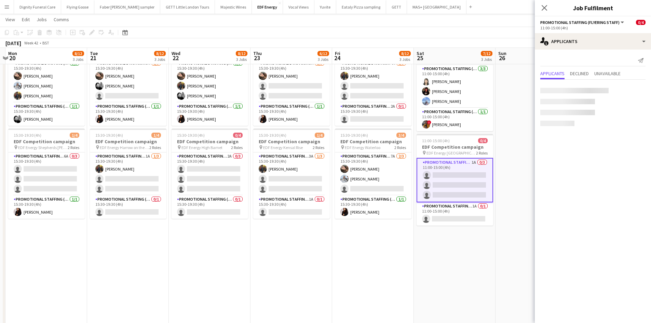
scroll to position [0, 239]
click at [473, 217] on app-card-role "Promotional Staffing (Team Leader) 1A 0/1 11:00-15:00 (4h) single-neutral-actio…" at bounding box center [455, 213] width 77 height 23
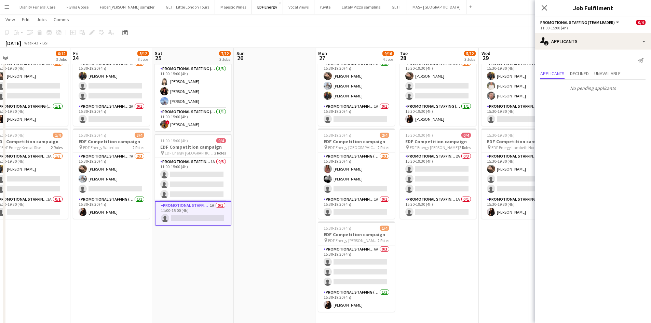
drag, startPoint x: 425, startPoint y: 257, endPoint x: 252, endPoint y: 244, distance: 173.3
click at [225, 245] on app-calendar-viewport "Sun 19 Mon 20 8/12 3 Jobs Tue 21 8/12 3 Jobs Wed 22 8/12 3 Jobs Thu 23 6/12 3 J…" at bounding box center [325, 121] width 651 height 462
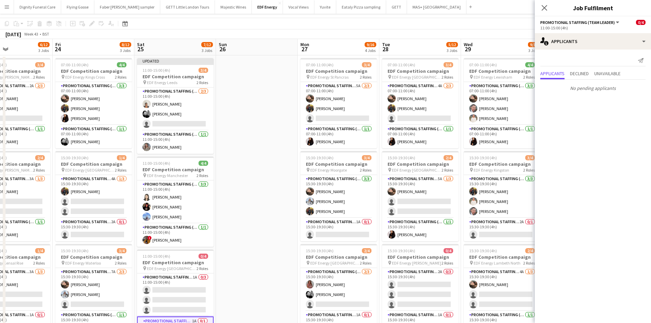
scroll to position [0, 0]
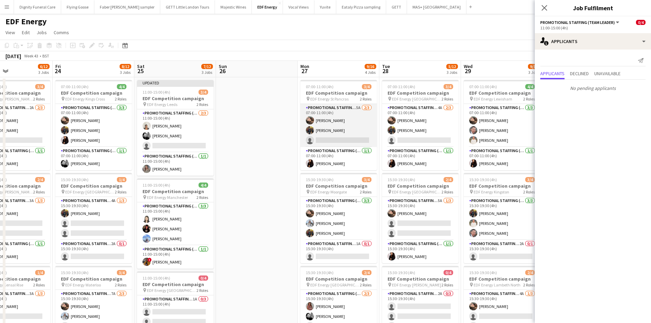
click at [352, 135] on app-card-role "Promotional Staffing (Flyering Staff) 5A 2/3 07:00-11:00 (4h) Anastasiia Melesh…" at bounding box center [338, 125] width 77 height 43
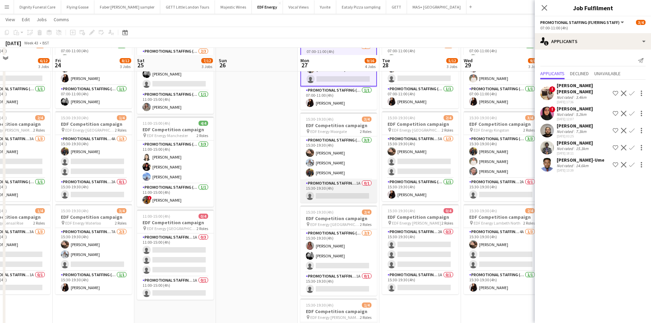
scroll to position [68, 0]
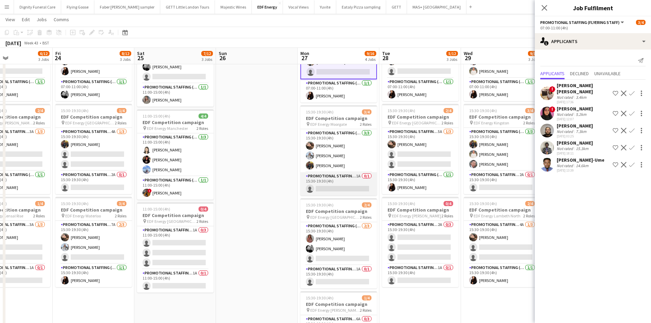
click at [352, 190] on app-card-role "Promotional Staffing (Team Leader) 1A 0/1 15:30-19:30 (4h) single-neutral-actio…" at bounding box center [338, 183] width 77 height 23
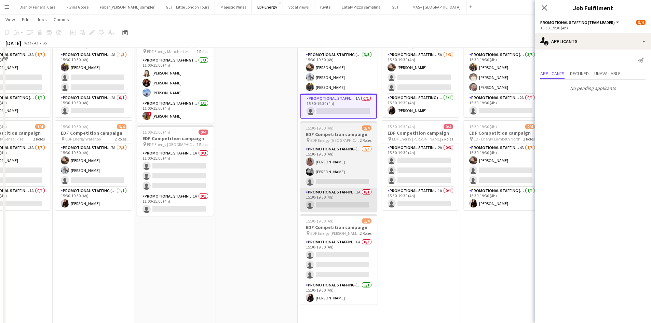
scroll to position [171, 0]
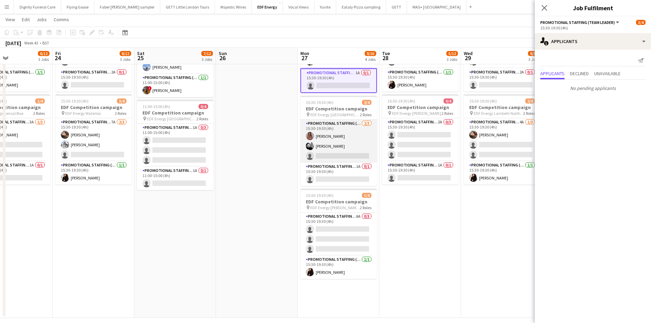
click at [349, 158] on app-card-role "Promotional Staffing (Flyering Staff) 2/3 15:30-19:30 (4h) Sally Whitworth Dan …" at bounding box center [338, 141] width 77 height 43
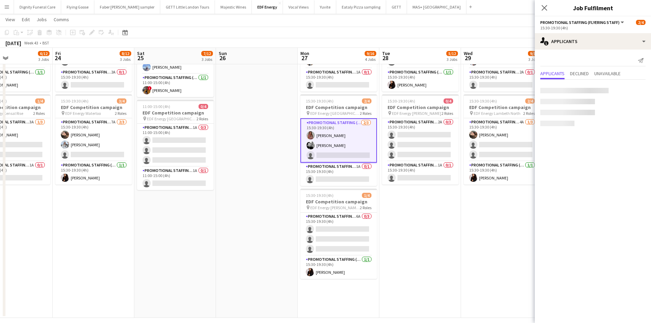
scroll to position [0, 192]
click at [346, 176] on app-card-role "Promotional Staffing (Team Leader) 1A 0/1 15:30-19:30 (4h) single-neutral-actio…" at bounding box center [339, 174] width 77 height 23
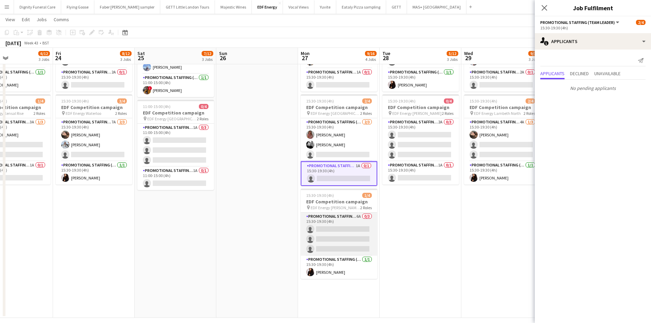
click at [342, 236] on app-card-role "Promotional Staffing (Flyering Staff) 6A 0/3 15:30-19:30 (4h) single-neutral-ac…" at bounding box center [339, 233] width 77 height 43
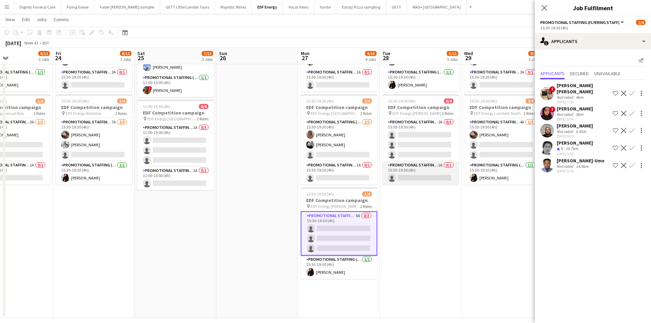
click at [430, 176] on app-card-role "Promotional Staffing (Team Leader) 1A 0/1 15:30-19:30 (4h) single-neutral-actio…" at bounding box center [420, 172] width 77 height 23
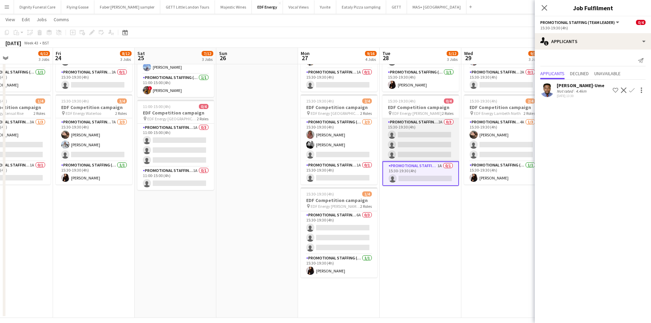
click at [430, 147] on app-card-role "Promotional Staffing (Flyering Staff) 2A 0/3 15:30-19:30 (4h) single-neutral-ac…" at bounding box center [420, 139] width 77 height 43
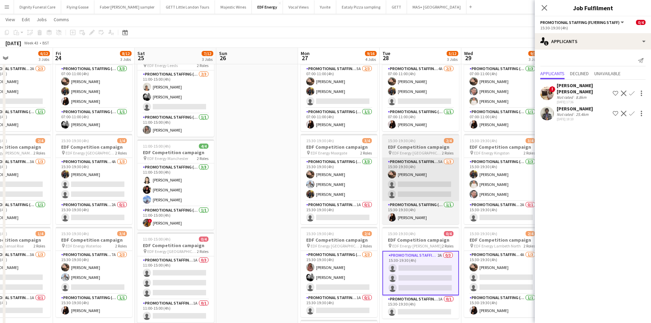
scroll to position [0, 0]
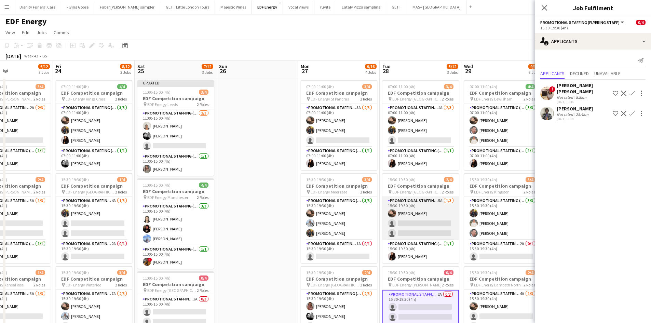
click at [425, 227] on app-card-role "Promotional Staffing (Flyering Staff) 5A 1/3 15:30-19:30 (4h) Anastasiia Melesh…" at bounding box center [420, 218] width 77 height 43
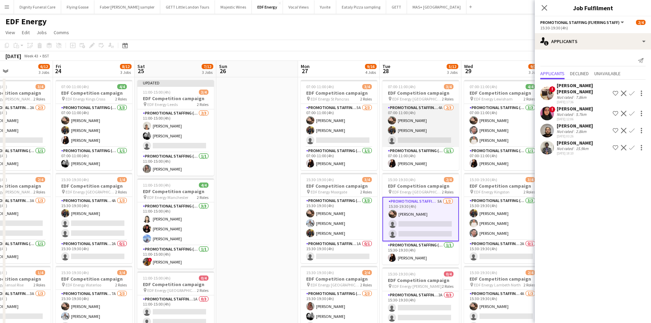
click at [432, 138] on app-card-role "Promotional Staffing (Flyering Staff) 4A 2/3 07:00-11:00 (4h) Anastasiia Melesh…" at bounding box center [420, 125] width 77 height 43
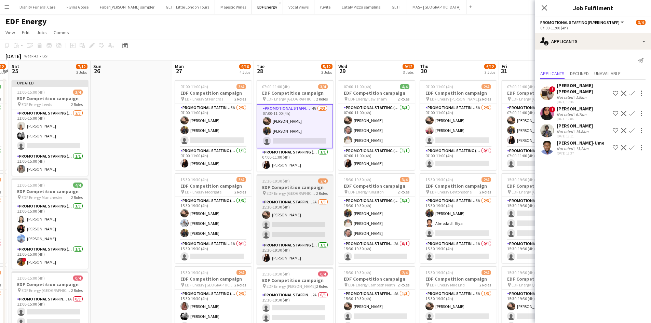
scroll to position [0, 348]
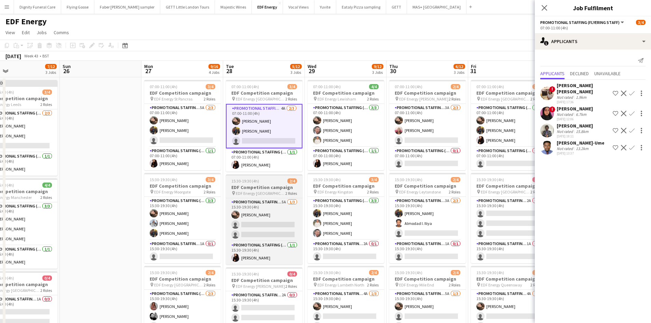
drag, startPoint x: 366, startPoint y: 191, endPoint x: 271, endPoint y: 185, distance: 95.1
click at [270, 187] on app-calendar-viewport "Tue 21 8/12 3 Jobs Wed 22 8/12 3 Jobs Thu 23 6/12 3 Jobs Fri 24 8/12 3 Jobs Sat…" at bounding box center [325, 275] width 651 height 428
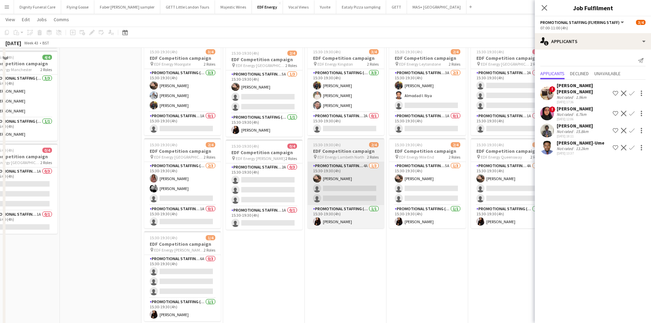
scroll to position [137, 0]
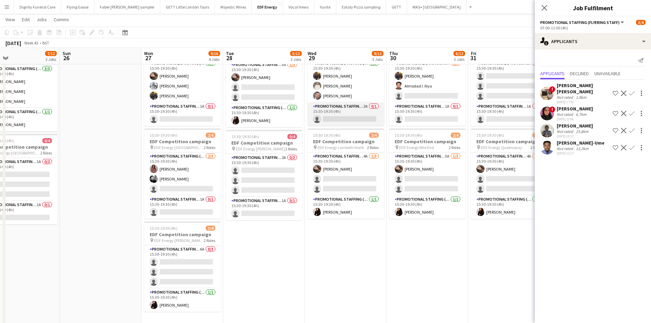
click at [361, 120] on app-card-role "Promotional Staffing (Team Leader) 2A 0/1 15:30-19:30 (4h) single-neutral-actio…" at bounding box center [345, 113] width 77 height 23
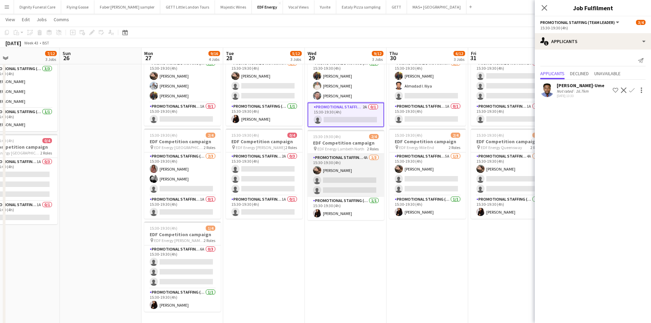
click at [348, 183] on app-card-role "Promotional Staffing (Flyering Staff) 4A 1/3 15:30-19:30 (4h) Anastasiia Melesh…" at bounding box center [345, 175] width 77 height 43
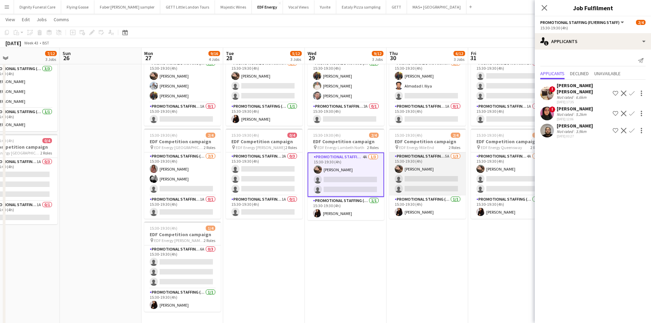
click at [437, 184] on app-card-role "Promotional Staffing (Flyering Staff) 5A 1/3 15:30-19:30 (4h) Anastasiia Melesh…" at bounding box center [427, 173] width 77 height 43
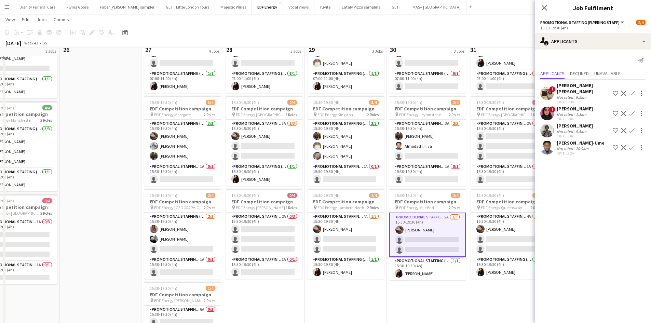
scroll to position [68, 0]
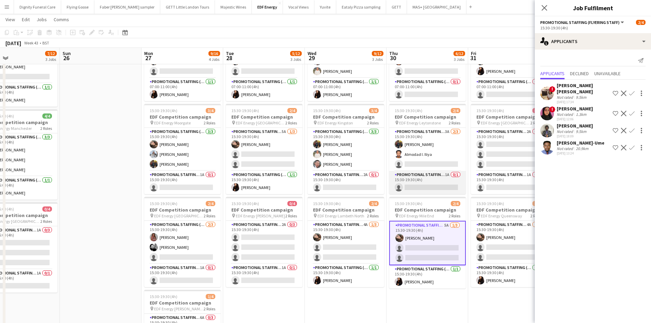
click at [424, 181] on app-card-role "Promotional Staffing (Team Leader) 1A 0/1 15:30-19:30 (4h) single-neutral-actio…" at bounding box center [427, 182] width 77 height 23
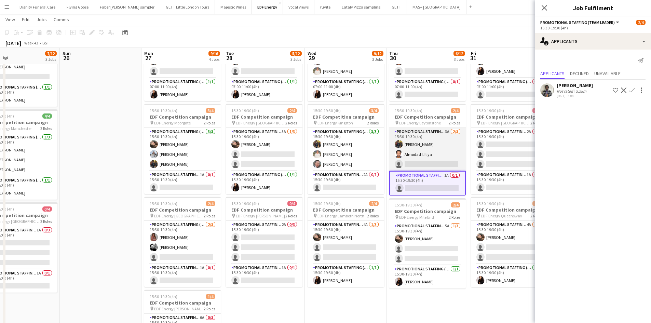
click at [429, 163] on app-card-role "Promotional Staffing (Flyering Staff) 3A 2/3 15:30-19:30 (4h) Martin Brady Almo…" at bounding box center [427, 149] width 77 height 43
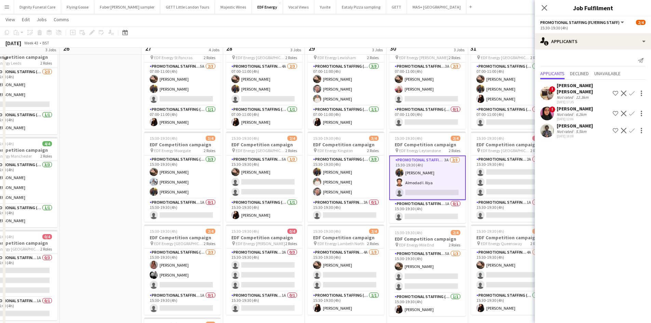
scroll to position [0, 0]
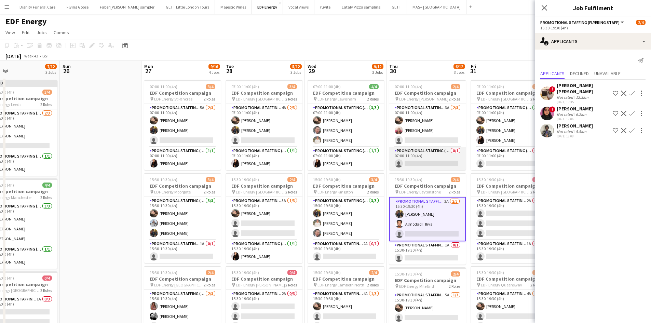
click at [439, 157] on app-card-role "Promotional Staffing (Team Leader) 0/1 07:00-11:00 (4h) single-neutral-actions" at bounding box center [427, 158] width 77 height 23
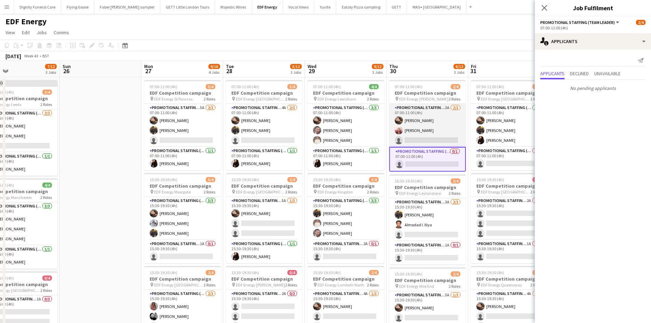
click at [428, 136] on app-card-role "Promotional Staffing (Flyering Staff) 3A 2/3 07:00-11:00 (4h) Anastasiia Melesh…" at bounding box center [427, 125] width 77 height 43
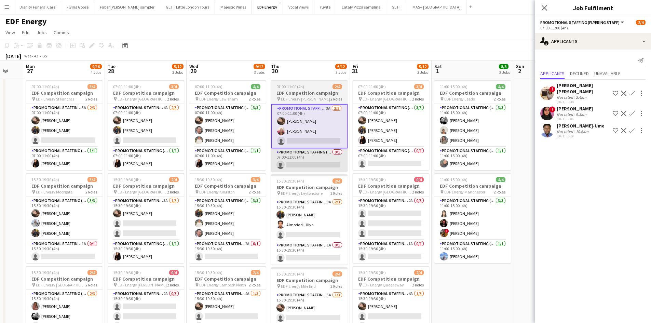
drag, startPoint x: 368, startPoint y: 179, endPoint x: 322, endPoint y: 167, distance: 47.7
click at [299, 177] on app-calendar-viewport "Thu 23 6/12 3 Jobs Fri 24 8/12 3 Jobs Sat 25 7/12 3 Jobs Sun 26 Mon 27 9/16 4 J…" at bounding box center [325, 275] width 651 height 428
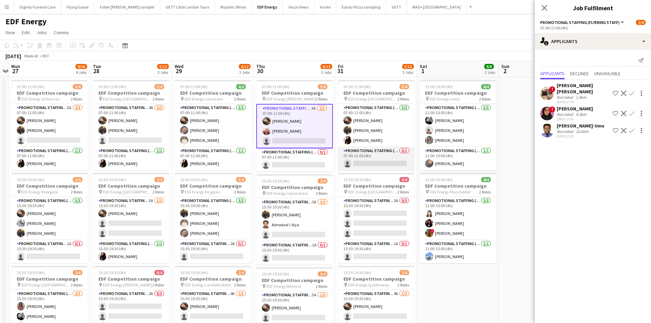
click at [378, 164] on app-card-role "Promotional Staffing (Team Leader) 0/1 07:00-11:00 (4h) single-neutral-actions" at bounding box center [376, 158] width 77 height 23
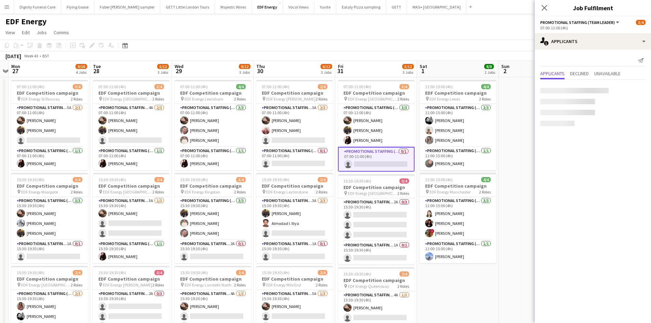
scroll to position [0, 318]
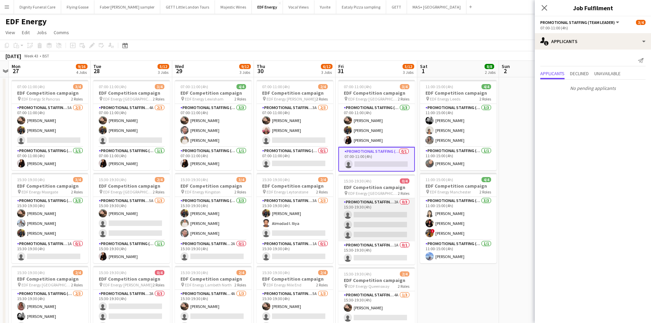
click at [383, 222] on app-card-role "Promotional Staffing (Flyering Staff) 2A 0/3 15:30-19:30 (4h) single-neutral-ac…" at bounding box center [376, 219] width 77 height 43
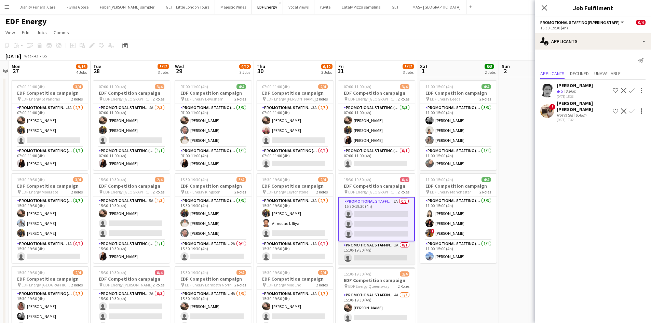
click at [389, 257] on app-card-role "Promotional Staffing (Team Leader) 1A 0/1 15:30-19:30 (4h) single-neutral-actio…" at bounding box center [376, 252] width 77 height 23
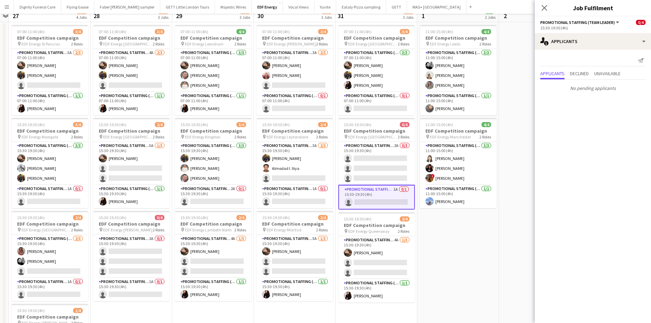
scroll to position [102, 0]
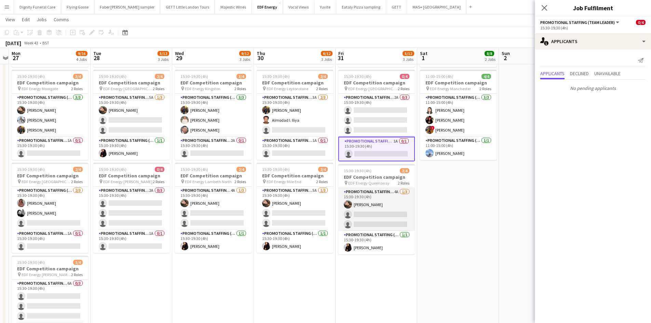
click at [381, 218] on app-card-role "Promotional Staffing (Flyering Staff) 4A 1/3 15:30-19:30 (4h) Anastasiia Melesh…" at bounding box center [376, 209] width 77 height 43
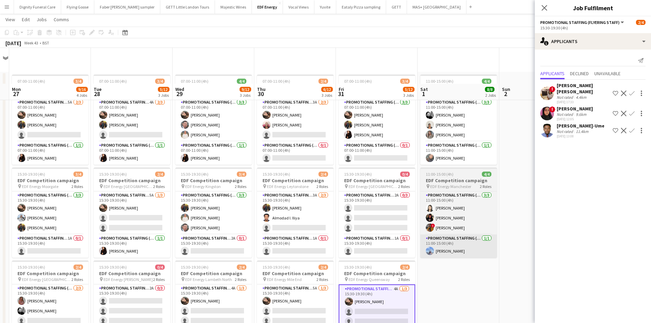
scroll to position [0, 0]
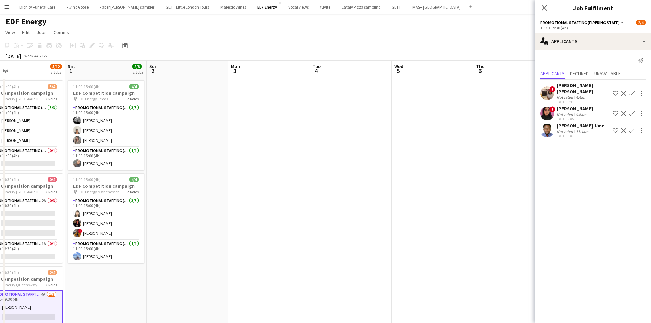
drag, startPoint x: 500, startPoint y: 205, endPoint x: 150, endPoint y: 197, distance: 350.2
click at [150, 197] on app-calendar-viewport "Mon 27 9/16 4 Jobs Tue 28 5/12 3 Jobs Wed 29 9/12 3 Jobs Thu 30 6/12 3 Jobs Fri…" at bounding box center [325, 275] width 651 height 428
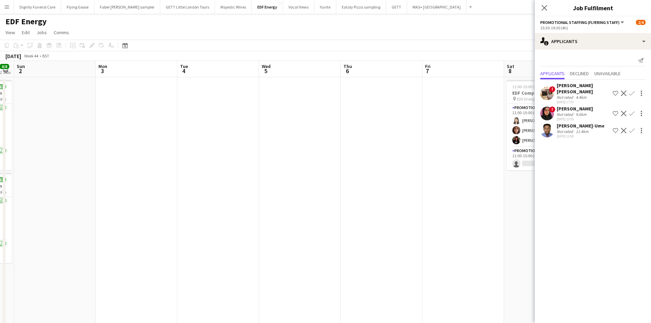
drag, startPoint x: 323, startPoint y: 199, endPoint x: 231, endPoint y: 199, distance: 92.6
click at [231, 199] on app-calendar-viewport "Wed 29 9/12 3 Jobs Thu 30 6/12 3 Jobs Fri 31 5/12 3 Jobs Sat 1 8/8 2 Jobs Sun 2…" at bounding box center [325, 275] width 651 height 428
click at [352, 190] on app-date-cell at bounding box center [381, 283] width 82 height 412
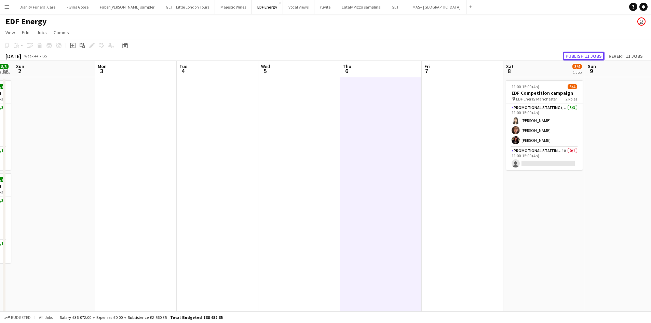
click at [579, 55] on button "Publish 11 jobs" at bounding box center [584, 56] width 42 height 9
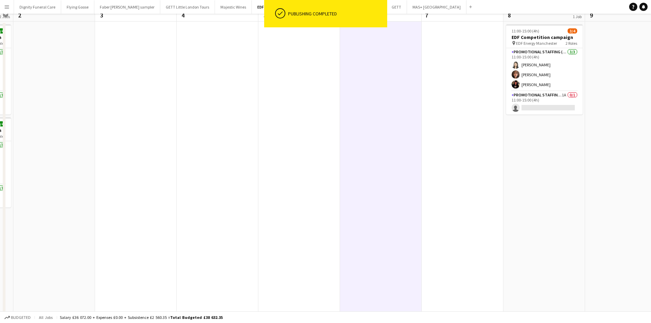
scroll to position [0, 0]
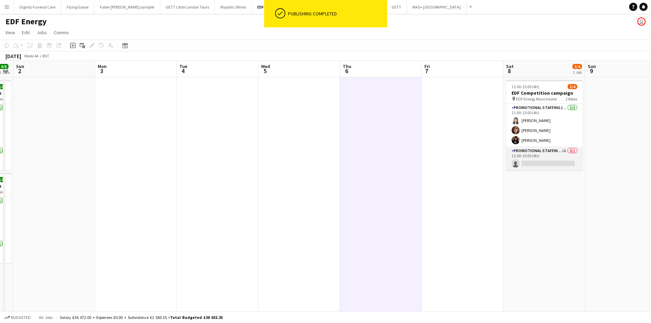
click at [541, 161] on app-card-role "Promotional Staffing (Team Leader) 1A 0/1 11:00-15:00 (4h) single-neutral-actio…" at bounding box center [544, 158] width 77 height 23
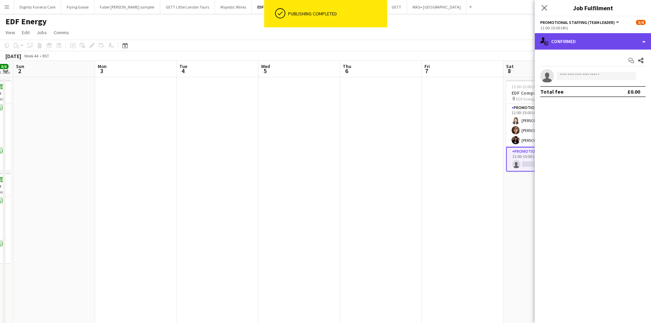
click at [592, 41] on div "single-neutral-actions-check-2 Confirmed" at bounding box center [593, 41] width 116 height 16
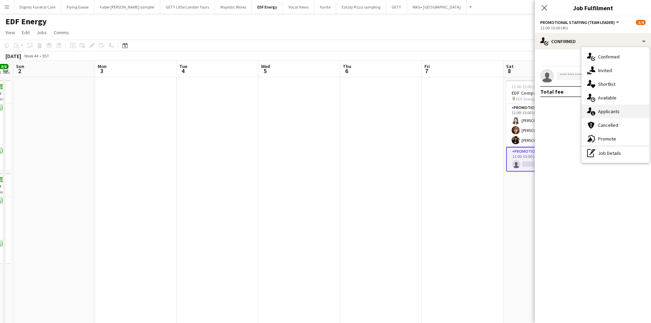
click at [610, 111] on div "single-neutral-actions-information Applicants" at bounding box center [615, 112] width 68 height 14
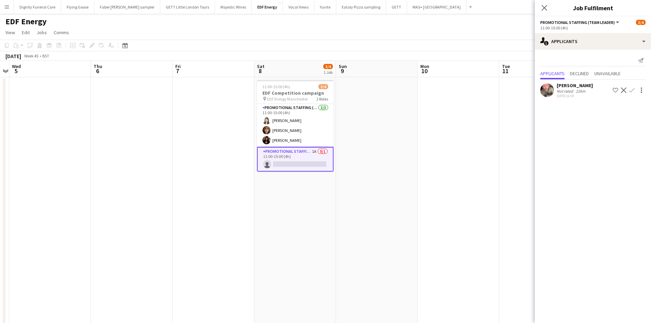
drag, startPoint x: 399, startPoint y: 176, endPoint x: 291, endPoint y: 175, distance: 107.9
click at [150, 151] on app-calendar-viewport "Sun 2 Mon 3 Tue 4 Wed 5 Thu 6 Fri 7 Sat 8 3/4 1 Job Sun 9 Mon 10 Tue 11 Wed 12 …" at bounding box center [325, 275] width 651 height 428
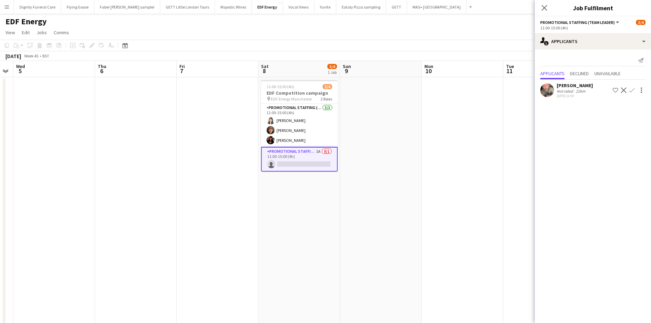
drag, startPoint x: 317, startPoint y: 174, endPoint x: 121, endPoint y: 170, distance: 196.8
click at [121, 170] on app-calendar-viewport "Sun 2 Mon 3 Tue 4 Wed 5 Thu 6 Fri 7 Sat 8 3/4 1 Job Sun 9 Mon 10 Tue 11 Wed 12 …" at bounding box center [325, 275] width 651 height 428
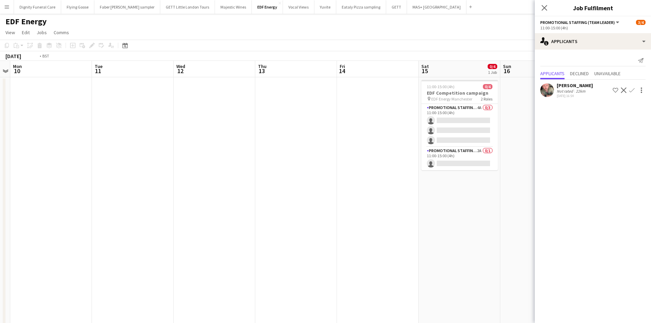
drag, startPoint x: 354, startPoint y: 183, endPoint x: 112, endPoint y: 161, distance: 242.5
click at [111, 163] on app-calendar-viewport "Thu 6 Fri 7 Sat 8 3/4 1 Job Sun 9 Mon 10 Tue 11 Wed 12 Thu 13 Fri 14 Sat 15 0/4…" at bounding box center [325, 275] width 651 height 428
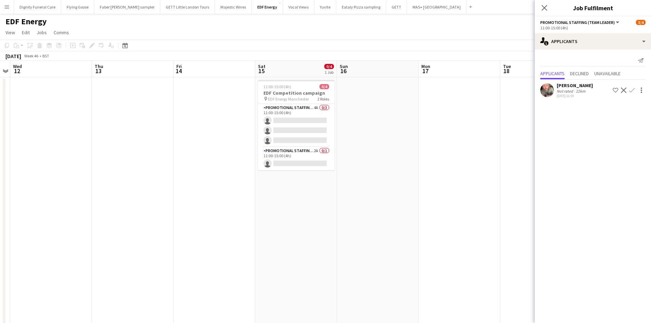
scroll to position [0, 331]
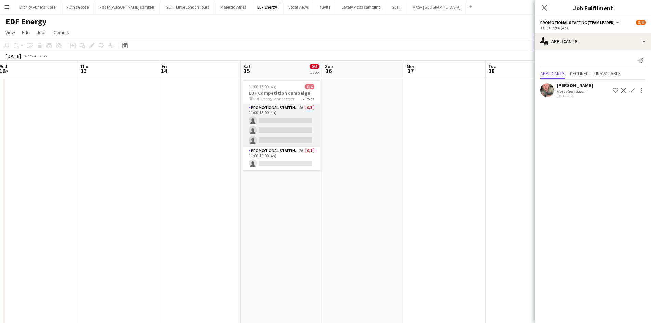
click at [277, 127] on app-card-role "Promotional Staffing (Flyering Staff) 4A 0/3 11:00-15:00 (4h) single-neutral-ac…" at bounding box center [281, 125] width 77 height 43
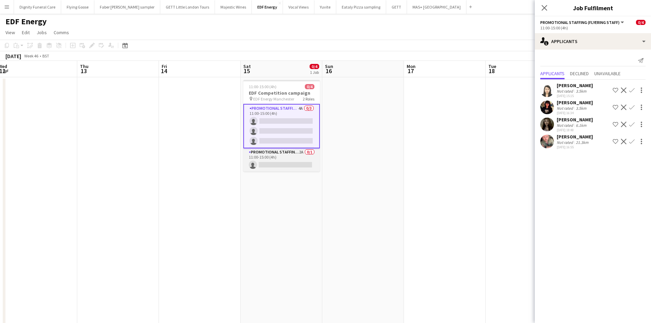
drag, startPoint x: 298, startPoint y: 164, endPoint x: 310, endPoint y: 164, distance: 12.6
click at [299, 164] on app-card-role "Promotional Staffing (Team Leader) 2A 0/1 11:00-15:00 (4h) single-neutral-actio…" at bounding box center [281, 159] width 77 height 23
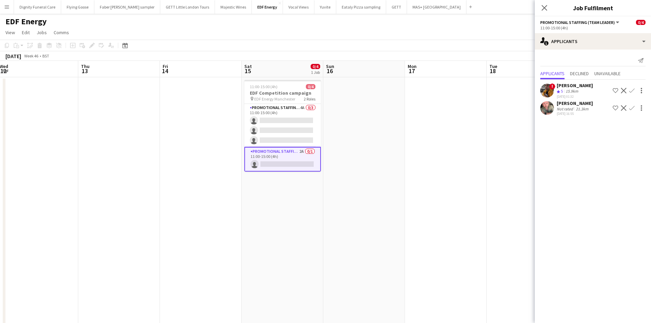
click at [631, 89] on app-icon "Confirm" at bounding box center [631, 90] width 5 height 5
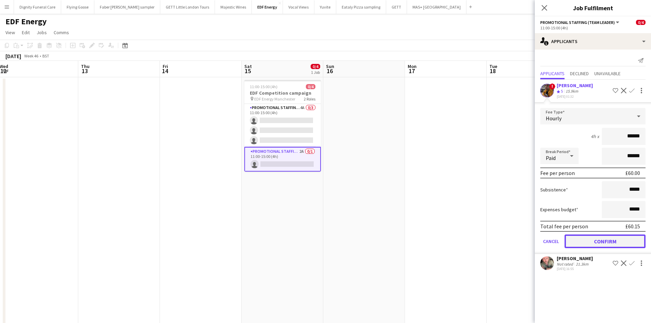
click at [620, 240] on button "Confirm" at bounding box center [604, 241] width 81 height 14
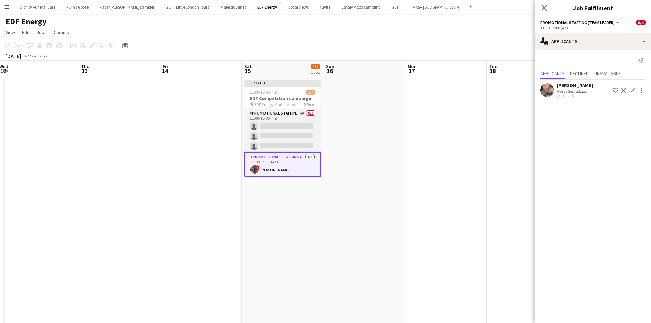
drag, startPoint x: 293, startPoint y: 136, endPoint x: 305, endPoint y: 133, distance: 12.7
click at [295, 136] on app-calendar-viewport "Sat 8 3/4 1 Job Sun 9 Mon 10 Tue 11 Wed 12 Thu 13 Fri 14 Sat 15 1/4 1 Job Sun 1…" at bounding box center [325, 275] width 651 height 428
click at [293, 129] on app-card-role "Promotional Staffing (Flyering Staff) 4A 0/3 11:00-15:00 (4h) single-neutral-ac…" at bounding box center [284, 130] width 77 height 43
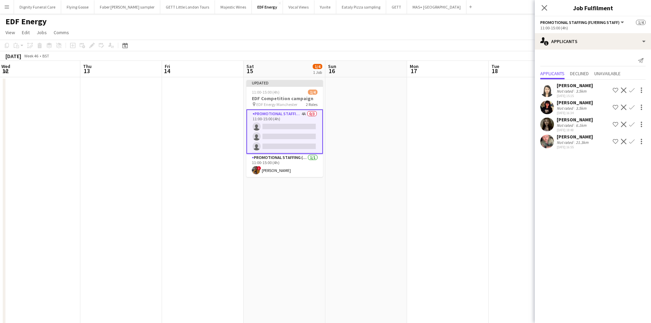
click at [632, 89] on app-icon "Confirm" at bounding box center [631, 89] width 5 height 5
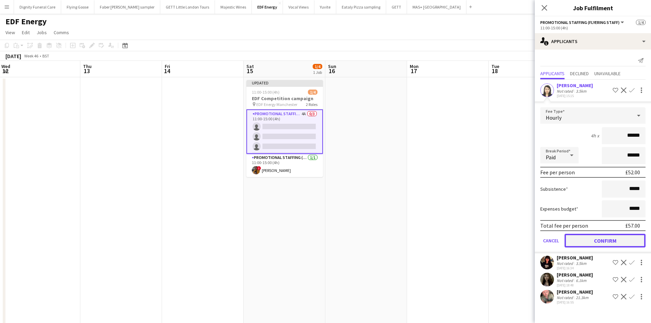
click at [620, 239] on button "Confirm" at bounding box center [604, 241] width 81 height 14
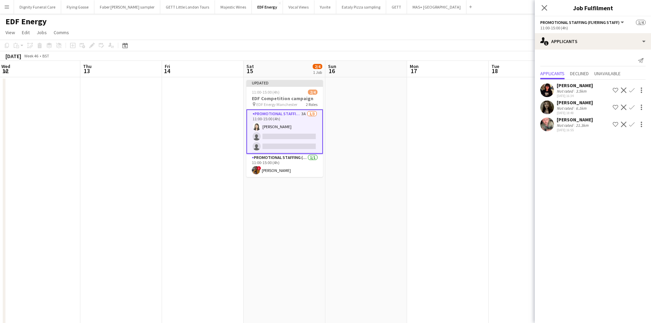
click at [632, 87] on button "Confirm" at bounding box center [632, 90] width 8 height 8
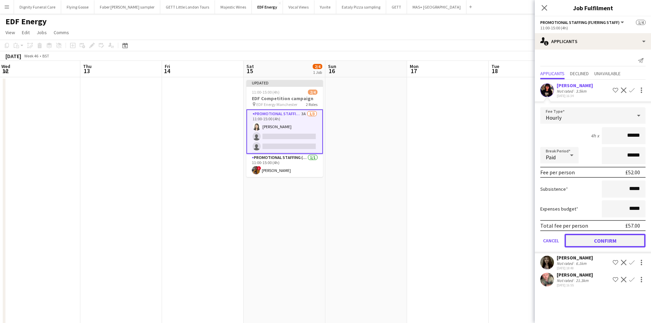
click at [624, 240] on button "Confirm" at bounding box center [604, 241] width 81 height 14
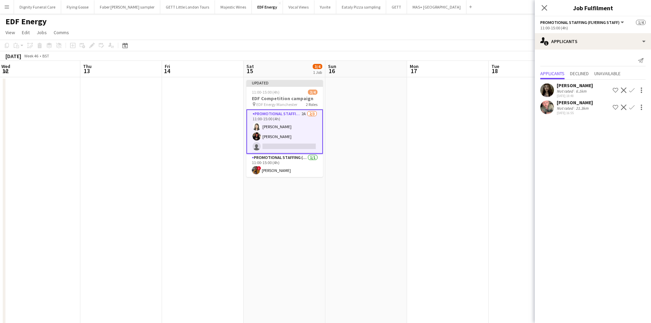
drag, startPoint x: 631, startPoint y: 89, endPoint x: 632, endPoint y: 95, distance: 5.6
click at [631, 89] on app-icon "Confirm" at bounding box center [631, 89] width 5 height 5
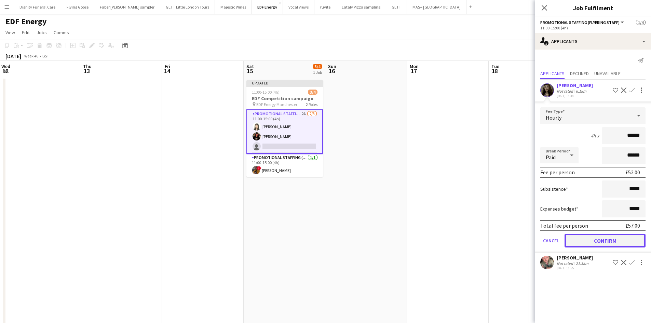
click at [607, 239] on button "Confirm" at bounding box center [604, 241] width 81 height 14
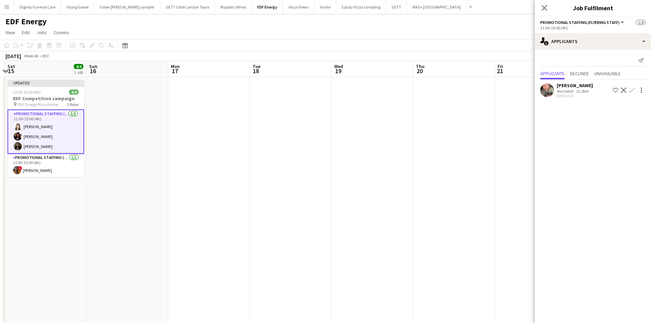
drag, startPoint x: 436, startPoint y: 189, endPoint x: 28, endPoint y: 165, distance: 408.5
click at [29, 166] on app-calendar-viewport "Wed 12 Thu 13 Fri 14 Sat 15 4/4 1 Job Sun 16 Mon 17 Tue 18 Wed 19 Thu 20 Fri 21…" at bounding box center [325, 275] width 651 height 428
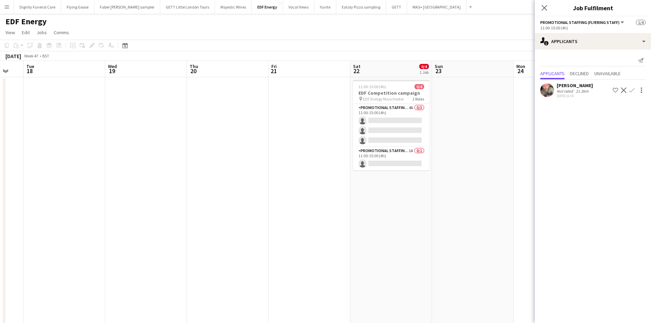
scroll to position [0, 197]
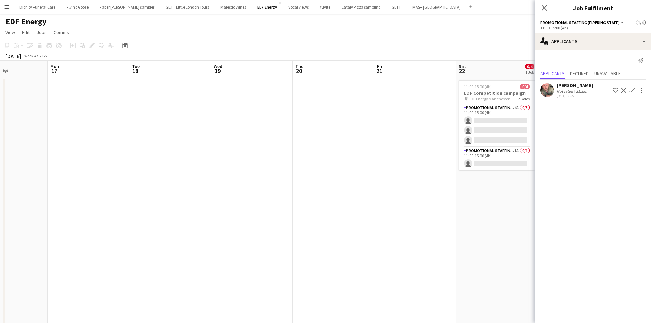
drag, startPoint x: 238, startPoint y: 182, endPoint x: 201, endPoint y: 175, distance: 37.4
click at [198, 177] on app-calendar-viewport "Fri 14 Sat 15 4/4 1 Job Sun 16 Mon 17 Tue 18 Wed 19 Thu 20 Fri 21 Sat 22 0/4 1 …" at bounding box center [325, 275] width 651 height 428
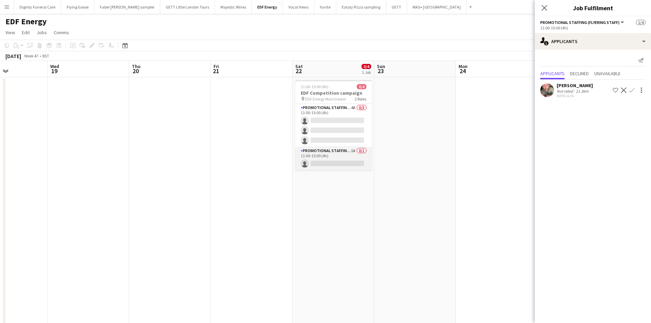
click at [346, 164] on app-card-role "Promotional Staffing (Team Leader) 1A 0/1 11:00-15:00 (4h) single-neutral-actio…" at bounding box center [333, 158] width 77 height 23
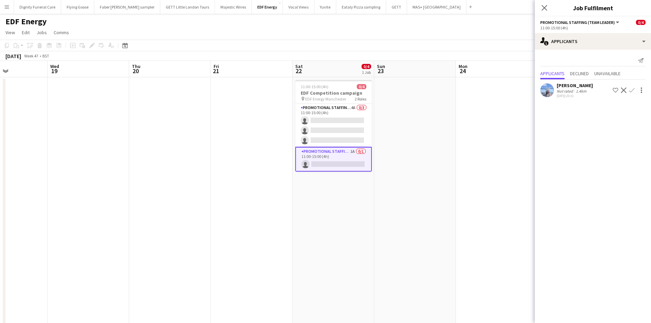
click at [568, 84] on div "[PERSON_NAME]" at bounding box center [574, 85] width 36 height 6
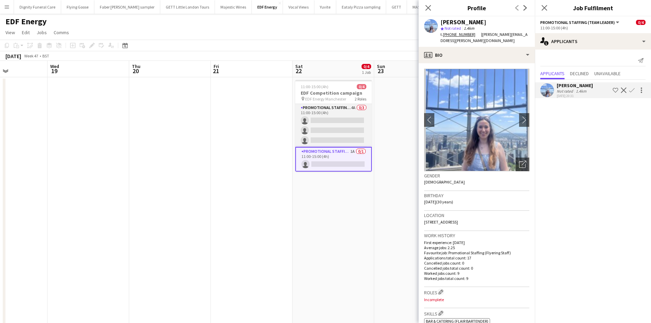
click at [362, 130] on app-card-role "Promotional Staffing (Flyering Staff) 4A 0/3 11:00-15:00 (4h) single-neutral-ac…" at bounding box center [333, 125] width 77 height 43
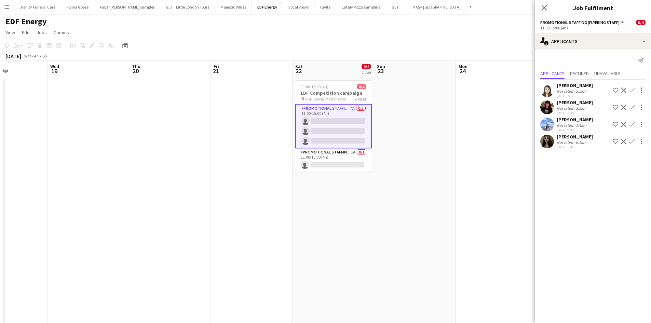
drag, startPoint x: 341, startPoint y: 161, endPoint x: 395, endPoint y: 148, distance: 55.4
click at [342, 161] on app-card-role "Promotional Staffing (Team Leader) 1A 0/1 11:00-15:00 (4h) single-neutral-actio…" at bounding box center [333, 159] width 77 height 23
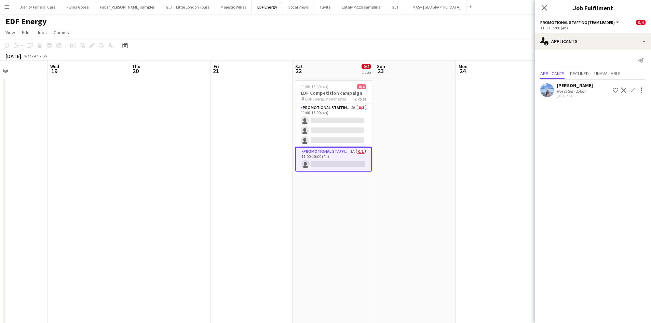
scroll to position [0, 197]
click at [633, 89] on app-icon "Confirm" at bounding box center [631, 89] width 5 height 5
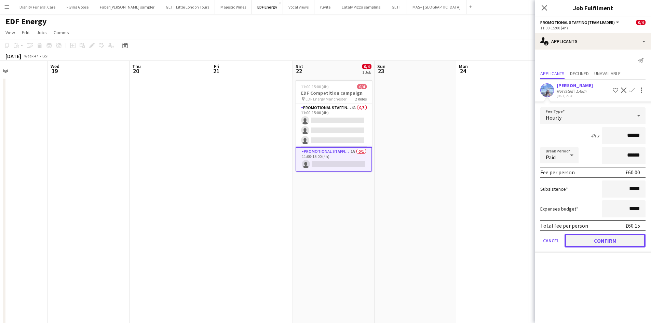
click at [616, 236] on button "Confirm" at bounding box center [604, 241] width 81 height 14
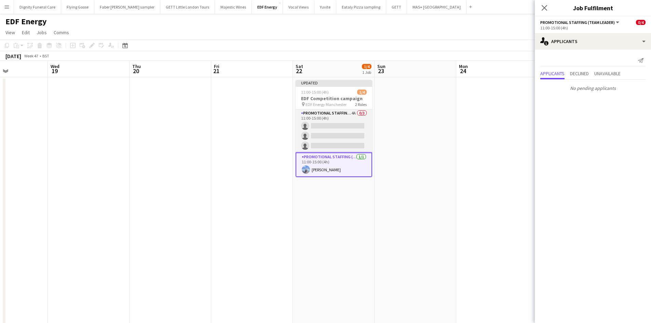
click at [349, 134] on app-calendar-viewport "Sun 16 Mon 17 Tue 18 Wed 19 Thu 20 Fri 21 Sat 22 1/4 1 Job Sun 23 Mon 24 Tue 25…" at bounding box center [325, 275] width 651 height 428
click at [328, 132] on app-card-role "Promotional Staffing (Flyering Staff) 4A 0/3 11:00-15:00 (4h) single-neutral-ac…" at bounding box center [337, 130] width 77 height 43
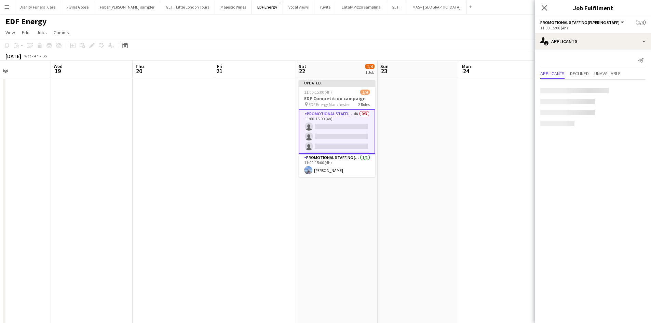
scroll to position [0, 193]
click at [631, 88] on app-icon "Confirm" at bounding box center [631, 89] width 5 height 5
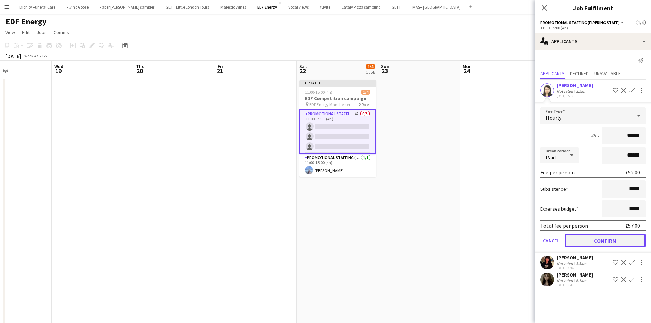
click at [618, 240] on button "Confirm" at bounding box center [604, 241] width 81 height 14
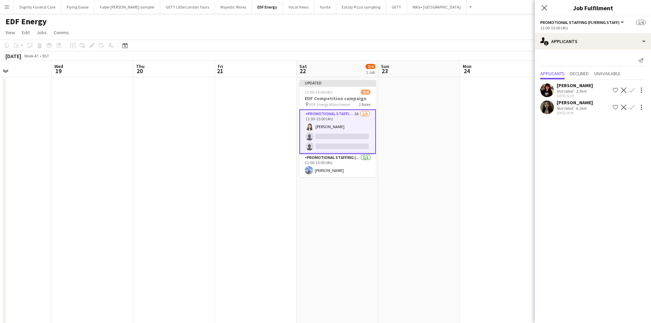
click at [633, 88] on app-icon "Confirm" at bounding box center [631, 89] width 5 height 5
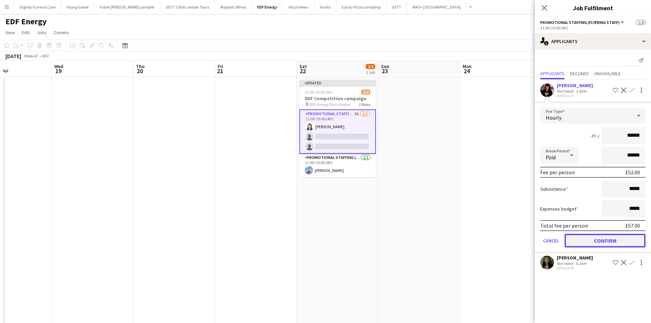
click at [619, 239] on button "Confirm" at bounding box center [604, 241] width 81 height 14
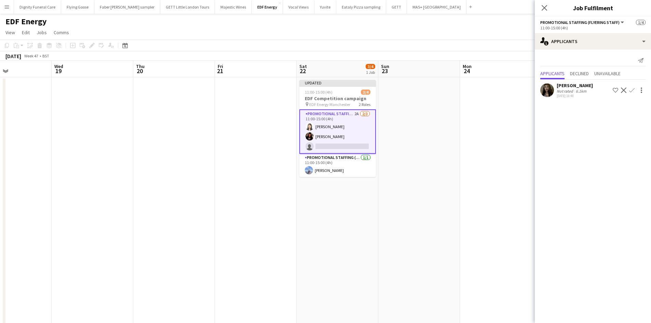
click at [634, 89] on button "Confirm" at bounding box center [632, 90] width 8 height 8
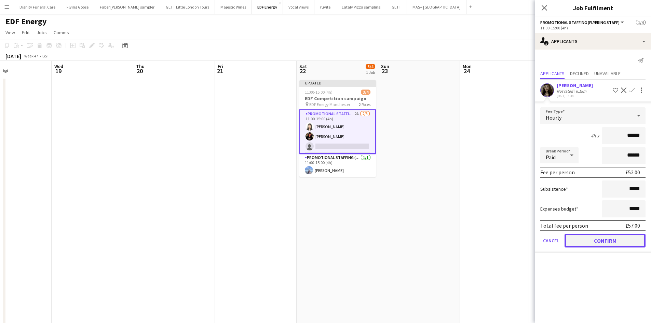
click at [617, 242] on button "Confirm" at bounding box center [604, 241] width 81 height 14
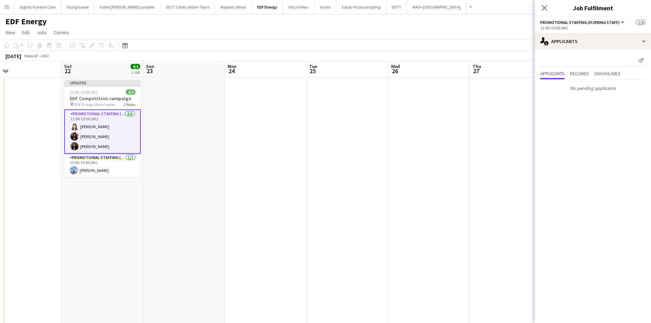
drag, startPoint x: 428, startPoint y: 201, endPoint x: 213, endPoint y: 179, distance: 215.2
click at [211, 179] on app-calendar-viewport "Tue 18 Wed 19 Thu 20 Fri 21 Sat 22 4/4 1 Job Sun 23 Mon 24 Tue 25 Wed 26 Thu 27…" at bounding box center [325, 275] width 651 height 428
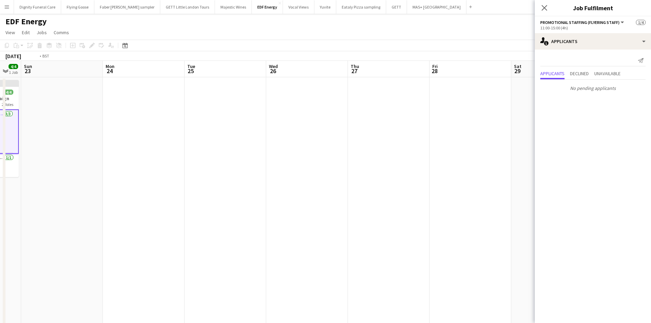
drag, startPoint x: 306, startPoint y: 176, endPoint x: 113, endPoint y: 158, distance: 193.1
click at [113, 158] on app-calendar-viewport "Thu 20 Fri 21 Sat 22 4/4 1 Job Sun 23 Mon 24 Tue 25 Wed 26 Thu 27 Fri 28 Sat 29…" at bounding box center [325, 275] width 651 height 428
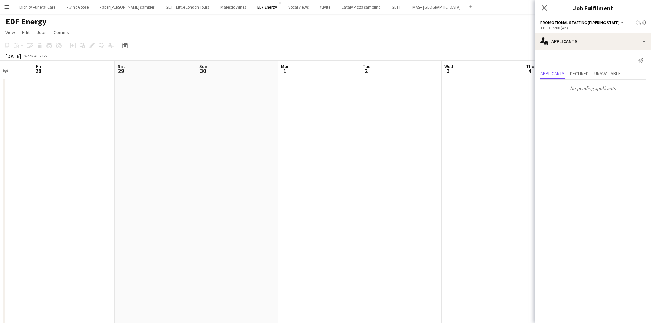
scroll to position [0, 330]
drag, startPoint x: 383, startPoint y: 172, endPoint x: 182, endPoint y: 174, distance: 201.2
click at [116, 170] on app-calendar-viewport "Mon 24 Tue 25 Wed 26 Thu 27 Fri 28 Sat 29 Sun 30 Mon 1 Tue 2 Wed 3 Thu 4 Fri 5 …" at bounding box center [325, 275] width 651 height 428
click at [321, 181] on app-date-cell at bounding box center [282, 283] width 82 height 412
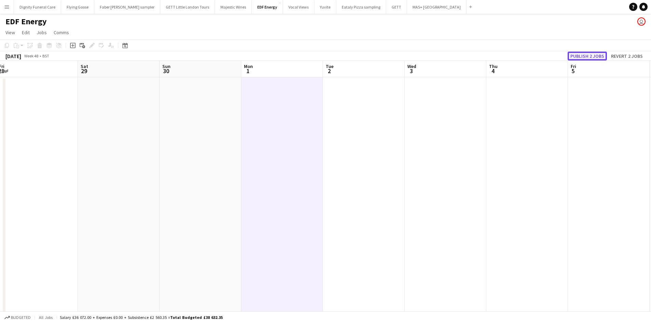
click at [583, 56] on button "Publish 2 jobs" at bounding box center [586, 56] width 39 height 9
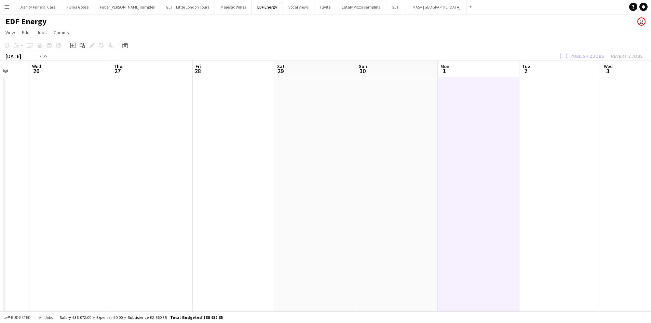
drag, startPoint x: 631, startPoint y: 175, endPoint x: 654, endPoint y: 171, distance: 23.9
click at [651, 171] on html "Menu Boards Boards Boards All jobs Status Workforce Workforce My Workforce Recr…" at bounding box center [325, 250] width 651 height 501
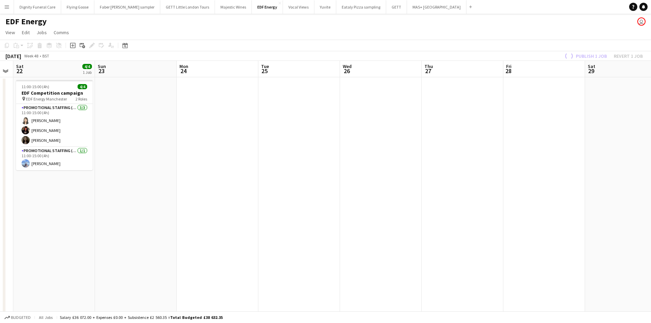
drag, startPoint x: 271, startPoint y: 191, endPoint x: 600, endPoint y: 194, distance: 329.3
click at [604, 194] on app-calendar-viewport "Thu 20 Fri 21 Sat 22 4/4 1 Job Sun 23 Mon 24 Tue 25 Wed 26 Thu 27 Fri 28 Sat 29…" at bounding box center [325, 275] width 651 height 428
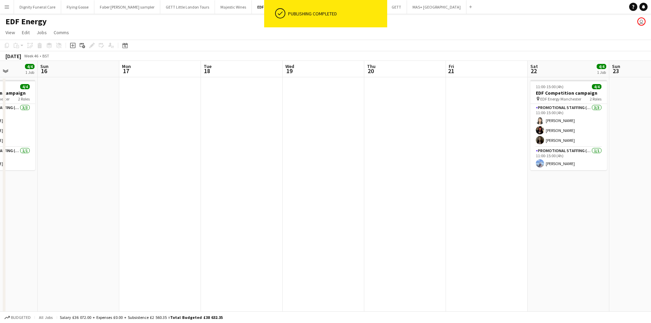
drag, startPoint x: 274, startPoint y: 202, endPoint x: 512, endPoint y: 198, distance: 237.4
click at [512, 198] on app-calendar-viewport "Thu 13 Fri 14 Sat 15 4/4 1 Job Sun 16 Mon 17 Tue 18 Wed 19 Thu 20 Fri 21 Sat 22…" at bounding box center [325, 275] width 651 height 428
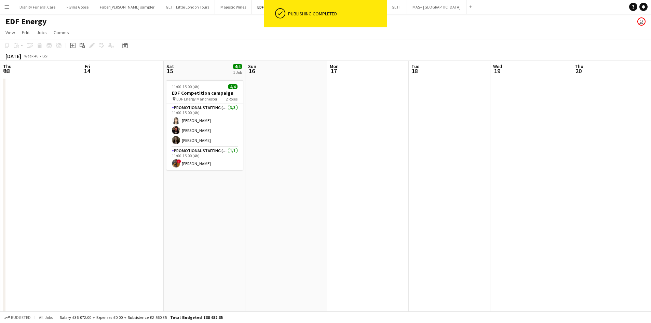
drag, startPoint x: 367, startPoint y: 180, endPoint x: 524, endPoint y: 182, distance: 156.8
click at [651, 149] on html "ok-circled Publishing completed Menu Boards Boards Boards All jobs Status Workf…" at bounding box center [325, 250] width 651 height 501
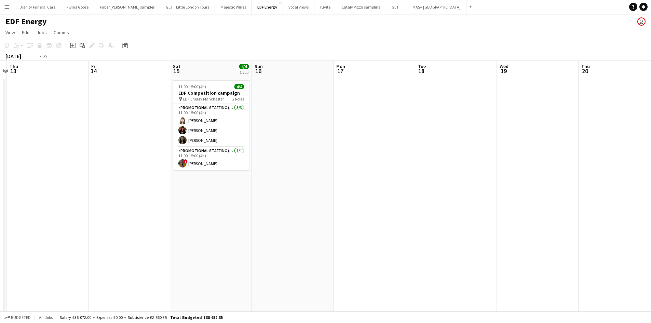
drag, startPoint x: 295, startPoint y: 216, endPoint x: 632, endPoint y: 185, distance: 337.8
click at [632, 185] on app-calendar-viewport "Mon 10 Tue 11 Wed 12 Thu 13 Fri 14 Sat 15 4/4 1 Job Sun 16 Mon 17 Tue 18 Wed 19…" at bounding box center [325, 275] width 651 height 428
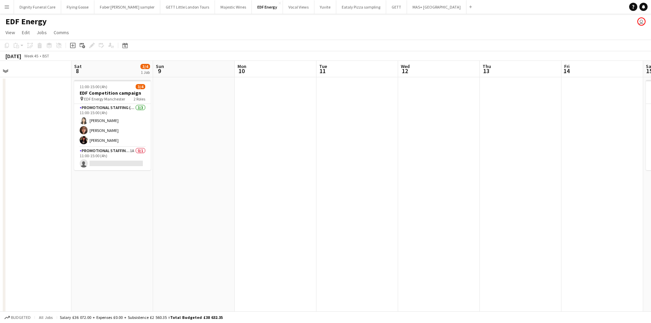
drag, startPoint x: 453, startPoint y: 192, endPoint x: 606, endPoint y: 187, distance: 153.1
click at [613, 187] on app-calendar-viewport "Wed 5 Thu 6 Fri 7 Sat 8 3/4 1 Job Sun 9 Mon 10 Tue 11 Wed 12 Thu 13 Fri 14 Sat …" at bounding box center [325, 275] width 651 height 428
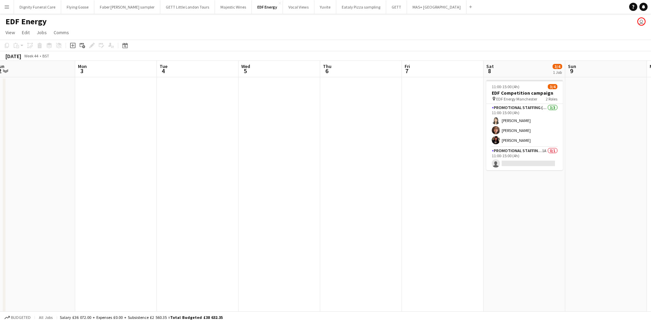
drag, startPoint x: 381, startPoint y: 187, endPoint x: 329, endPoint y: 169, distance: 54.2
click at [538, 182] on app-calendar-viewport "Fri 31 5/12 3 Jobs Sat 1 8/8 2 Jobs Sun 2 Mon 3 Tue 4 Wed 5 Thu 6 Fri 7 Sat 8 3…" at bounding box center [325, 275] width 651 height 428
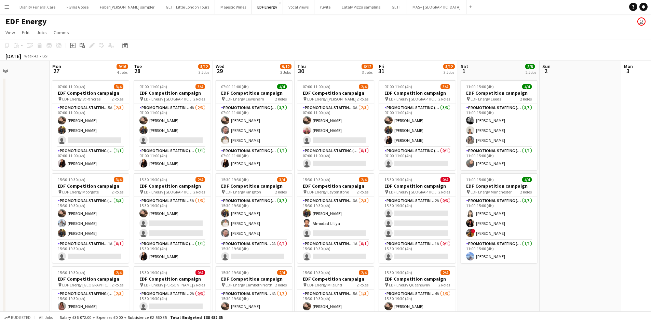
drag, startPoint x: 192, startPoint y: 158, endPoint x: 527, endPoint y: 153, distance: 335.2
click at [527, 153] on app-calendar-viewport "Fri 24 8/12 3 Jobs Sat 25 7/12 3 Jobs Sun 26 Mon 27 9/16 4 Jobs Tue 28 5/12 3 J…" at bounding box center [325, 275] width 651 height 428
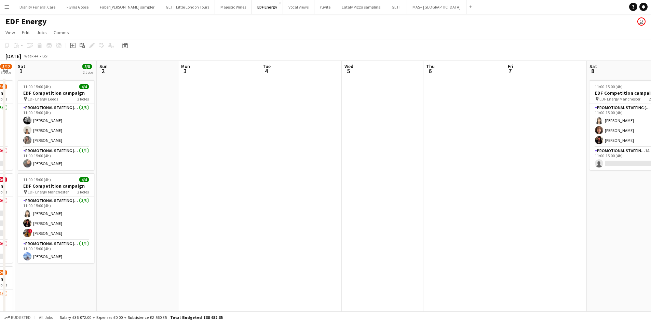
drag, startPoint x: 619, startPoint y: 194, endPoint x: 101, endPoint y: 178, distance: 518.1
click at [71, 182] on app-calendar-viewport "Thu 30 6/12 3 Jobs Fri 31 5/12 3 Jobs Sat 1 8/8 2 Jobs Sun 2 Mon 3 Tue 4 Wed 5 …" at bounding box center [325, 275] width 651 height 428
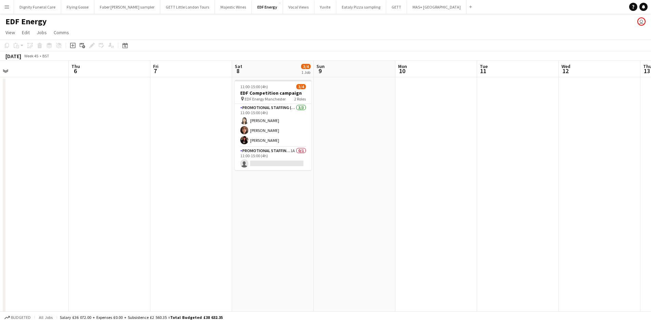
scroll to position [0, 210]
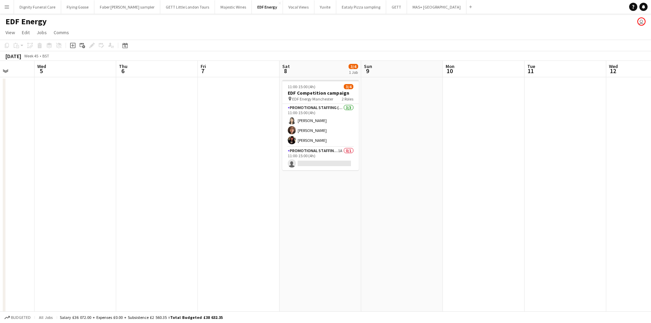
drag, startPoint x: 401, startPoint y: 188, endPoint x: -106, endPoint y: 158, distance: 507.8
click at [0, 158] on html "Menu Boards Boards Boards All jobs Status Workforce Workforce My Workforce Recr…" at bounding box center [325, 250] width 651 height 501
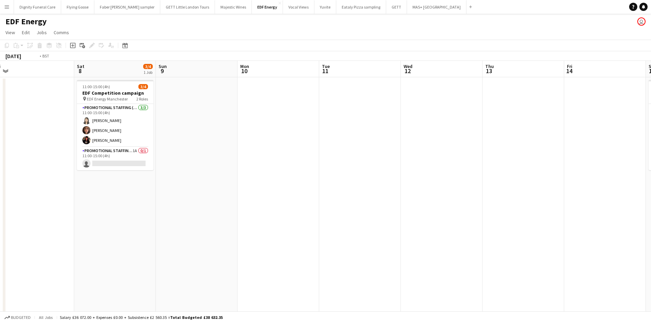
drag, startPoint x: 312, startPoint y: 180, endPoint x: -152, endPoint y: 146, distance: 464.7
click at [0, 146] on html "Menu Boards Boards Boards All jobs Status Workforce Workforce My Workforce Recr…" at bounding box center [325, 250] width 651 height 501
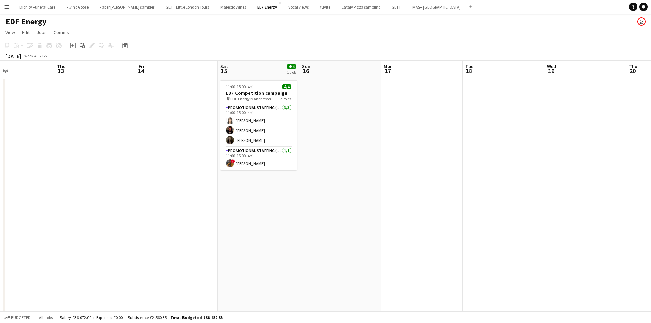
drag, startPoint x: 59, startPoint y: 171, endPoint x: -208, endPoint y: 167, distance: 266.8
click at [0, 167] on html "Menu Boards Boards Boards All jobs Status Workforce Workforce My Workforce Recr…" at bounding box center [325, 250] width 651 height 501
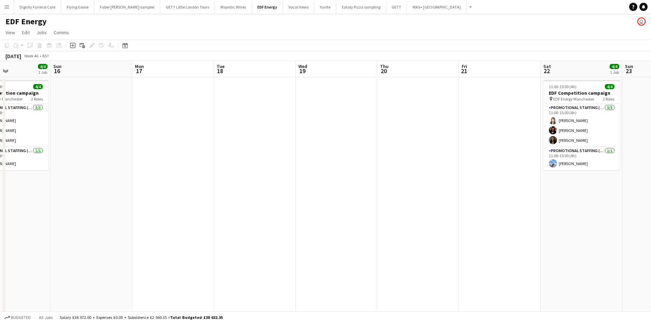
scroll to position [0, 256]
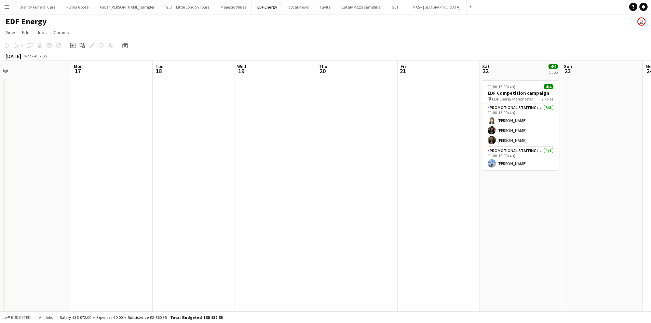
drag, startPoint x: 170, startPoint y: 174, endPoint x: -184, endPoint y: 162, distance: 354.1
click at [0, 162] on html "Menu Boards Boards Boards All jobs Status Workforce Workforce My Workforce Recr…" at bounding box center [325, 250] width 651 height 501
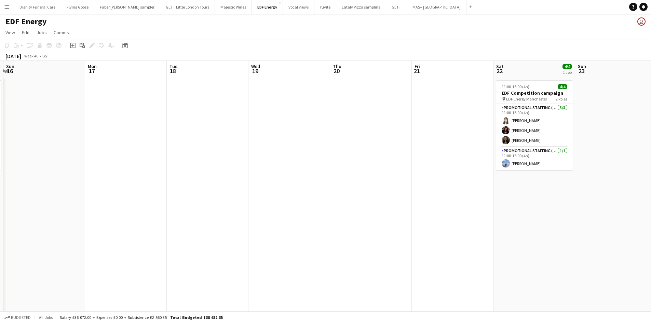
drag, startPoint x: 452, startPoint y: 135, endPoint x: 492, endPoint y: 123, distance: 41.2
click at [492, 123] on app-calendar-viewport "Thu 13 Fri 14 Sat 15 4/4 1 Job Sun 16 Mon 17 Tue 18 Wed 19 Thu 20 Fri 21 Sat 22…" at bounding box center [325, 275] width 651 height 428
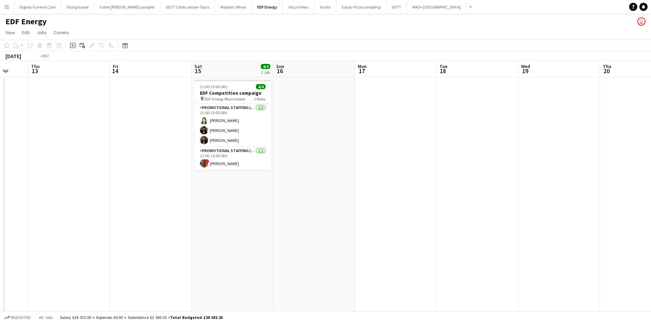
drag, startPoint x: 466, startPoint y: 177, endPoint x: 373, endPoint y: 177, distance: 92.6
click at [478, 177] on app-calendar-viewport "Tue 11 Wed 12 Thu 13 Fri 14 Sat 15 4/4 1 Job Sun 16 Mon 17 Tue 18 Wed 19 Thu 20…" at bounding box center [325, 275] width 651 height 428
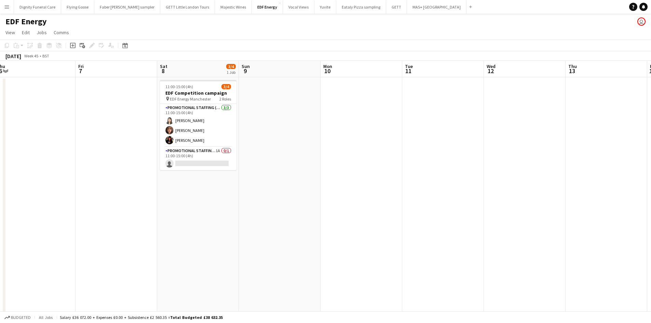
drag, startPoint x: 443, startPoint y: 192, endPoint x: 582, endPoint y: 171, distance: 140.6
click at [596, 171] on app-calendar-viewport "Tue 4 Wed 5 Thu 6 Fri 7 Sat 8 3/4 1 Job Sun 9 Mon 10 Tue 11 Wed 12 Thu 13 Fri 1…" at bounding box center [325, 275] width 651 height 428
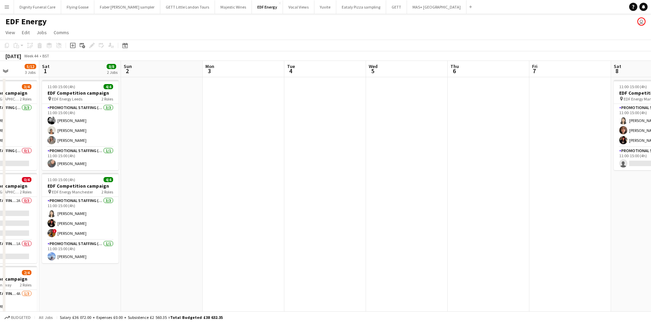
drag, startPoint x: 479, startPoint y: 185, endPoint x: 524, endPoint y: 157, distance: 52.6
click at [640, 154] on app-calendar-viewport "Thu 30 6/12 3 Jobs Fri 31 5/12 3 Jobs Sat 1 8/8 2 Jobs Sun 2 Mon 3 Tue 4 Wed 5 …" at bounding box center [325, 275] width 651 height 428
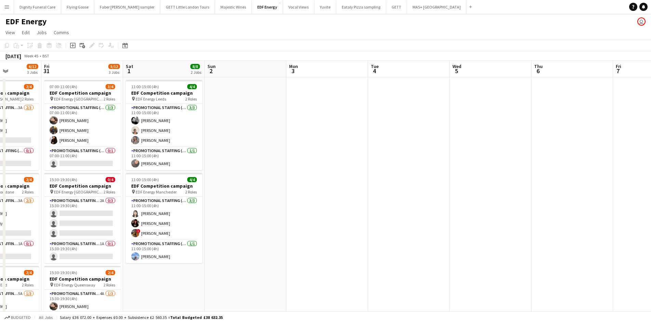
drag, startPoint x: 489, startPoint y: 186, endPoint x: 504, endPoint y: 181, distance: 16.2
click at [511, 181] on app-calendar-viewport "Wed 29 9/12 3 Jobs Thu 30 6/12 3 Jobs Fri 31 5/12 3 Jobs Sat 1 8/8 2 Jobs Sun 2…" at bounding box center [325, 275] width 651 height 428
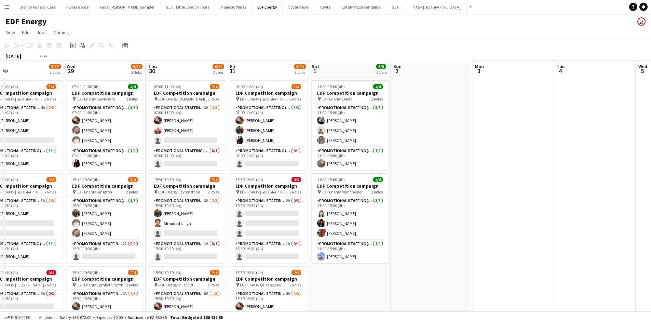
drag, startPoint x: 256, startPoint y: 208, endPoint x: 506, endPoint y: 177, distance: 252.0
click at [512, 178] on app-calendar-viewport "Sun 26 Mon 27 9/16 4 Jobs Tue 28 5/12 3 Jobs Wed 29 9/12 3 Jobs Thu 30 6/12 3 J…" at bounding box center [325, 275] width 651 height 428
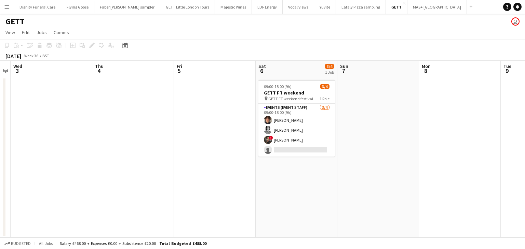
scroll to position [0, 238]
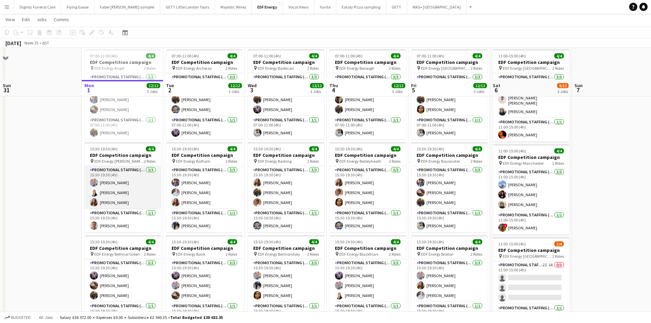
scroll to position [68, 0]
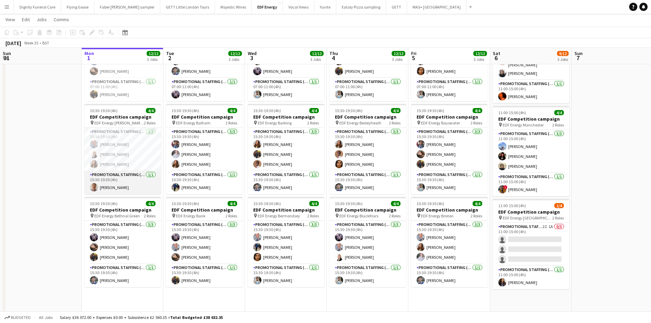
click at [111, 186] on app-card-role "Promotional Staffing (Team Leader) [DATE] 15:30-19:30 (4h) [PERSON_NAME]" at bounding box center [122, 182] width 77 height 23
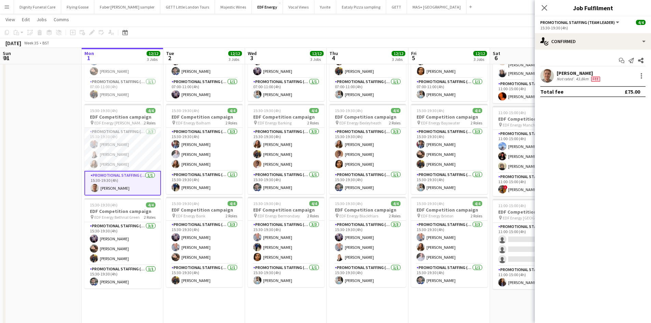
click at [573, 74] on div "[PERSON_NAME]" at bounding box center [578, 73] width 45 height 6
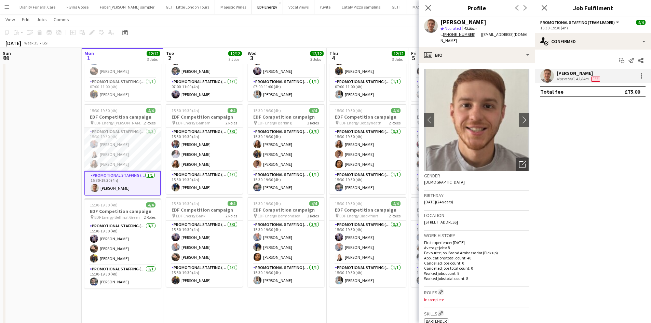
click at [35, 104] on app-date-cell at bounding box center [41, 214] width 82 height 412
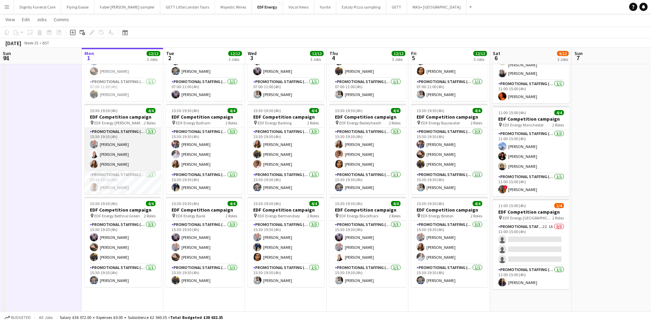
click at [118, 155] on app-card-role "Promotional Staffing (Flyering Staff) [DATE] 15:30-19:30 (4h) [PERSON_NAME] [PE…" at bounding box center [122, 149] width 77 height 43
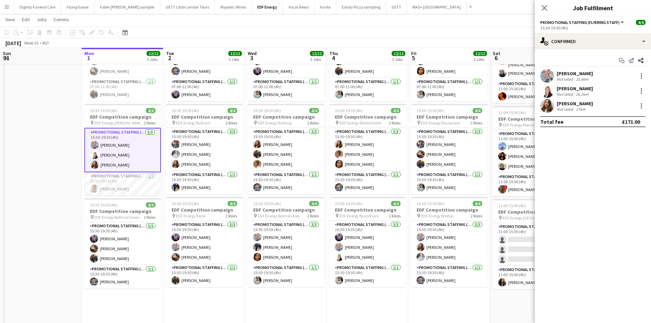
click at [576, 88] on div "[PERSON_NAME]" at bounding box center [574, 88] width 36 height 6
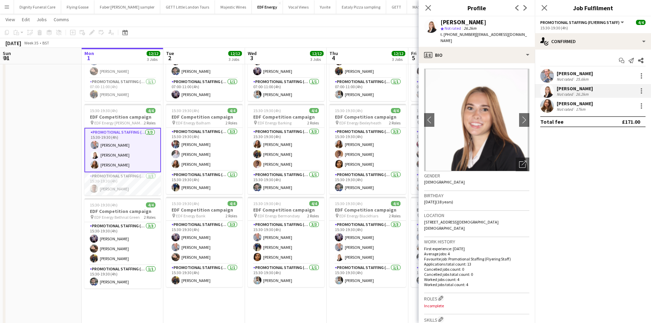
click at [29, 78] on app-date-cell at bounding box center [41, 214] width 82 height 412
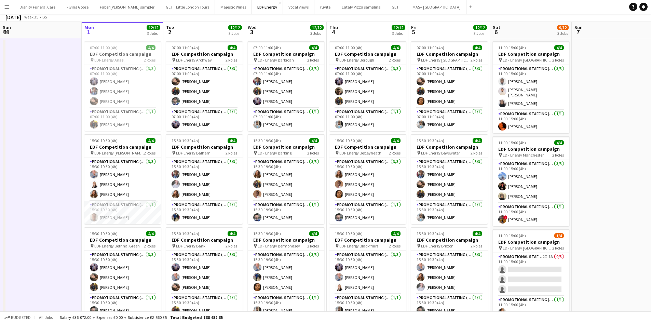
scroll to position [0, 0]
